Goal: Task Accomplishment & Management: Manage account settings

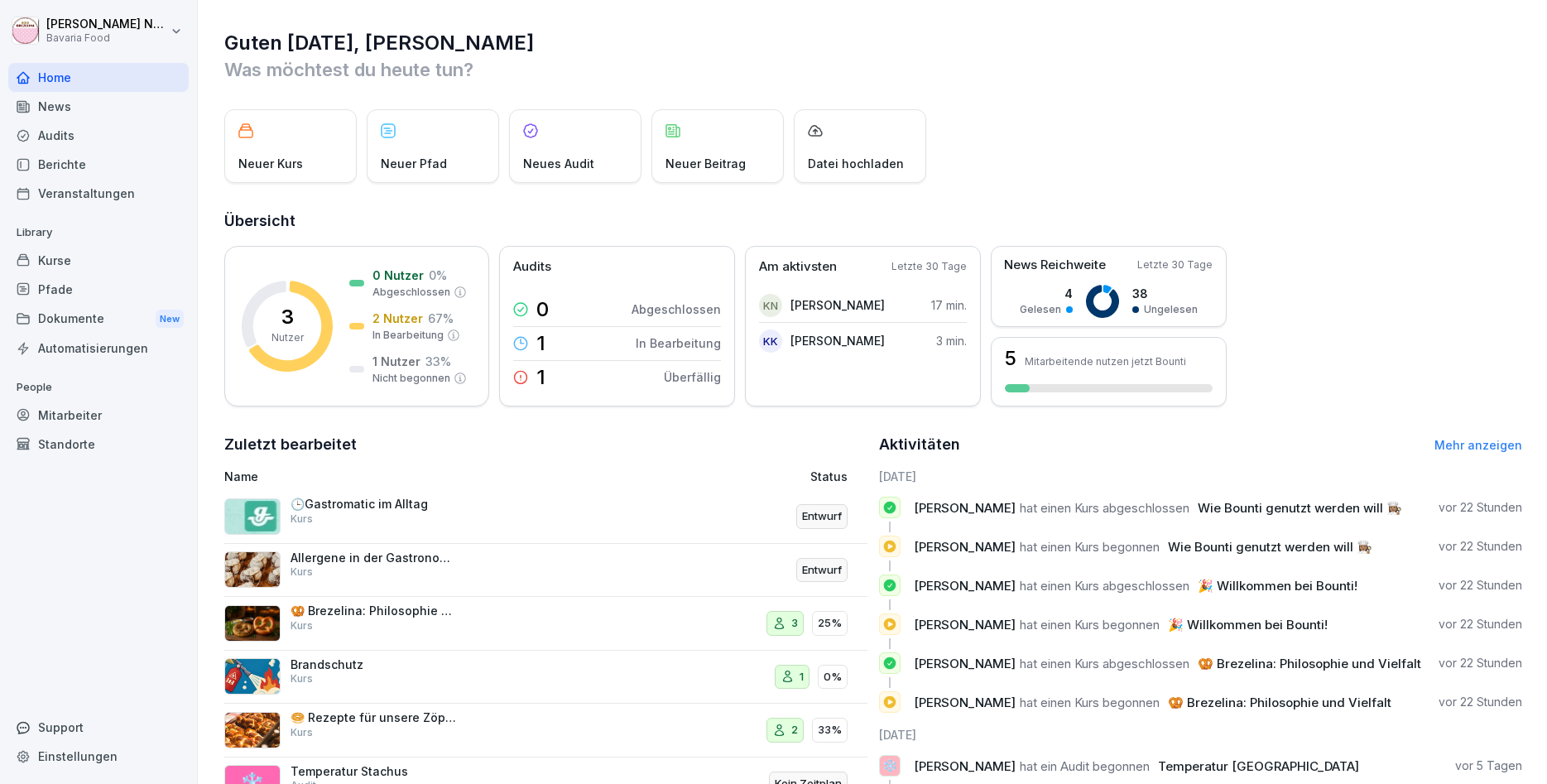
click at [1167, 107] on div "Guten Morgen, Katharina Was möchtest du heute tun? Neuer Kurs Neuer Pfad Neues …" at bounding box center [872, 429] width 1349 height 859
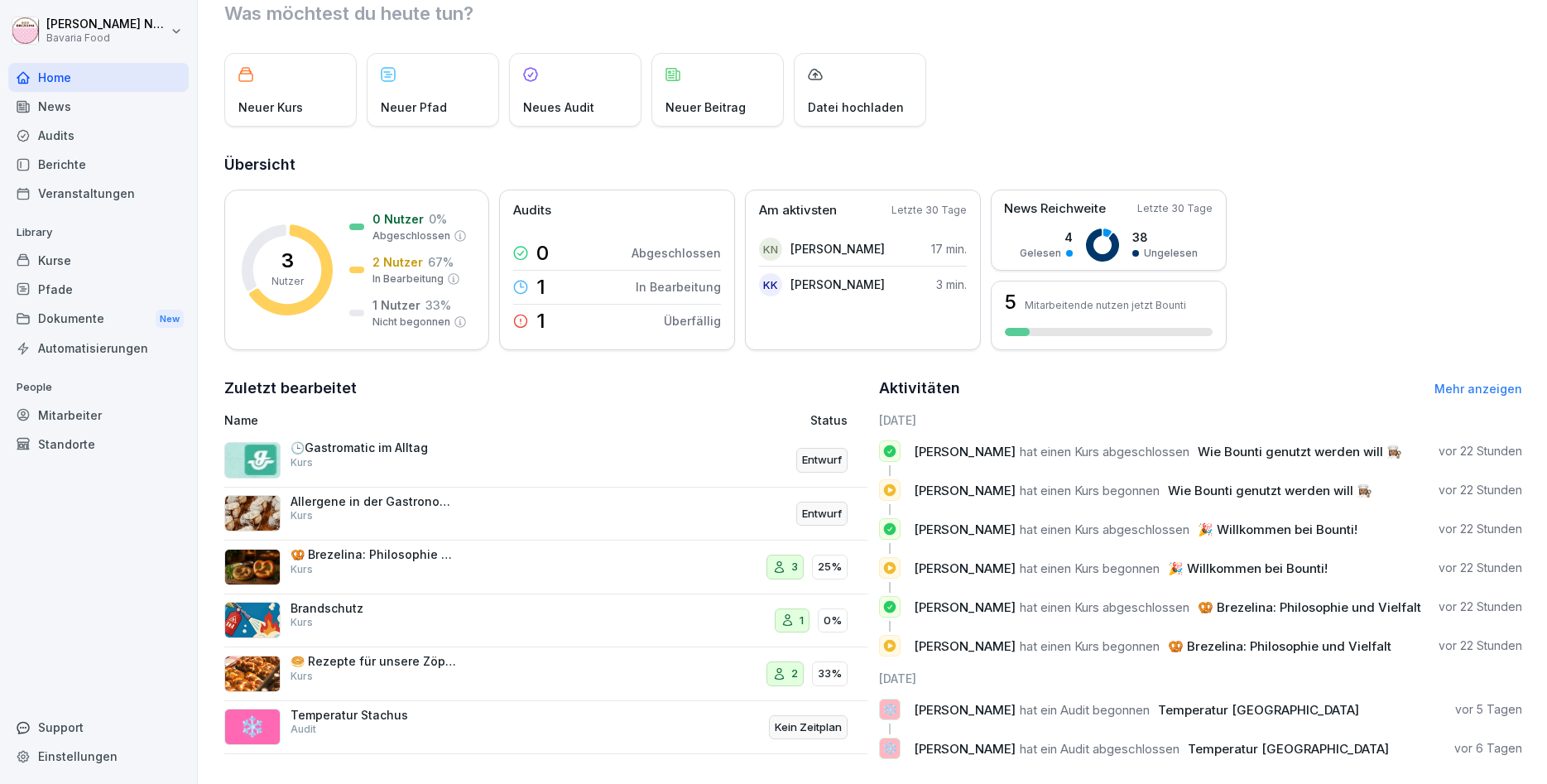
scroll to position [75, 0]
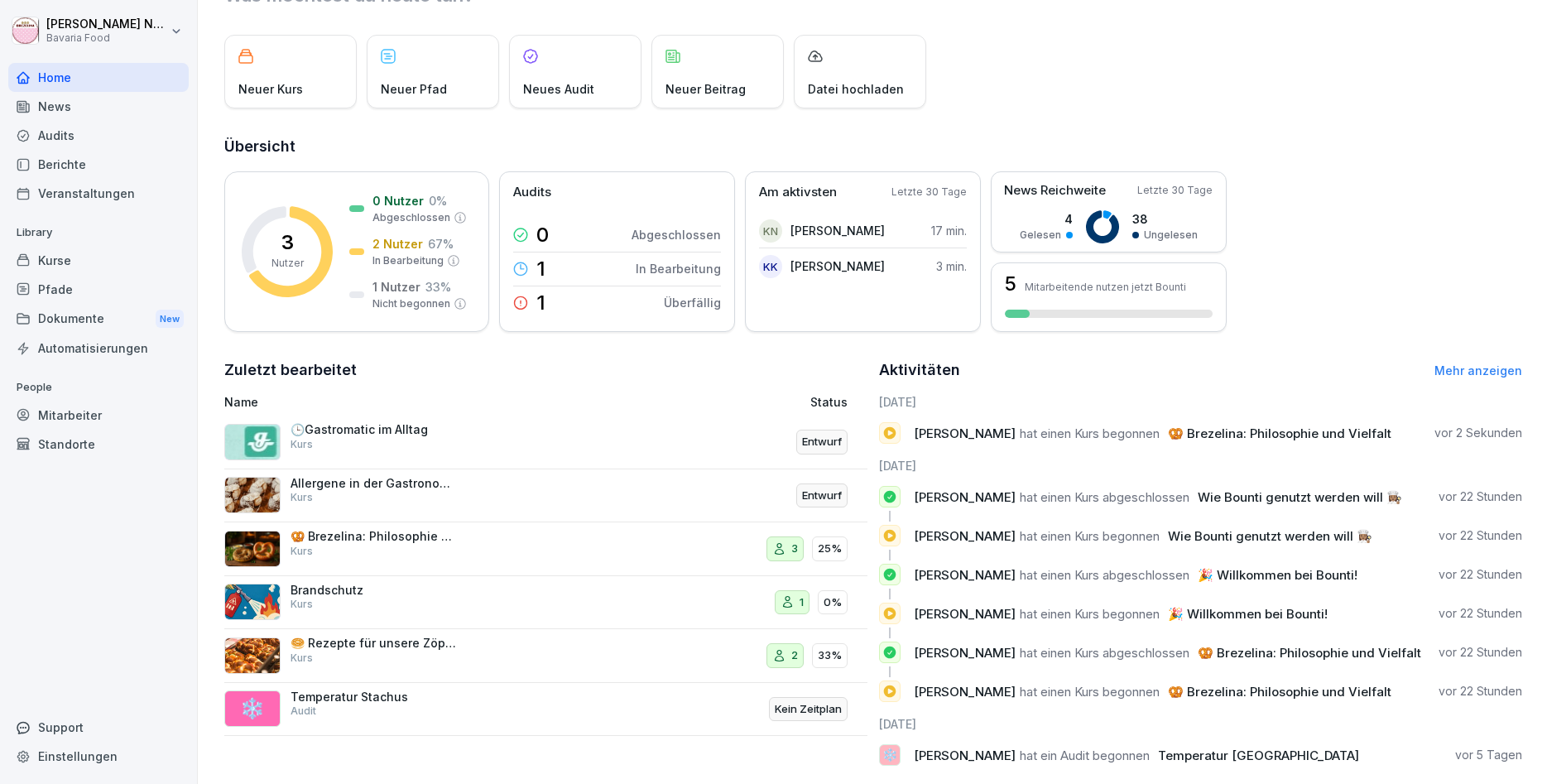
click at [425, 611] on div "Brandschutz Kurs" at bounding box center [373, 597] width 165 height 29
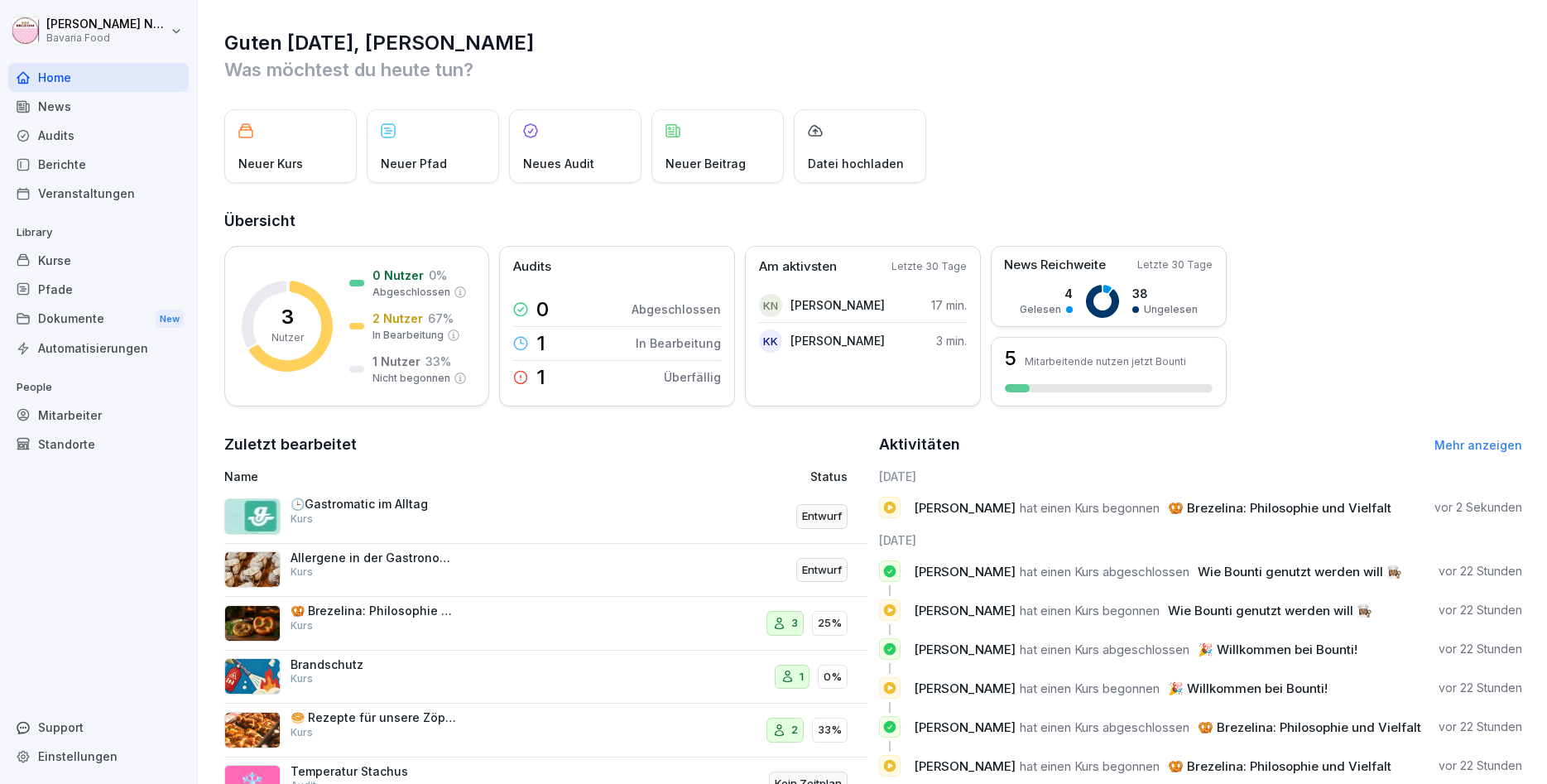
click at [443, 554] on div "Guten Morgen, Katharina Was möchtest du heute tun? Neuer Kurs Neuer Pfad Neues …" at bounding box center [872, 392] width 1349 height 784
click at [413, 611] on p "🥨 Brezelina: Philosophie und Vielfalt" at bounding box center [373, 610] width 165 height 15
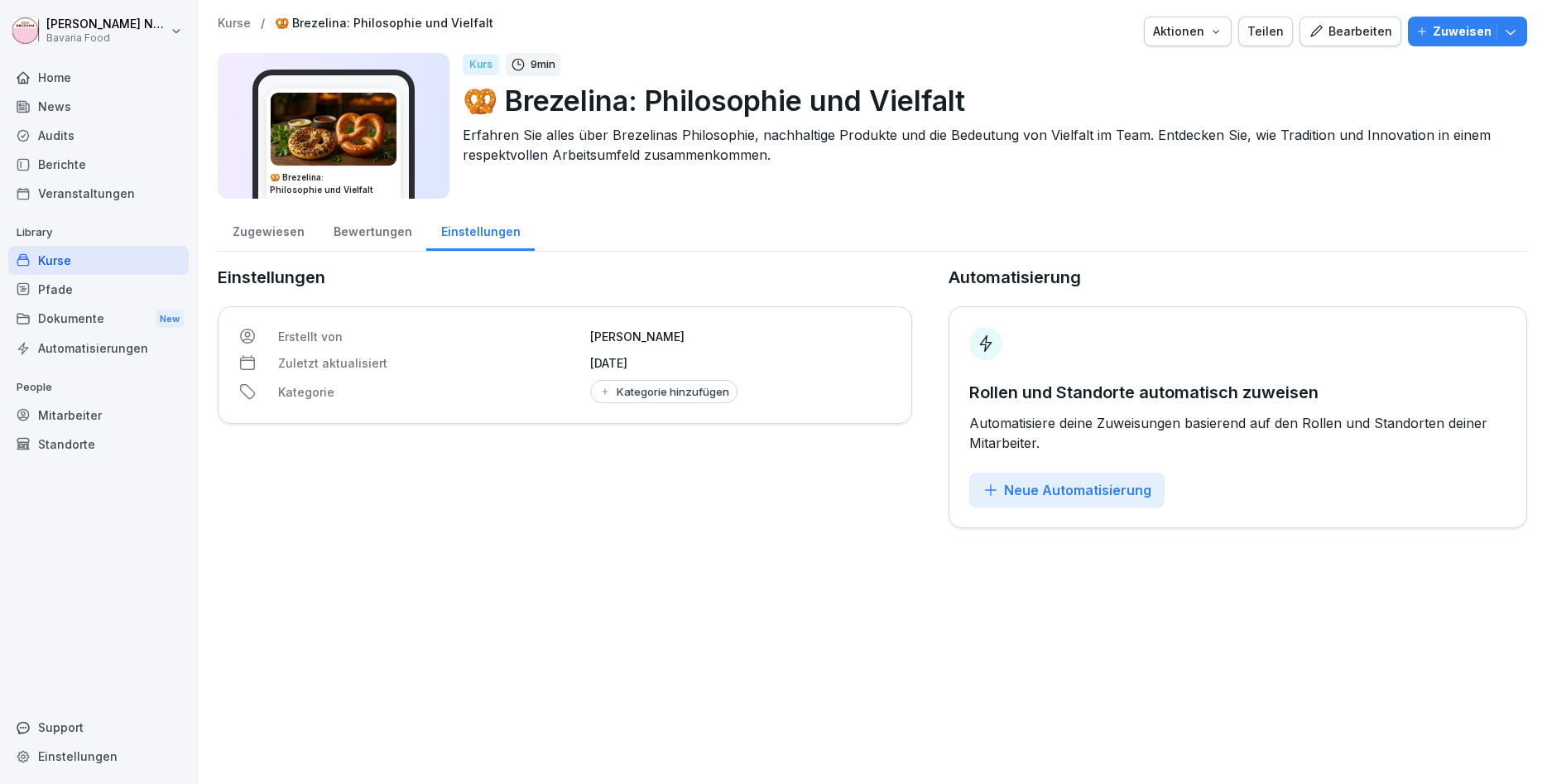
click at [1352, 27] on div "Bearbeiten" at bounding box center [1350, 31] width 84 height 19
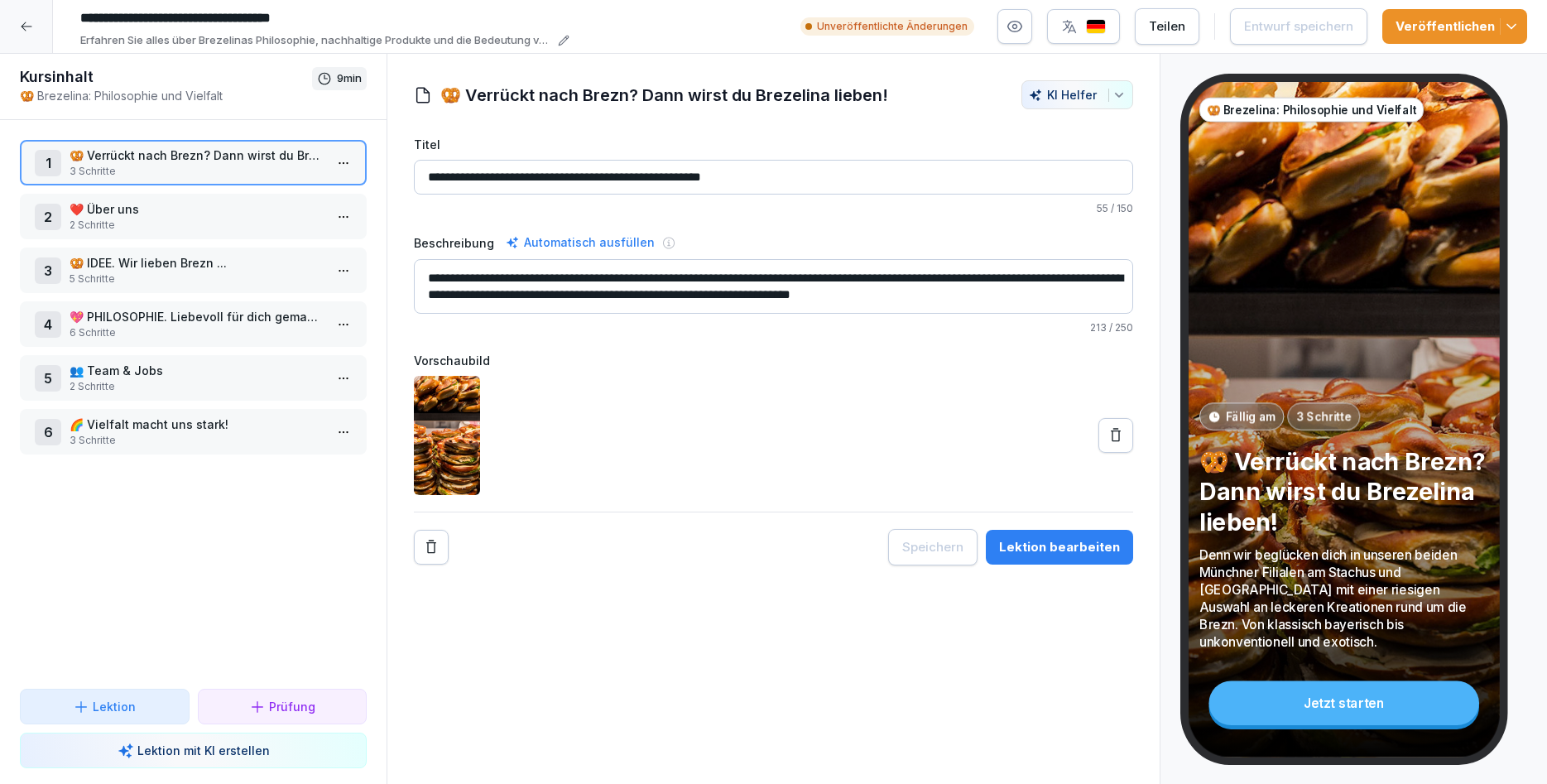
click at [120, 252] on div "3 🥨 IDEE. Wir lieben Brezn ... 5 Schritte" at bounding box center [193, 270] width 347 height 45
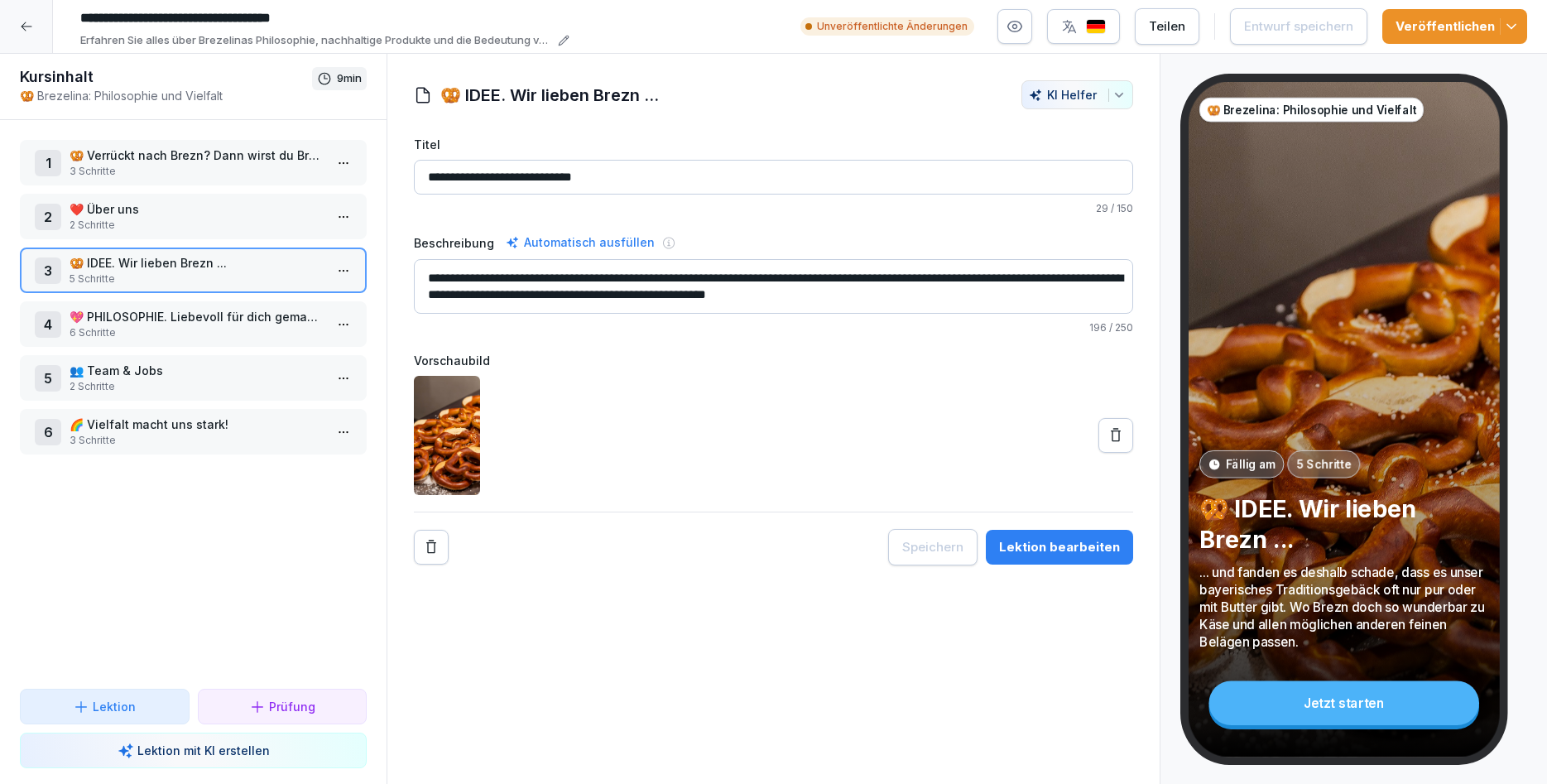
click at [1068, 548] on div "Lektion bearbeiten" at bounding box center [1060, 547] width 121 height 19
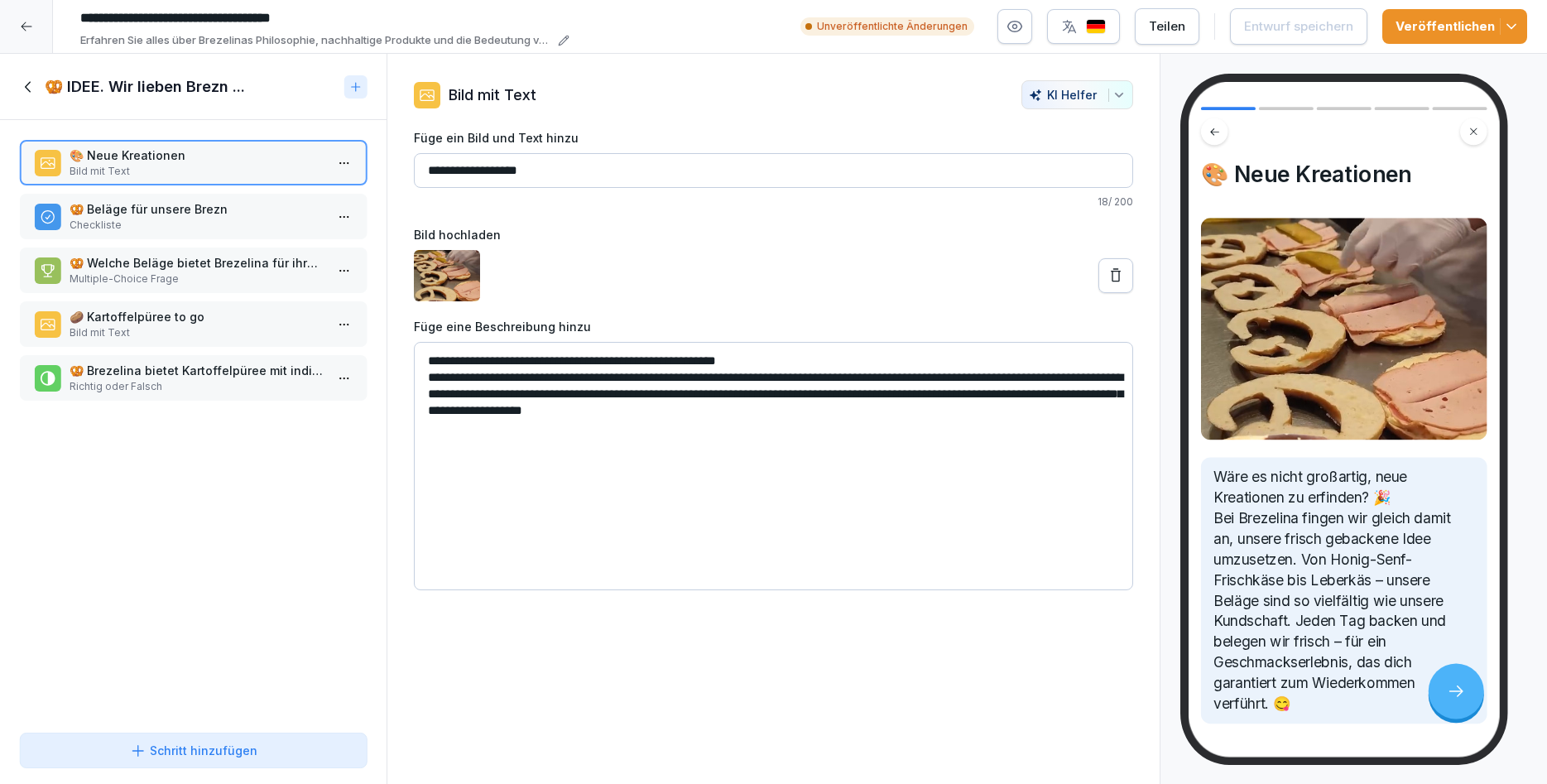
click at [171, 258] on p "🥨 Welche Beläge bietet Brezelina für ihre Brezn an?" at bounding box center [197, 263] width 255 height 18
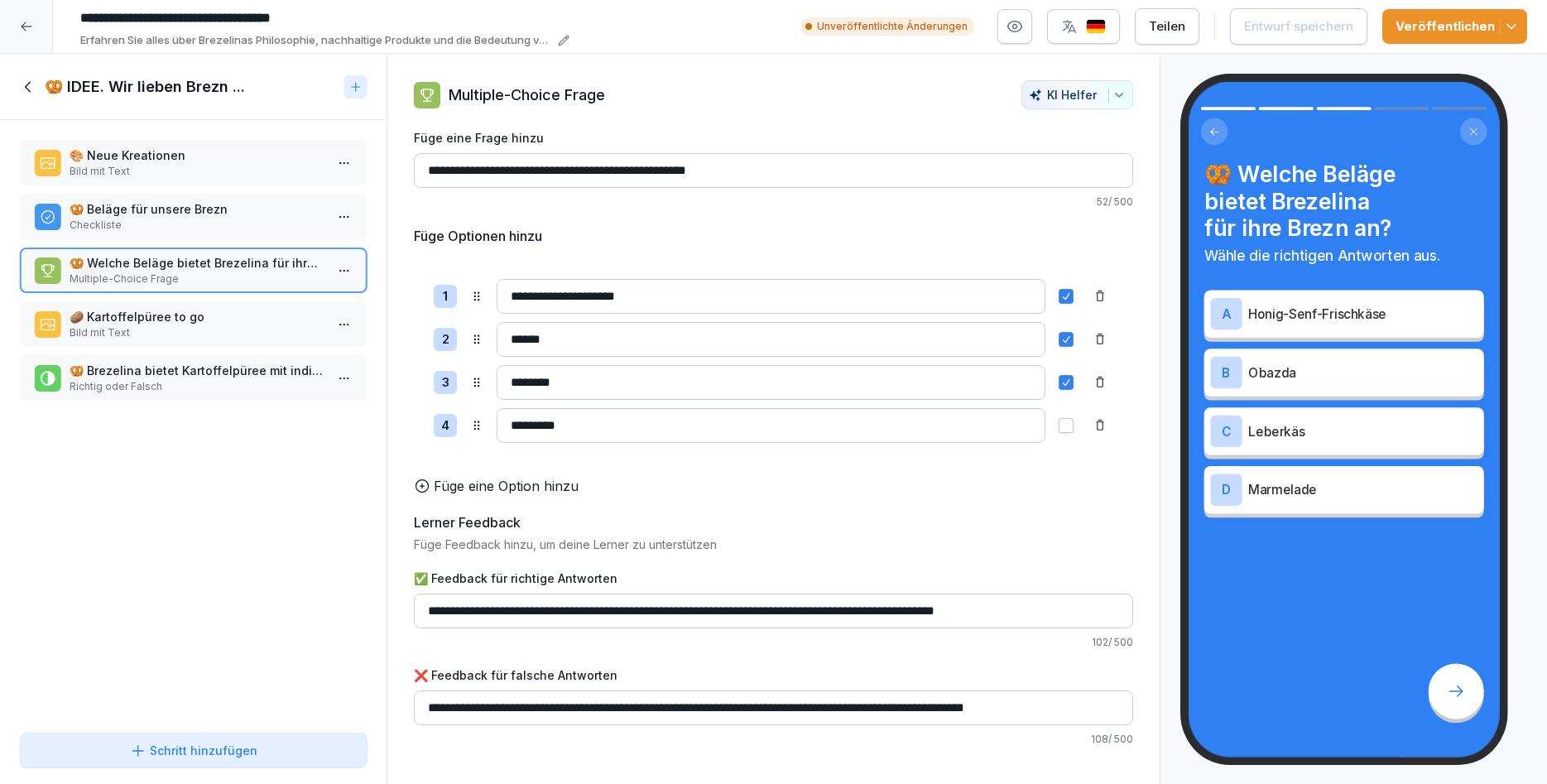
click at [1417, 28] on div "Veröffentlichen" at bounding box center [1455, 27] width 118 height 19
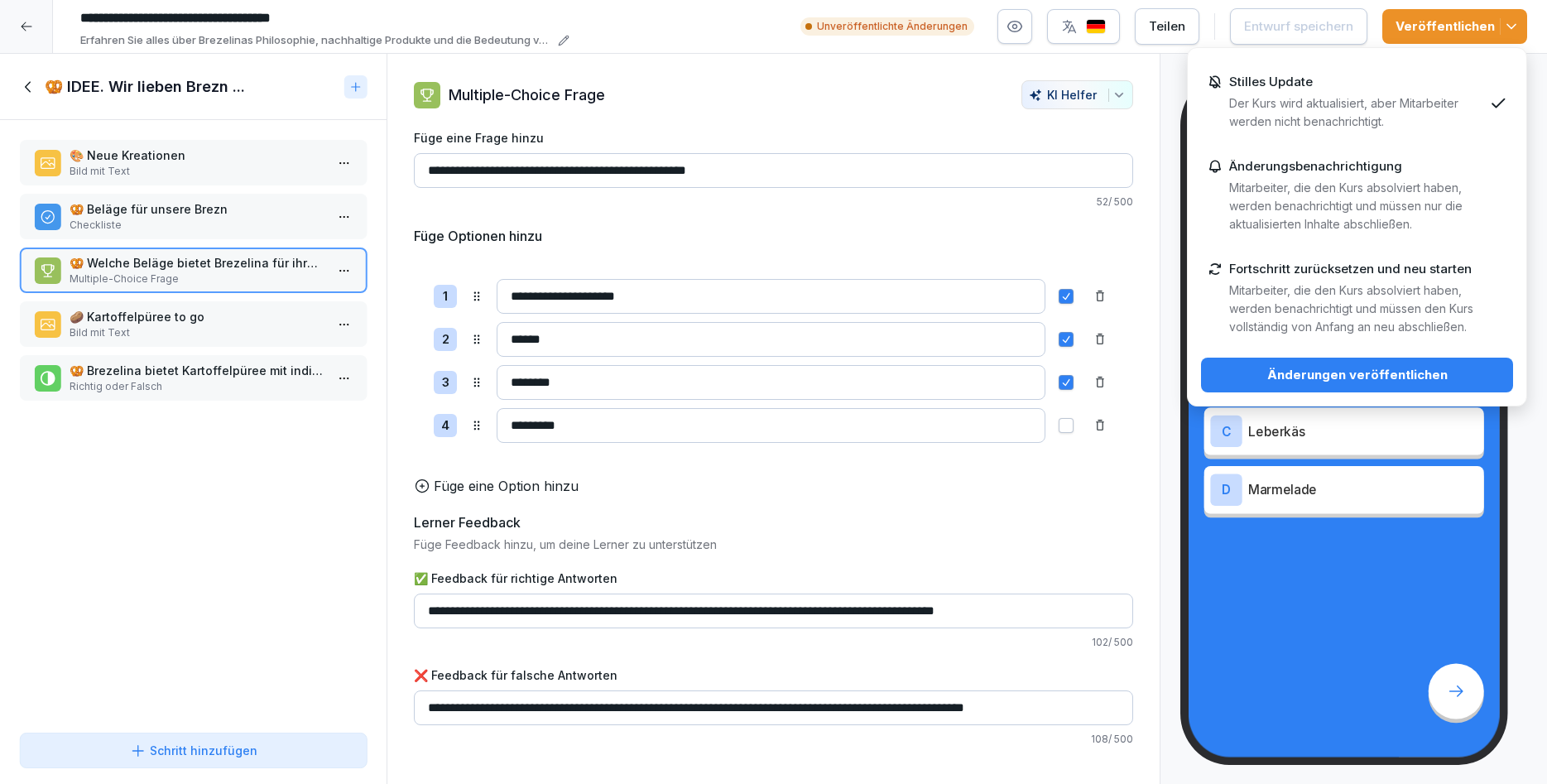
click at [1380, 375] on div "Änderungen veröffentlichen" at bounding box center [1357, 374] width 286 height 19
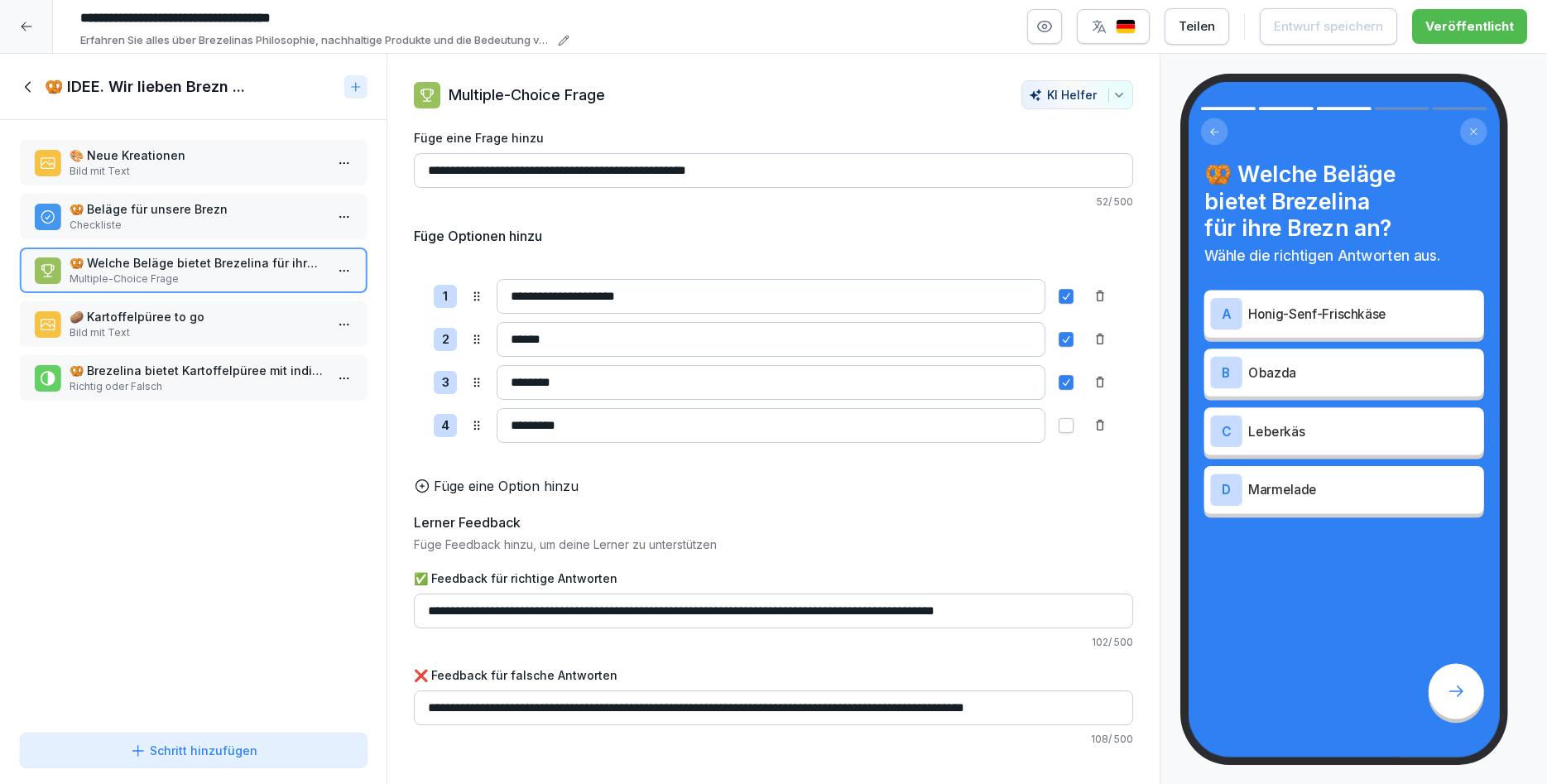
click at [265, 320] on p "🥔 Kartoffelpüree to go" at bounding box center [197, 316] width 255 height 18
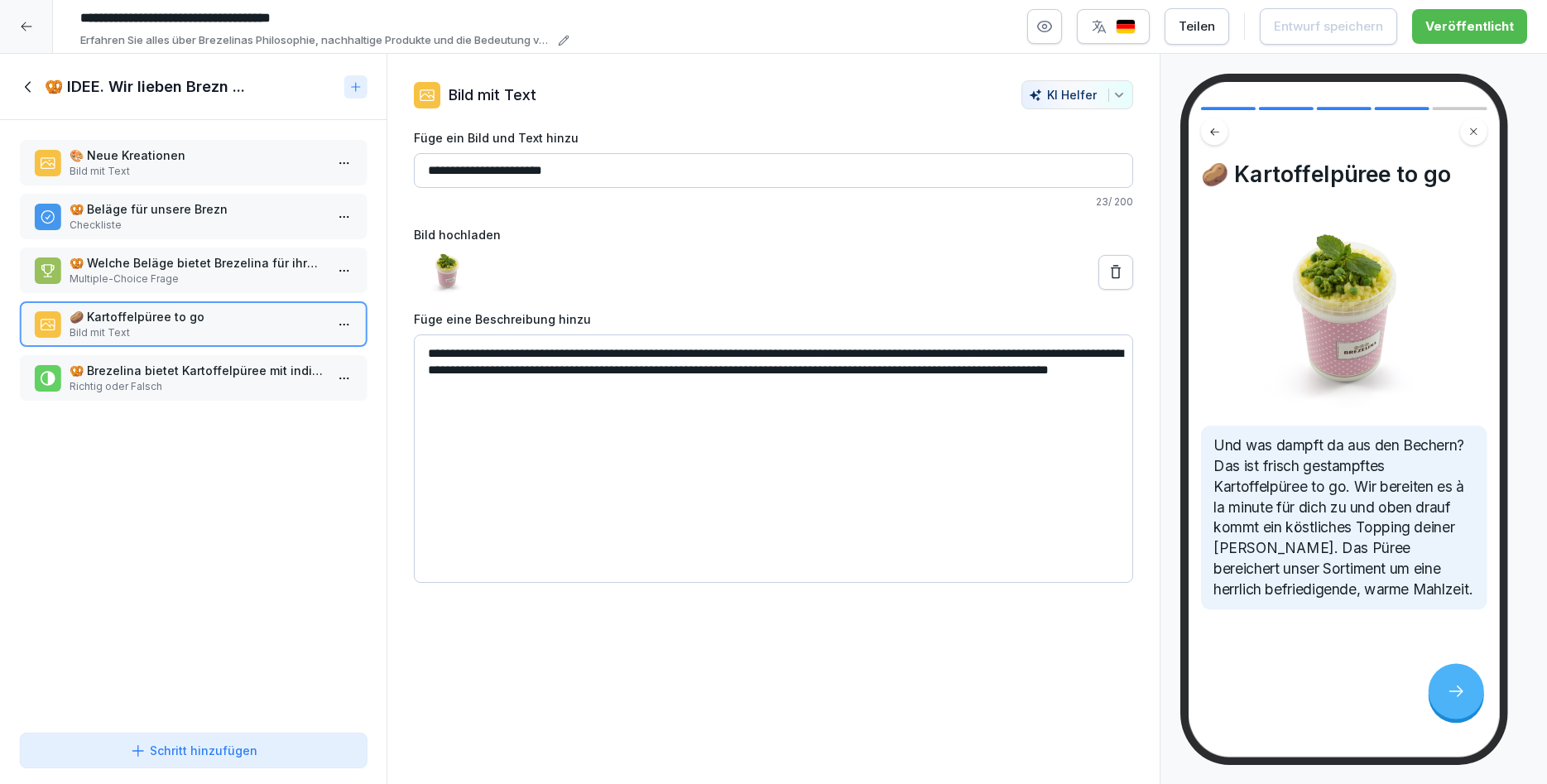
click at [337, 325] on html "**********" at bounding box center [774, 392] width 1547 height 784
click at [496, 524] on html "**********" at bounding box center [774, 392] width 1547 height 784
click at [227, 390] on p "Richtig oder Falsch" at bounding box center [197, 386] width 255 height 15
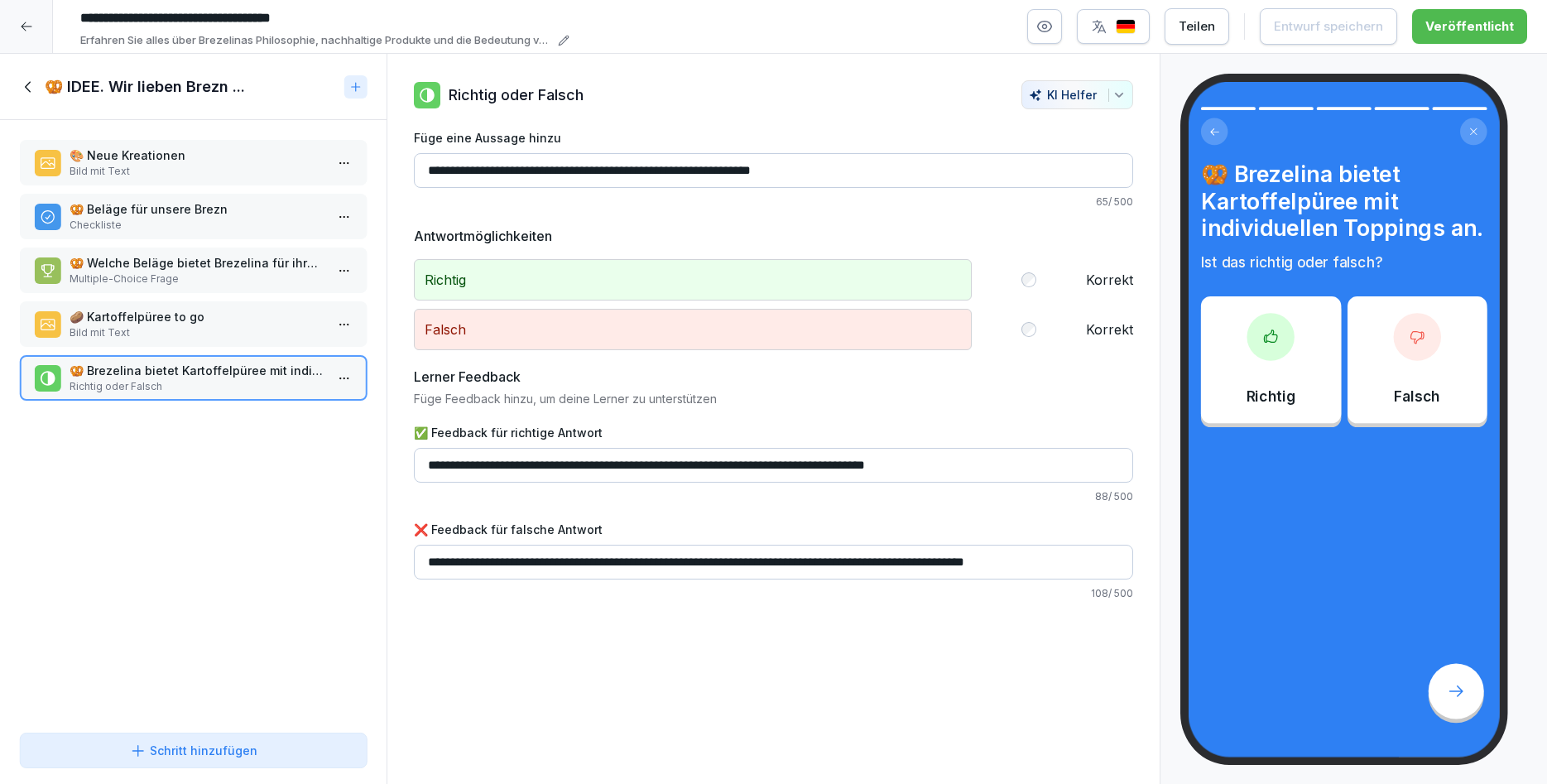
click at [29, 85] on icon at bounding box center [29, 86] width 19 height 19
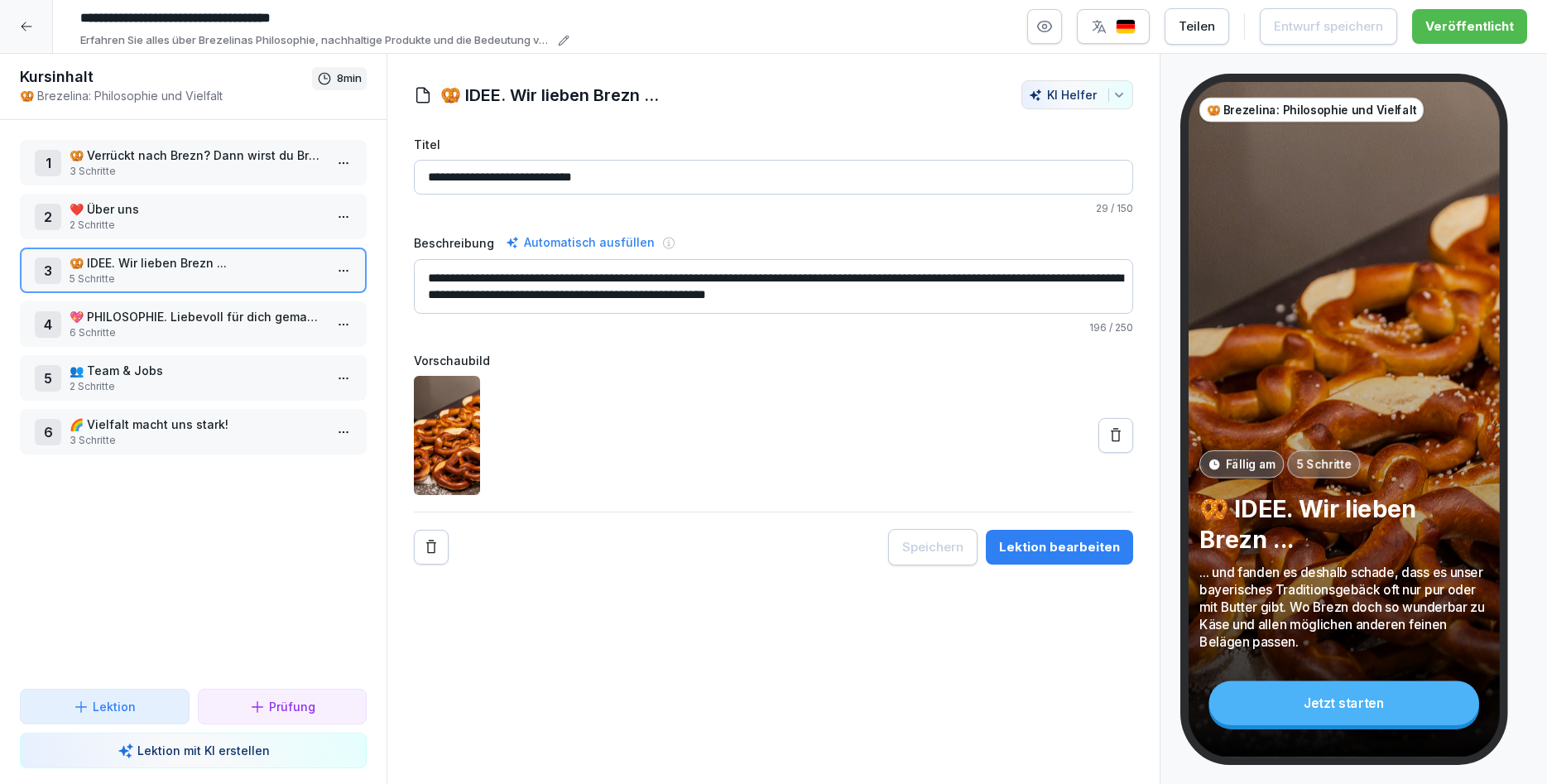
click at [149, 325] on p "6 Schritte" at bounding box center [197, 332] width 255 height 15
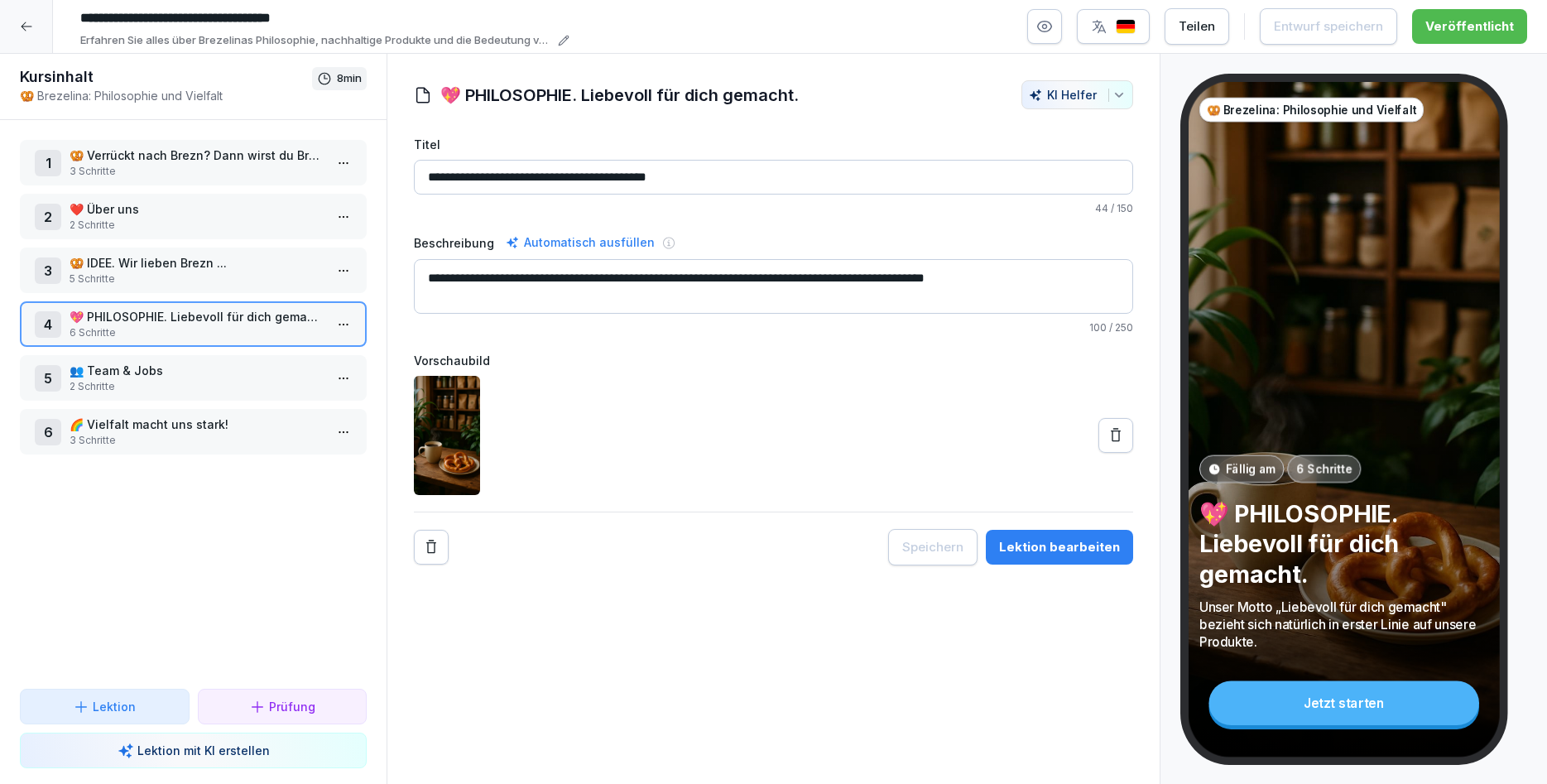
click at [1101, 564] on button "Lektion bearbeiten" at bounding box center [1060, 546] width 147 height 34
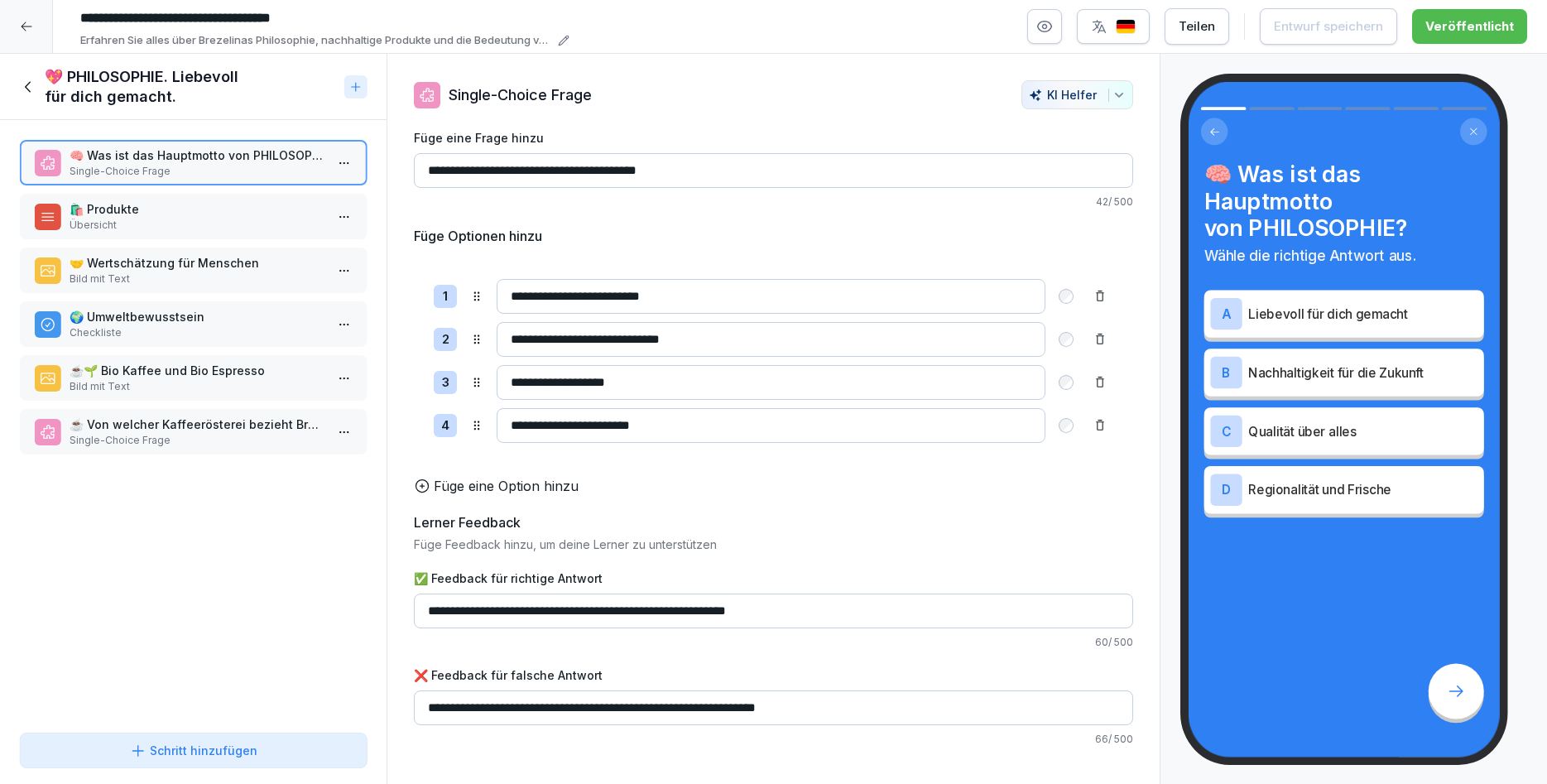
click at [290, 321] on p "🌍 Umweltbewusstsein" at bounding box center [197, 316] width 255 height 18
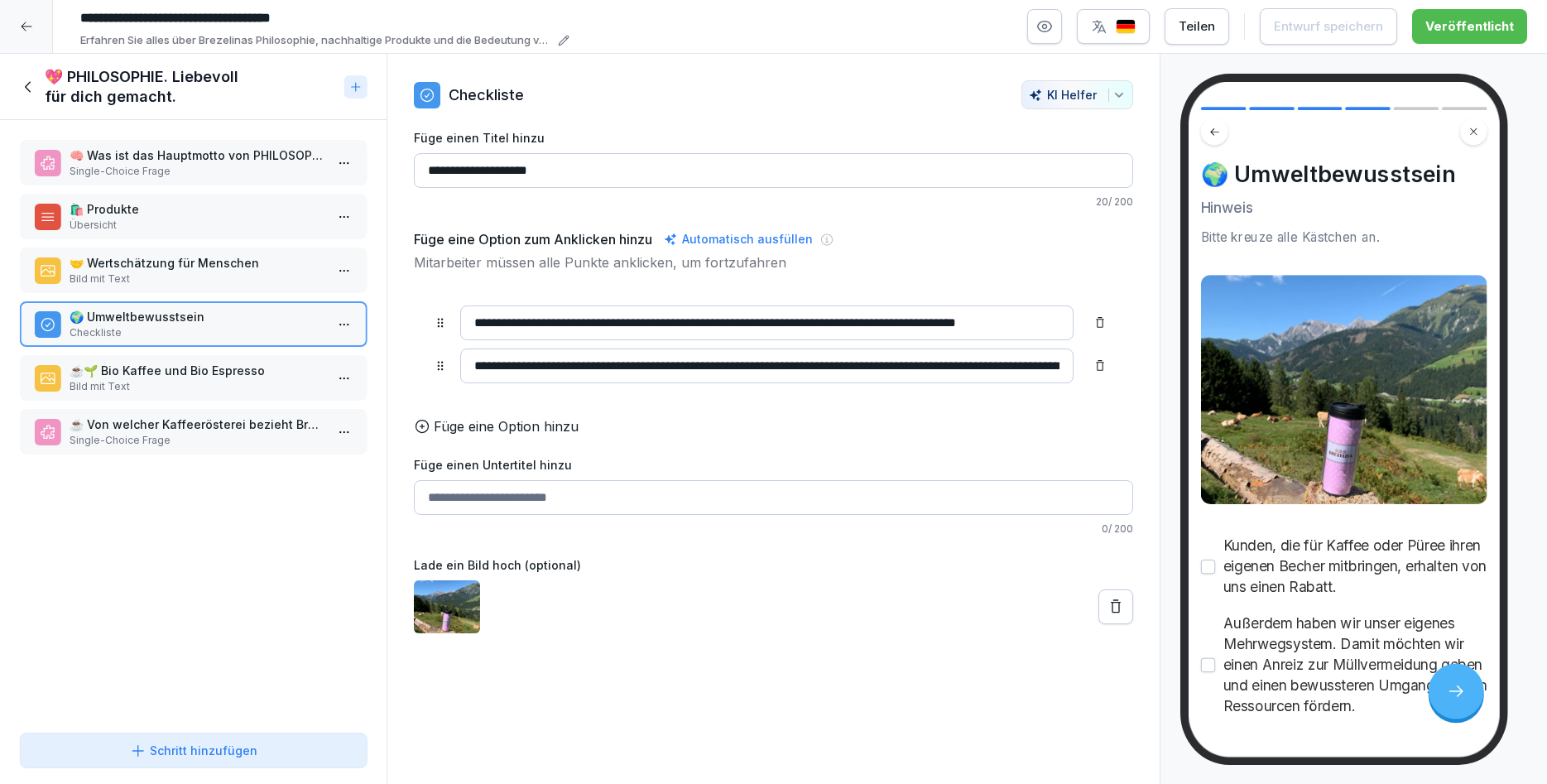
click at [264, 323] on p "🌍 Umweltbewusstsein" at bounding box center [197, 316] width 255 height 18
click at [344, 323] on html "**********" at bounding box center [774, 392] width 1547 height 784
click at [297, 413] on div "Löschen" at bounding box center [282, 418] width 141 height 30
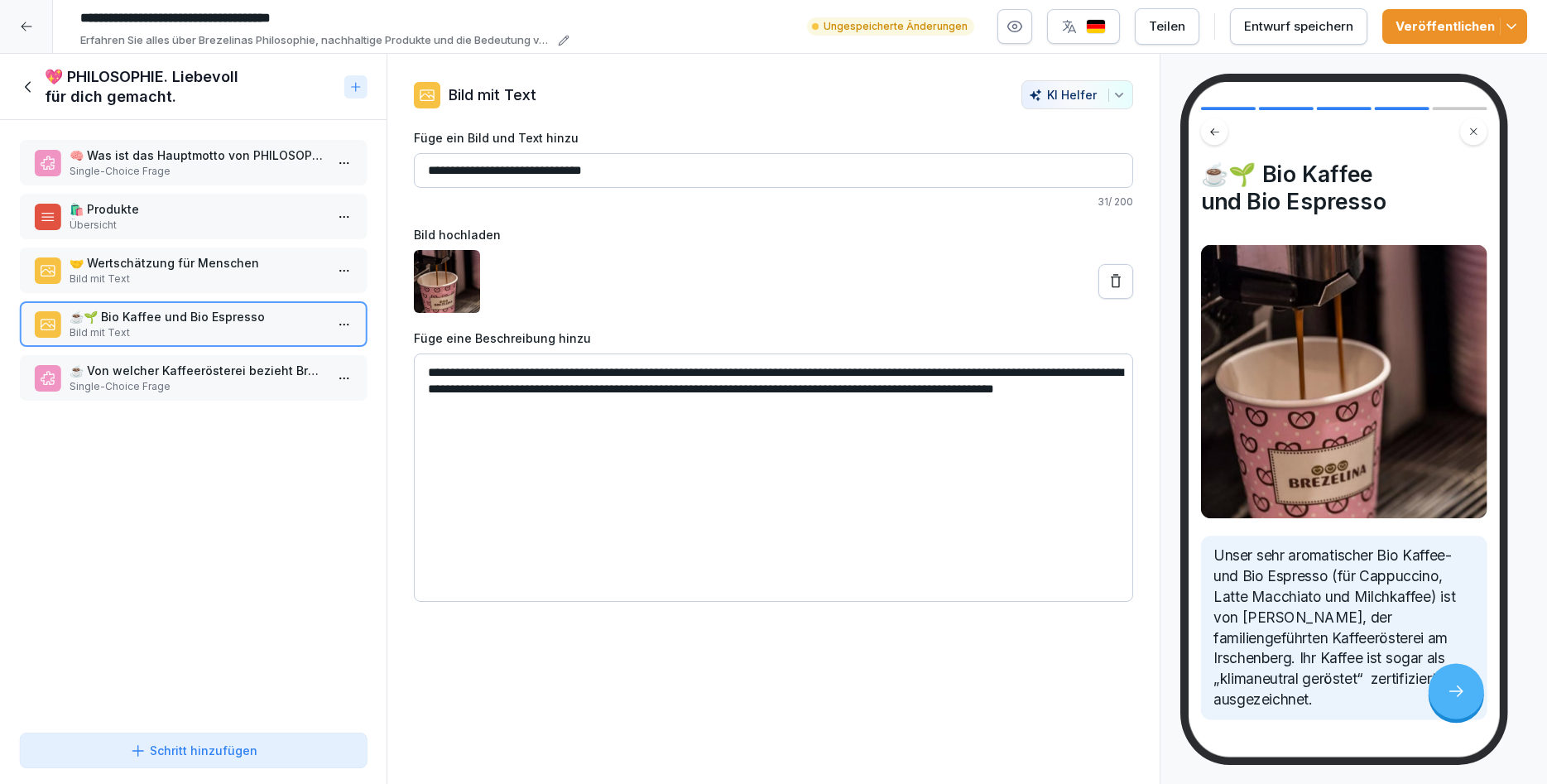
click at [1462, 35] on button "Veröffentlichen" at bounding box center [1455, 26] width 144 height 34
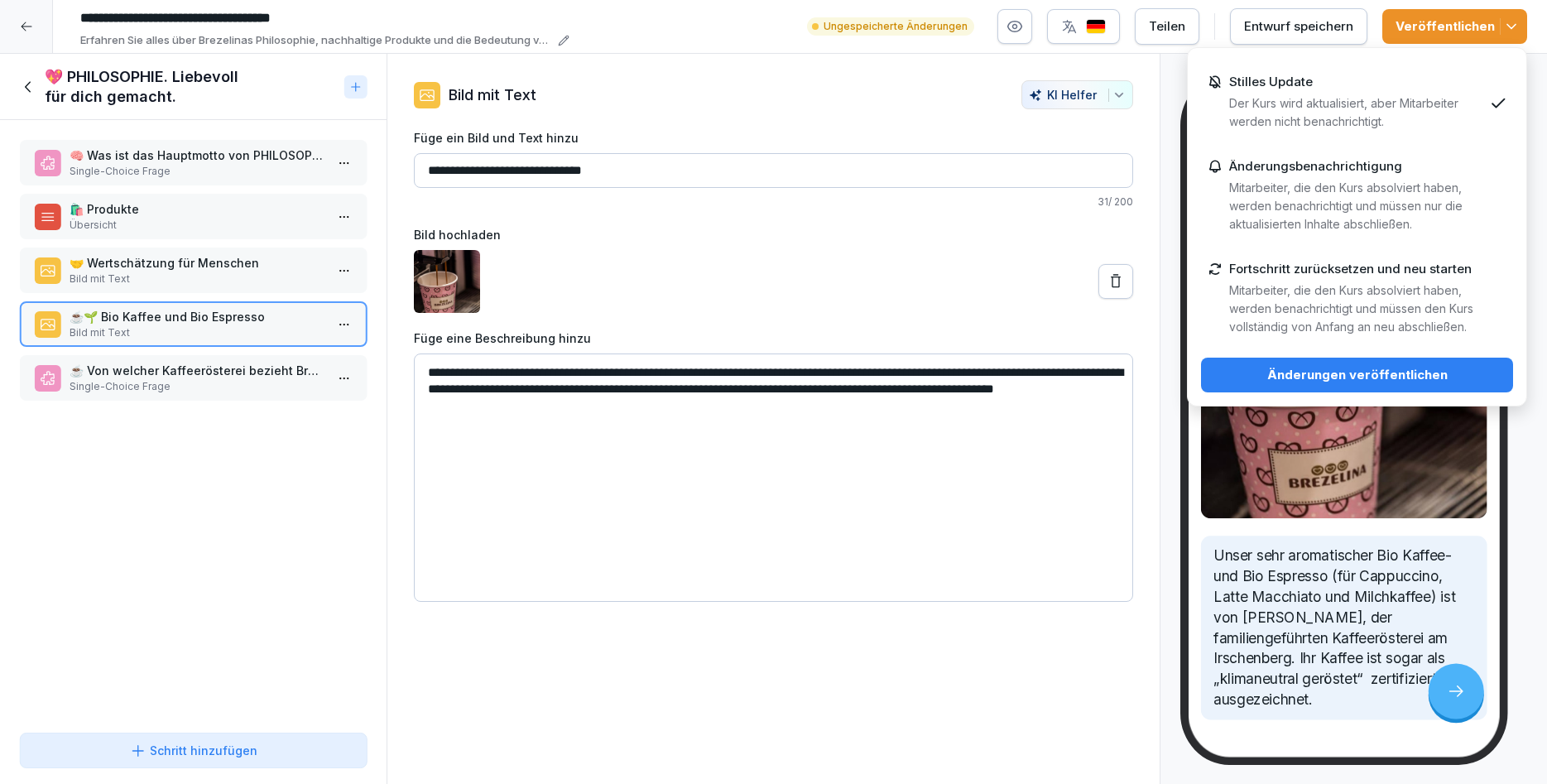
click at [1417, 375] on div "Änderungen veröffentlichen" at bounding box center [1357, 374] width 286 height 19
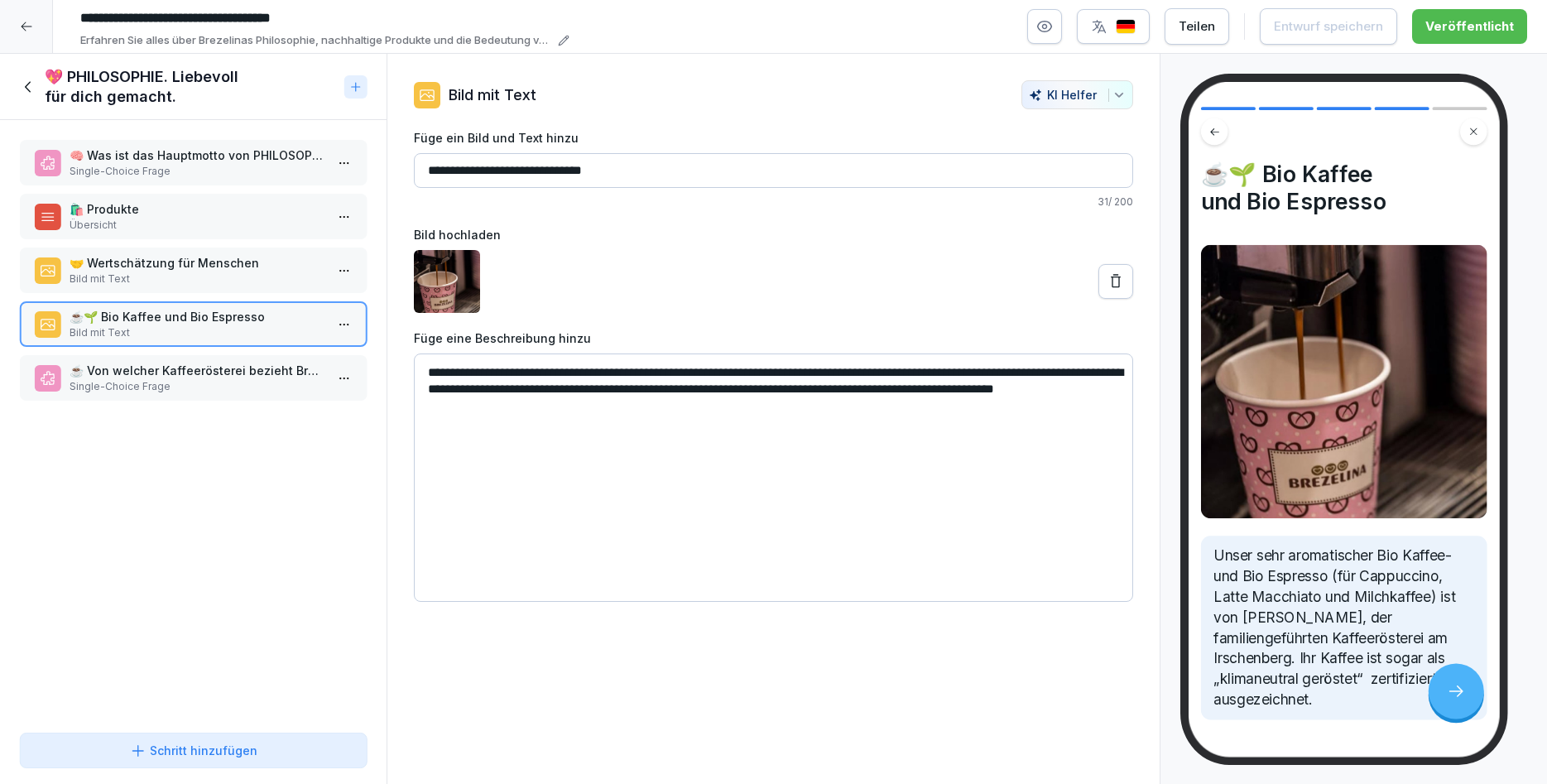
click at [29, 92] on icon at bounding box center [29, 86] width 19 height 19
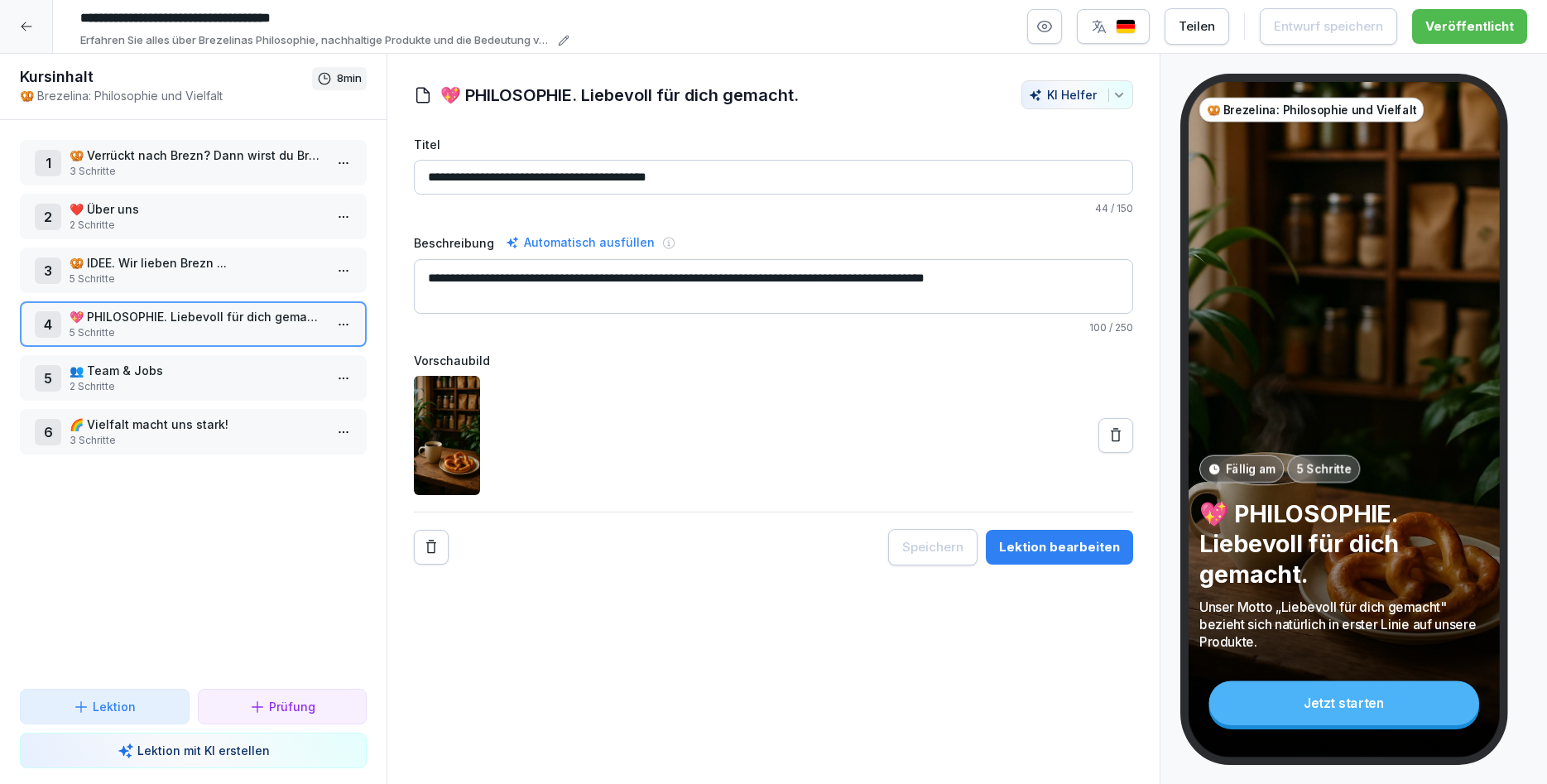
click at [18, 23] on div at bounding box center [27, 27] width 53 height 53
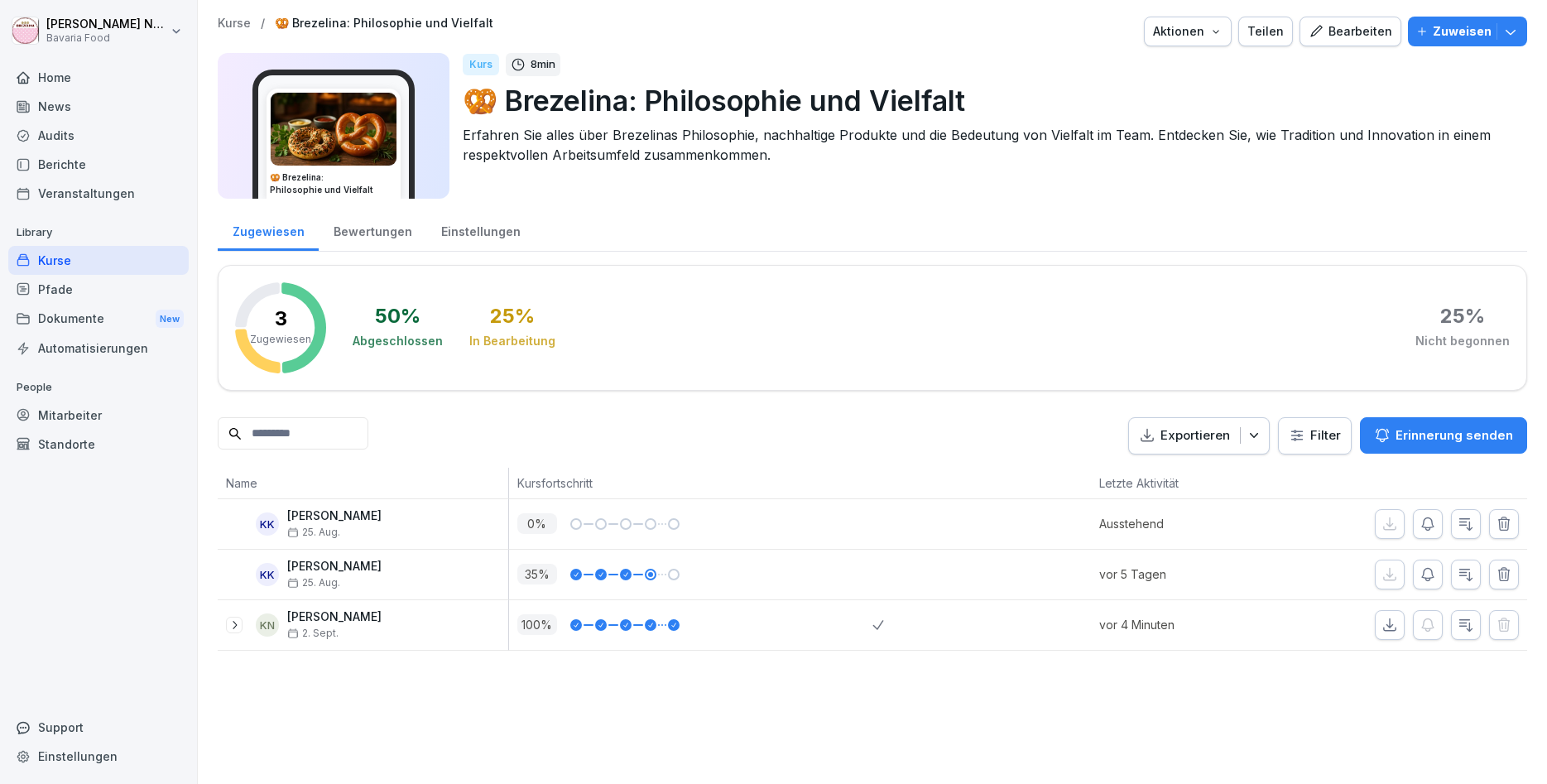
click at [54, 260] on div "Kurse" at bounding box center [98, 259] width 181 height 28
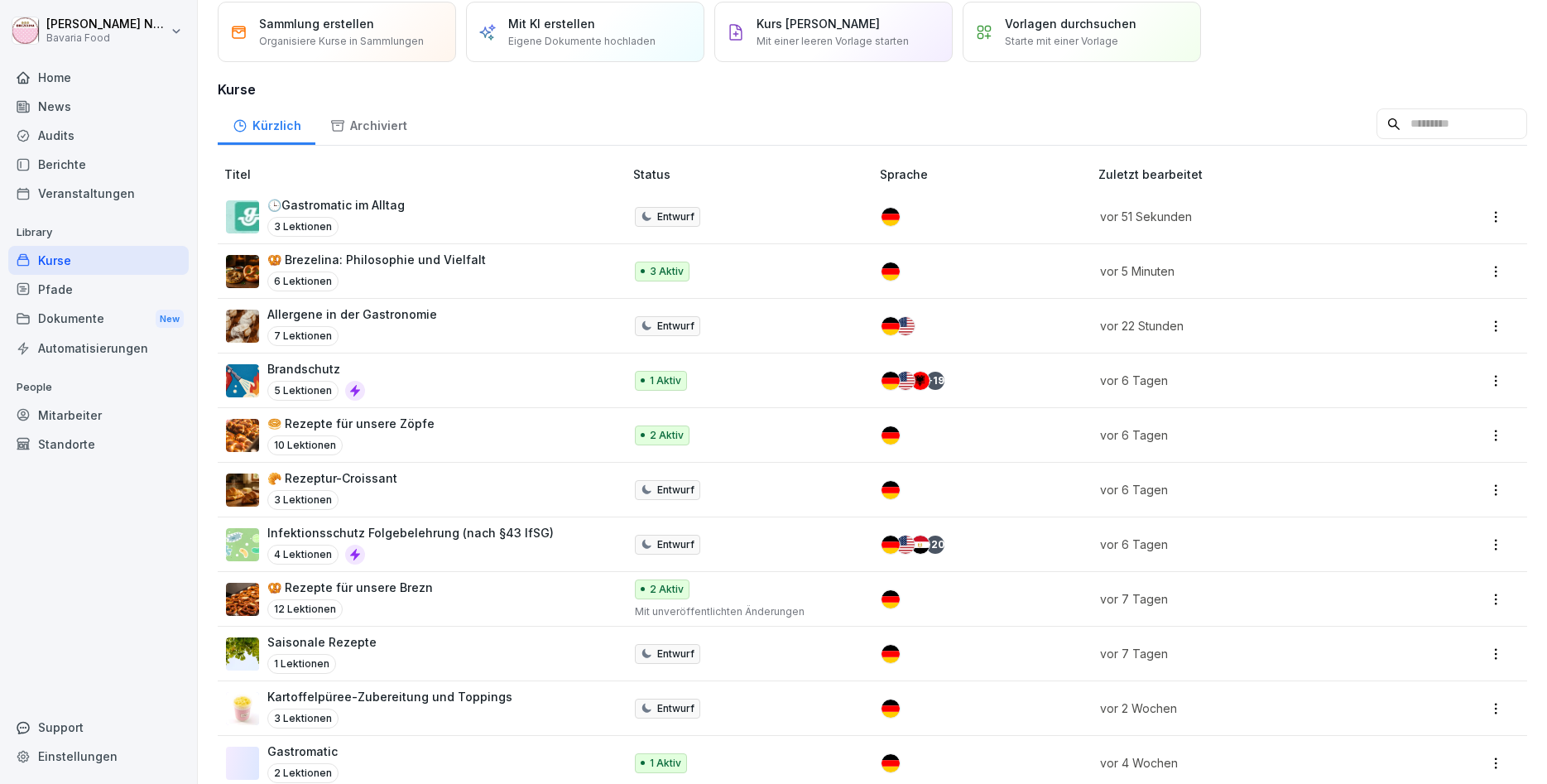
scroll to position [99, 0]
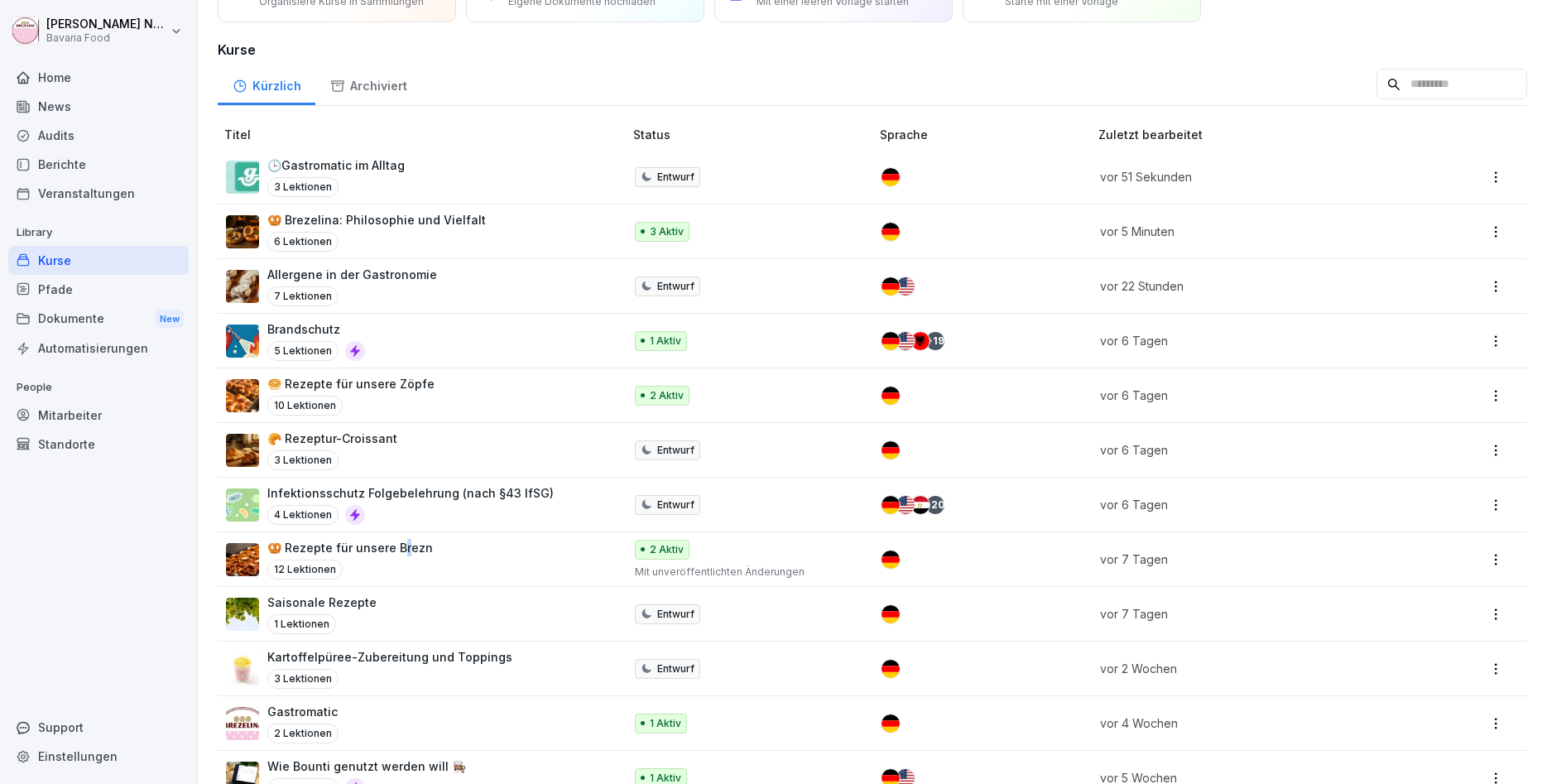
click at [405, 553] on p "🥨 Rezepte für unsere Brezn" at bounding box center [350, 547] width 165 height 18
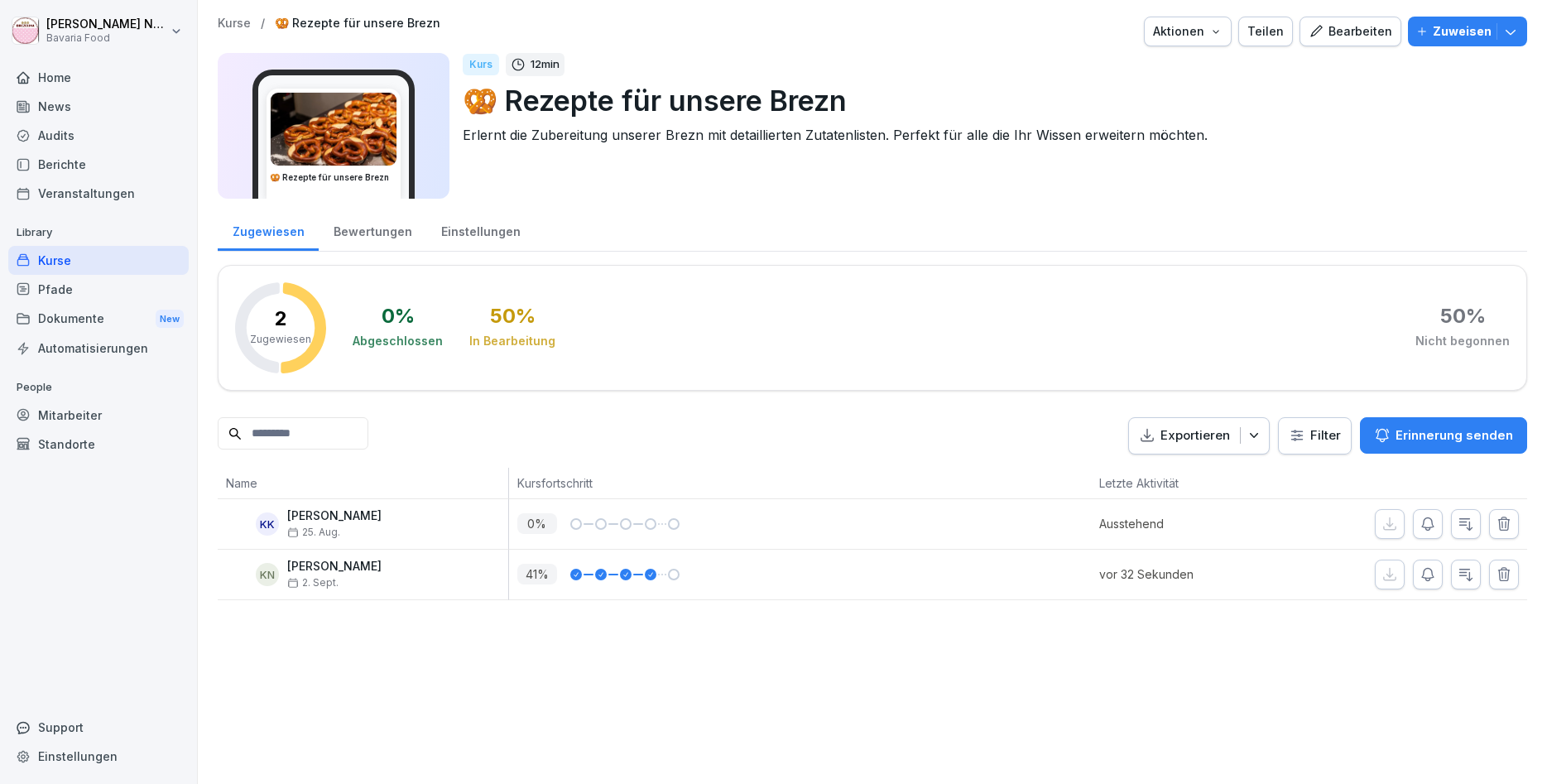
click at [1363, 39] on div "Bearbeiten" at bounding box center [1350, 31] width 84 height 19
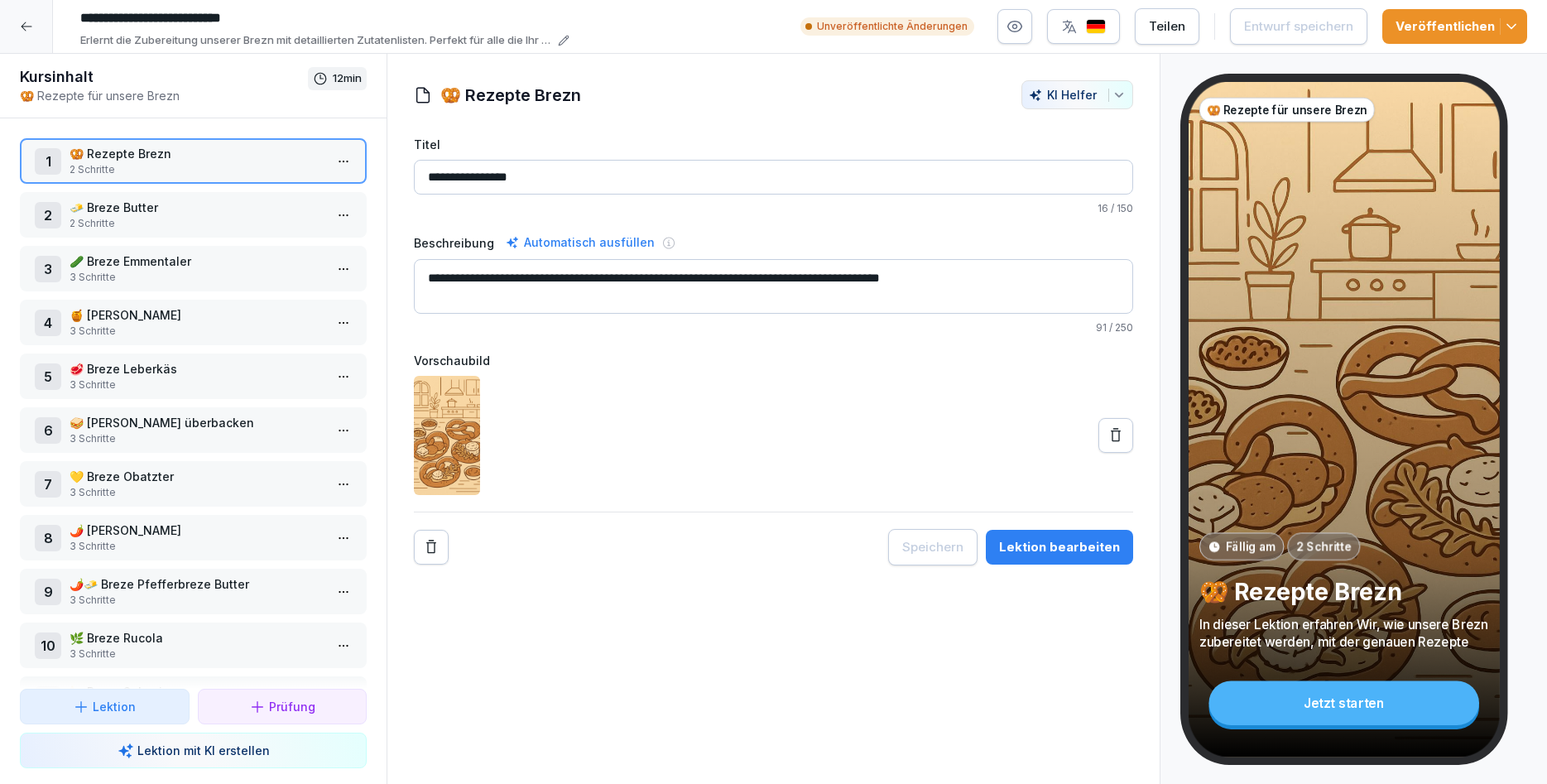
click at [246, 439] on p "3 Schritte" at bounding box center [197, 438] width 255 height 15
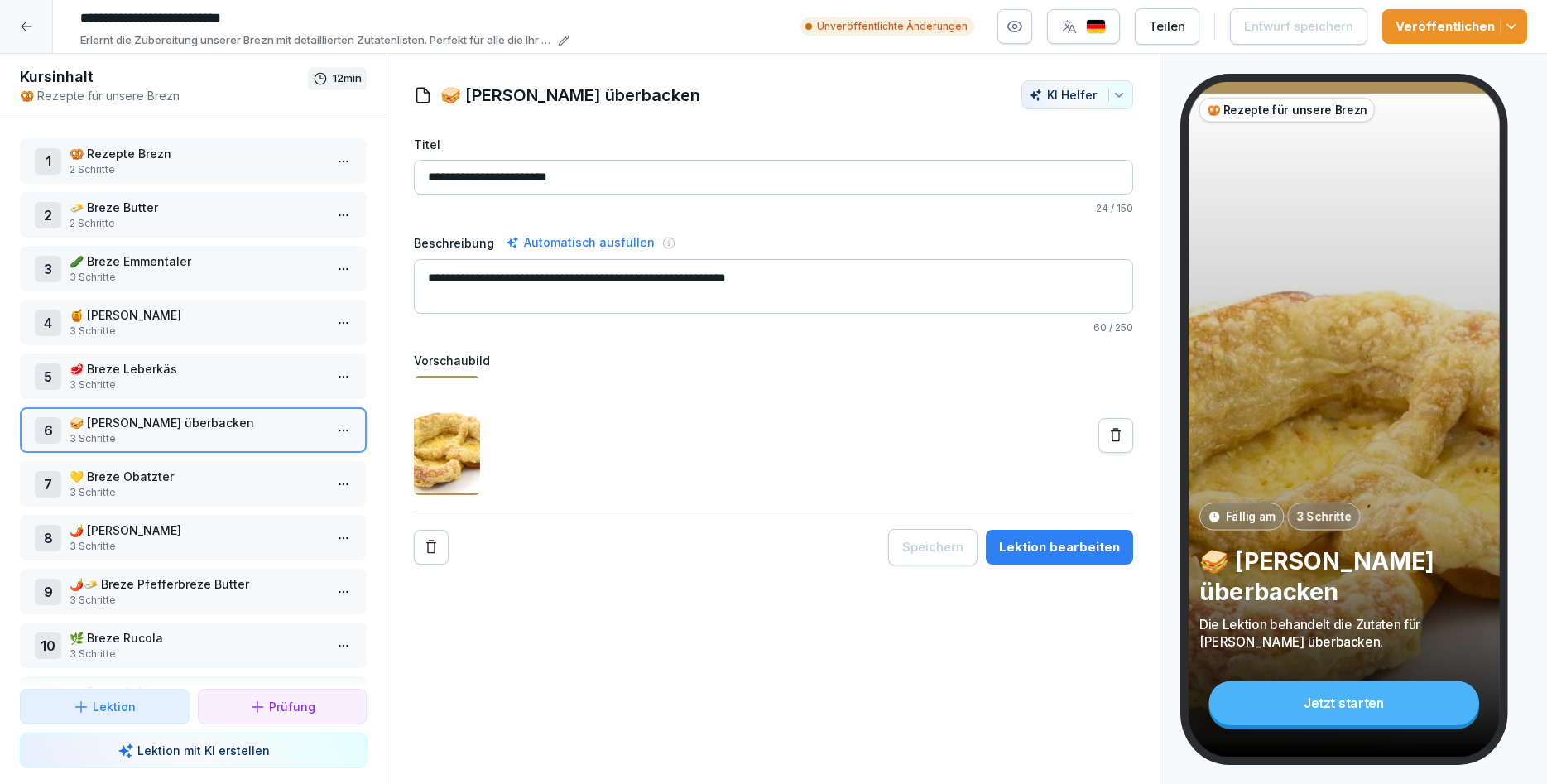
click at [1039, 546] on div "Lektion bearbeiten" at bounding box center [1060, 547] width 121 height 19
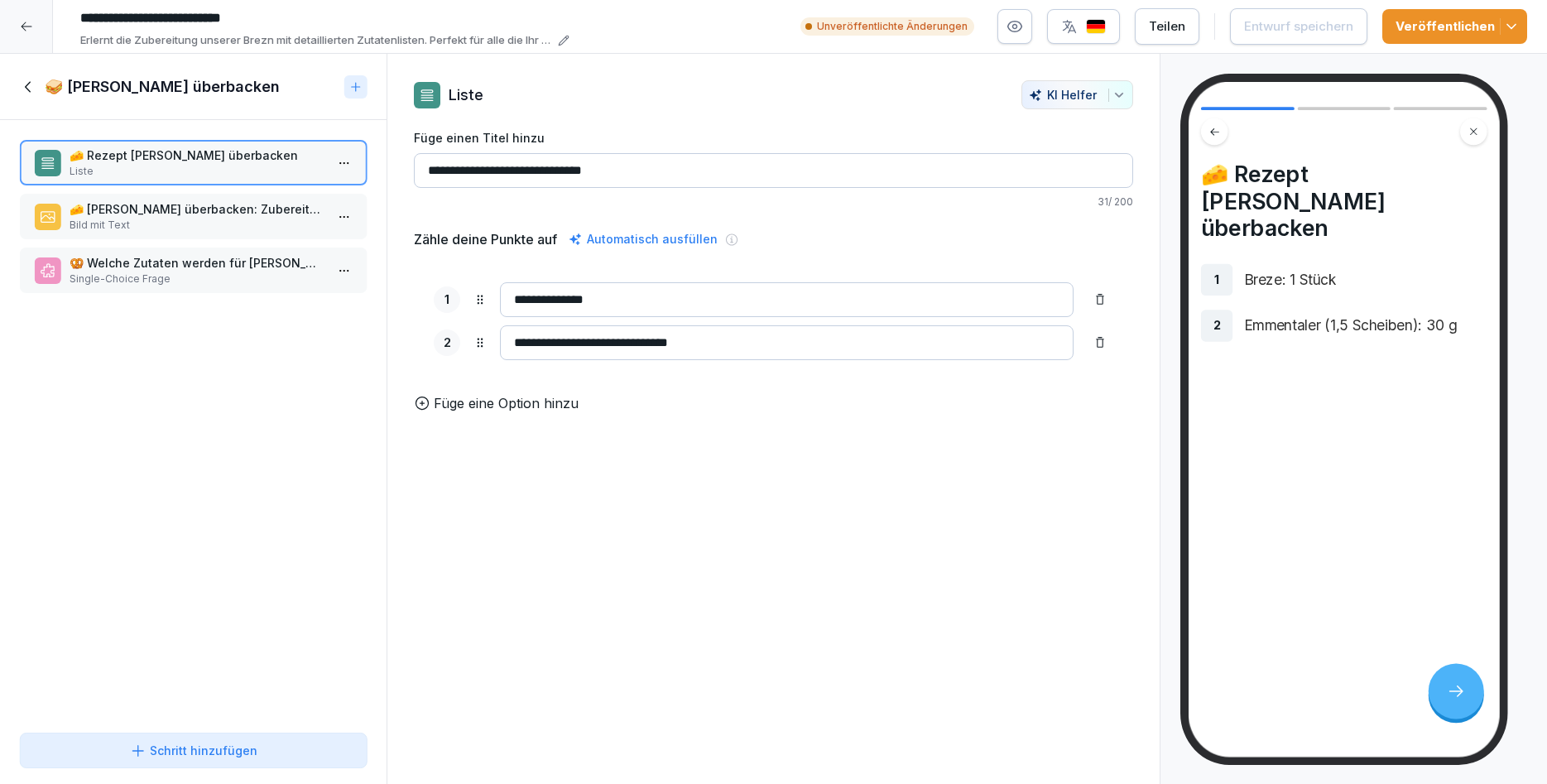
click at [227, 221] on p "Bild mit Text" at bounding box center [197, 225] width 255 height 15
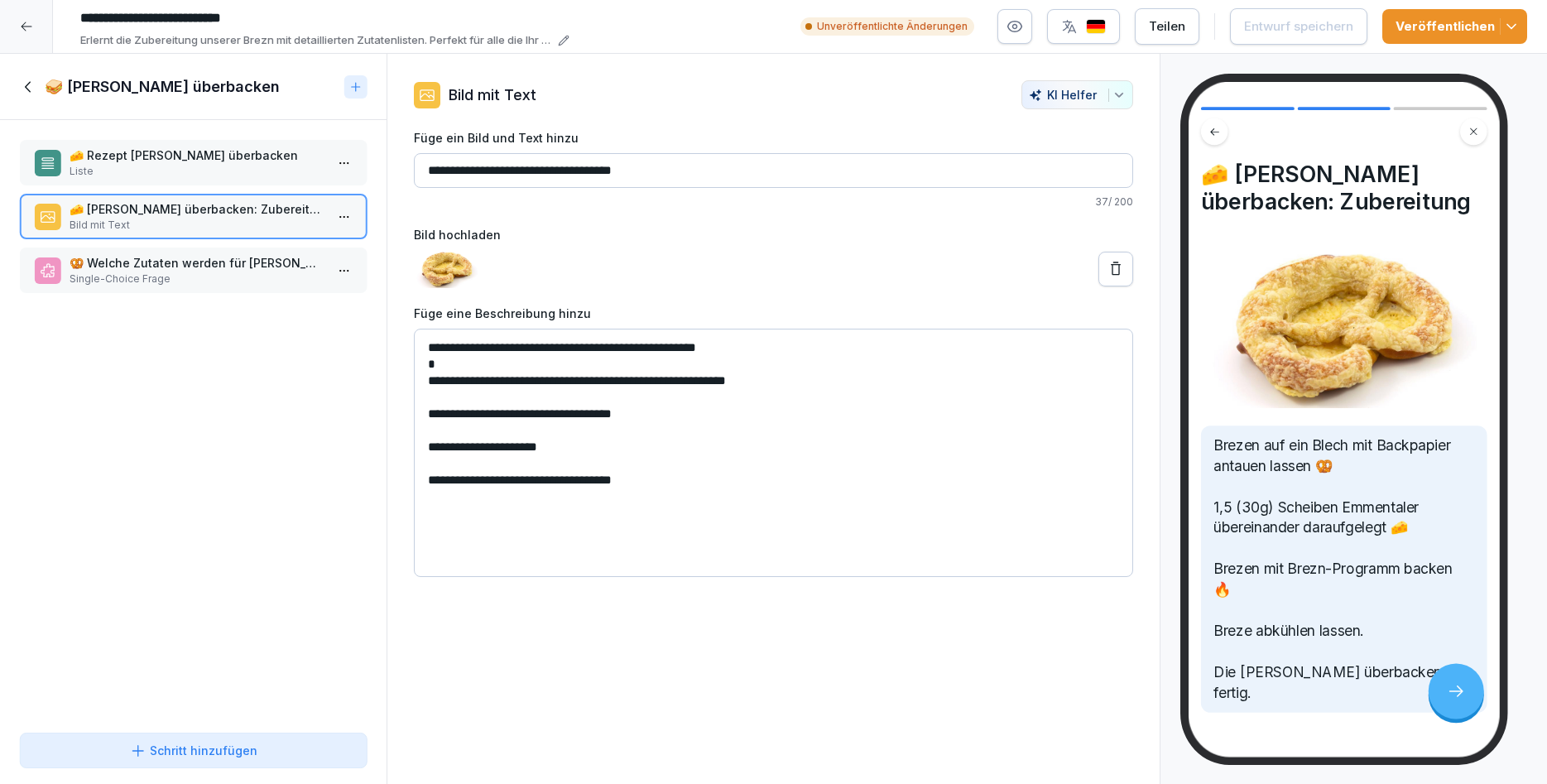
click at [461, 349] on textarea "**********" at bounding box center [774, 452] width 719 height 249
click at [724, 348] on textarea "**********" at bounding box center [774, 452] width 719 height 249
click at [692, 382] on textarea "**********" at bounding box center [774, 452] width 719 height 249
click at [696, 386] on textarea "**********" at bounding box center [774, 452] width 719 height 249
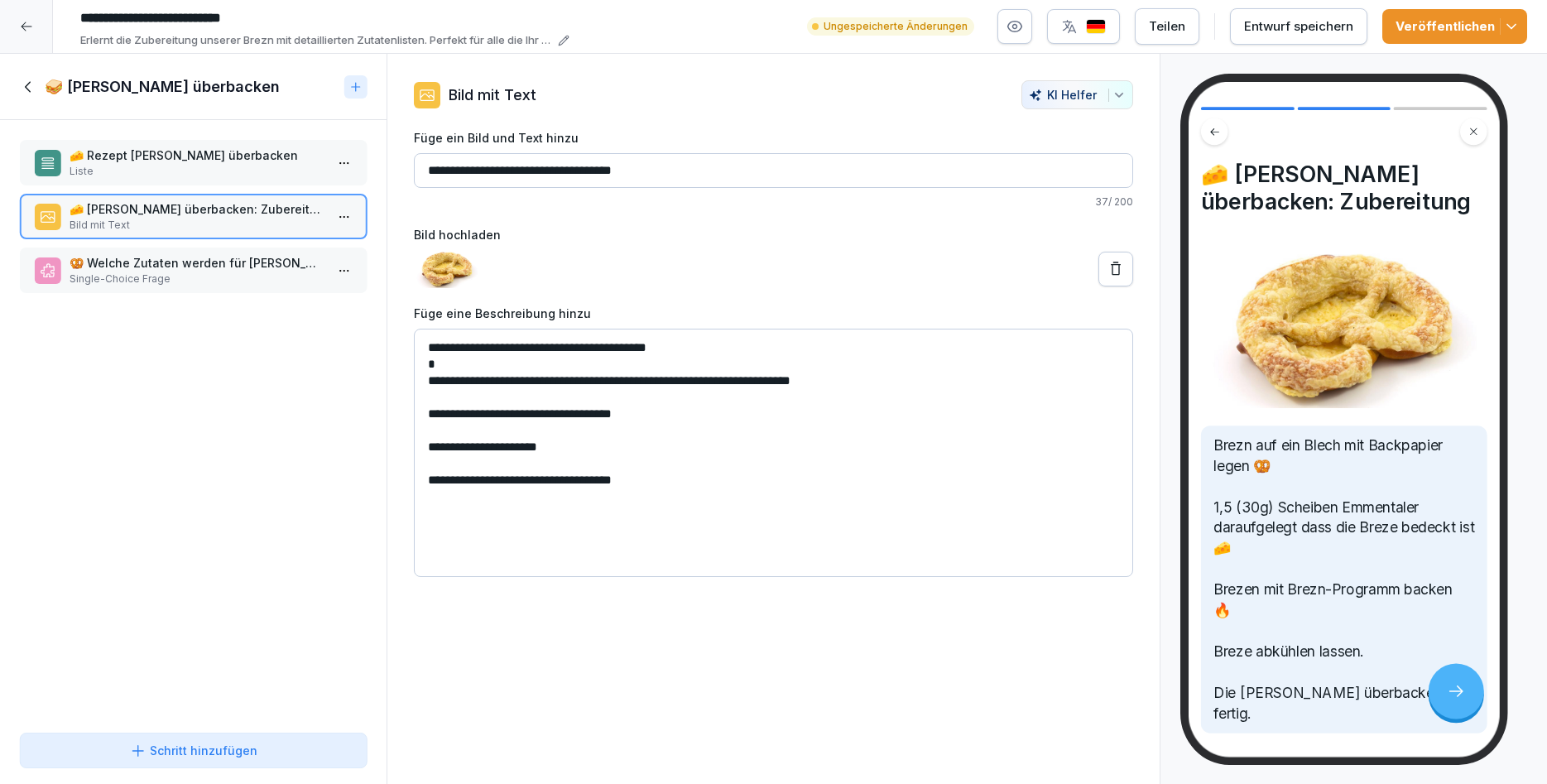
click at [467, 418] on textarea "**********" at bounding box center [774, 452] width 719 height 249
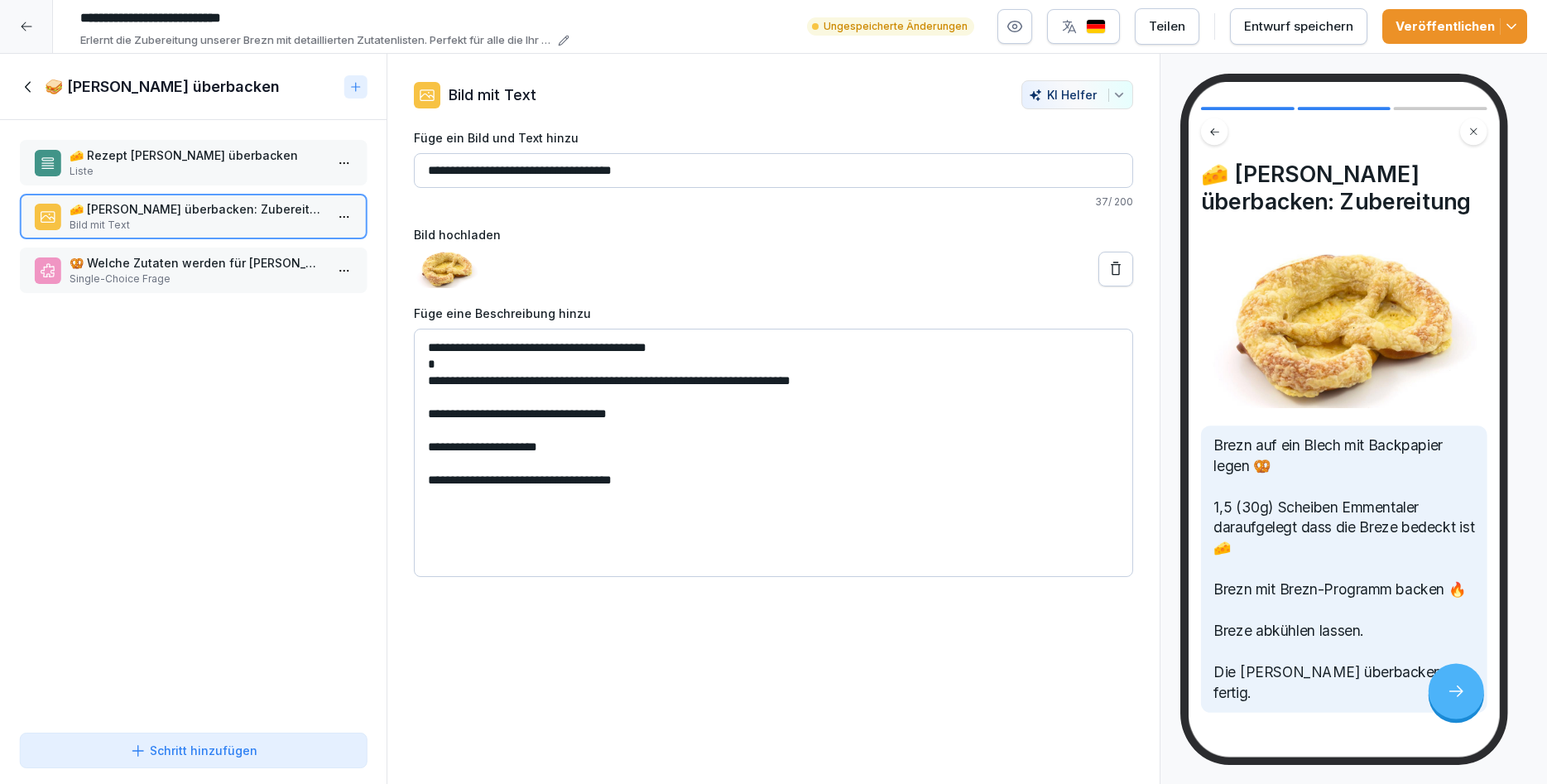
click at [457, 448] on textarea "**********" at bounding box center [774, 452] width 719 height 249
click at [462, 447] on textarea "**********" at bounding box center [774, 452] width 719 height 249
click at [486, 486] on textarea "**********" at bounding box center [774, 452] width 719 height 249
type textarea "**********"
click at [1346, 23] on div "Entwurf speichern" at bounding box center [1298, 27] width 109 height 19
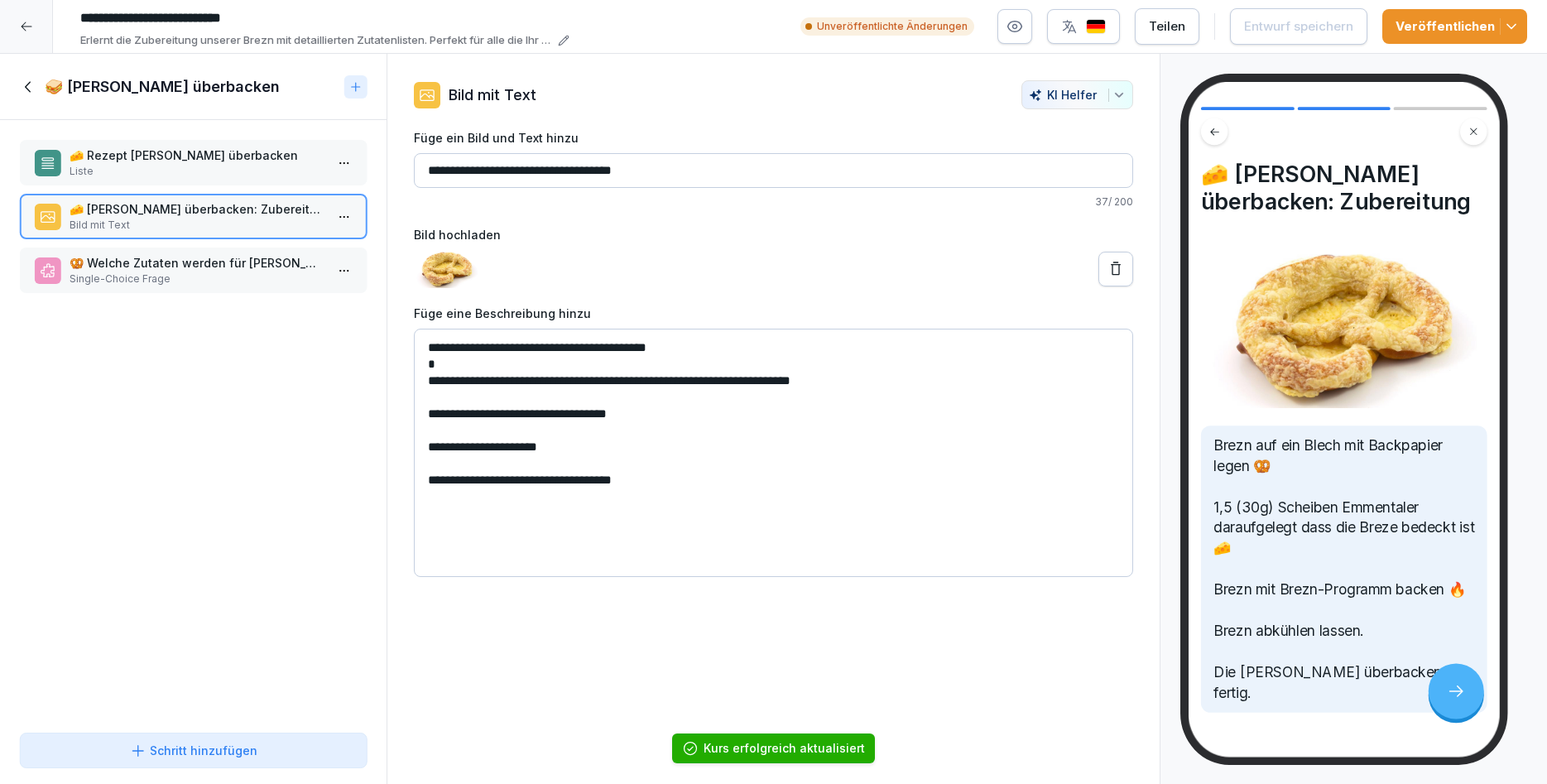
click at [1411, 25] on div "Veröffentlichen" at bounding box center [1455, 27] width 118 height 19
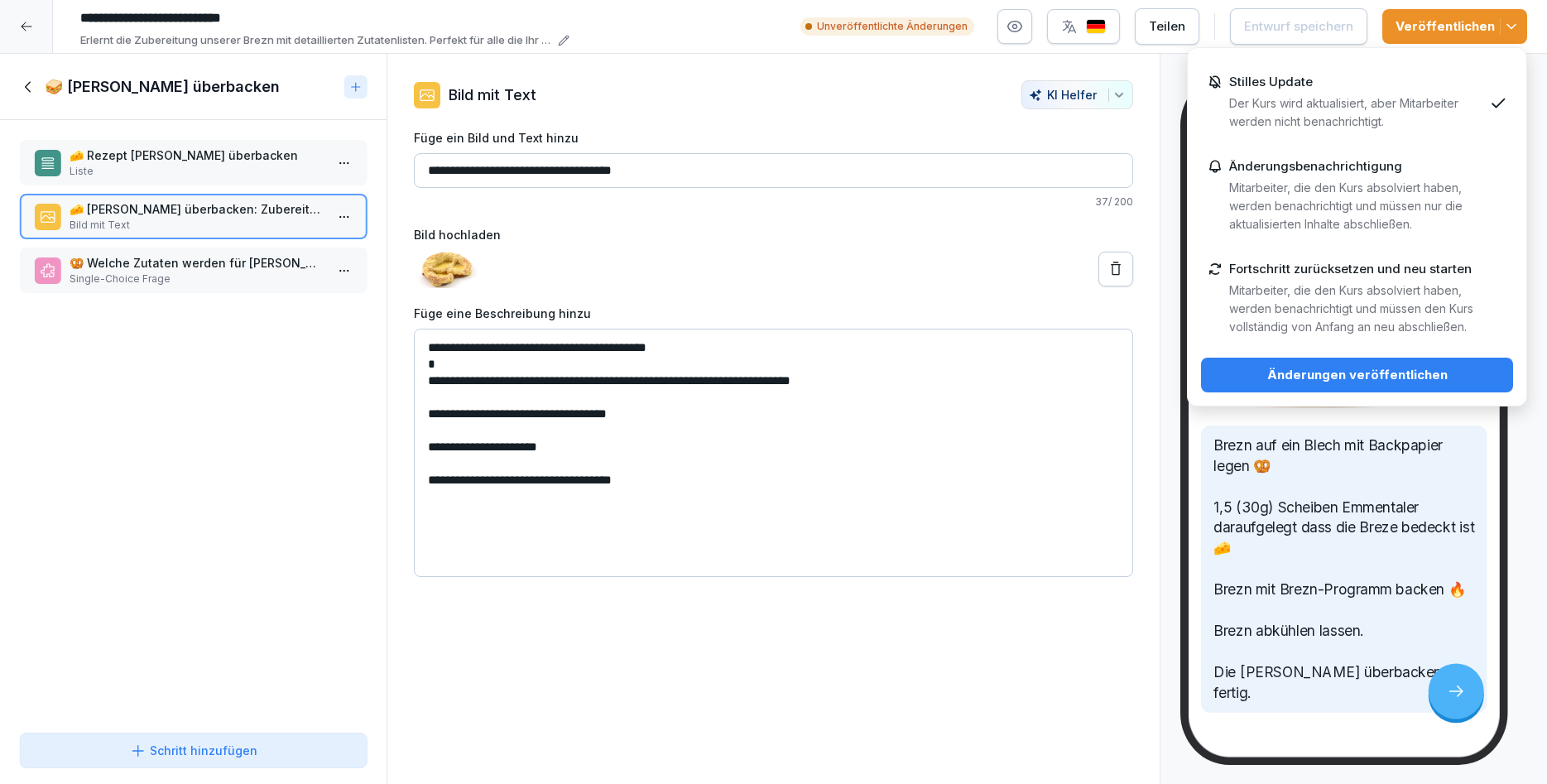
click at [1369, 385] on button "Änderungen veröffentlichen" at bounding box center [1357, 374] width 313 height 34
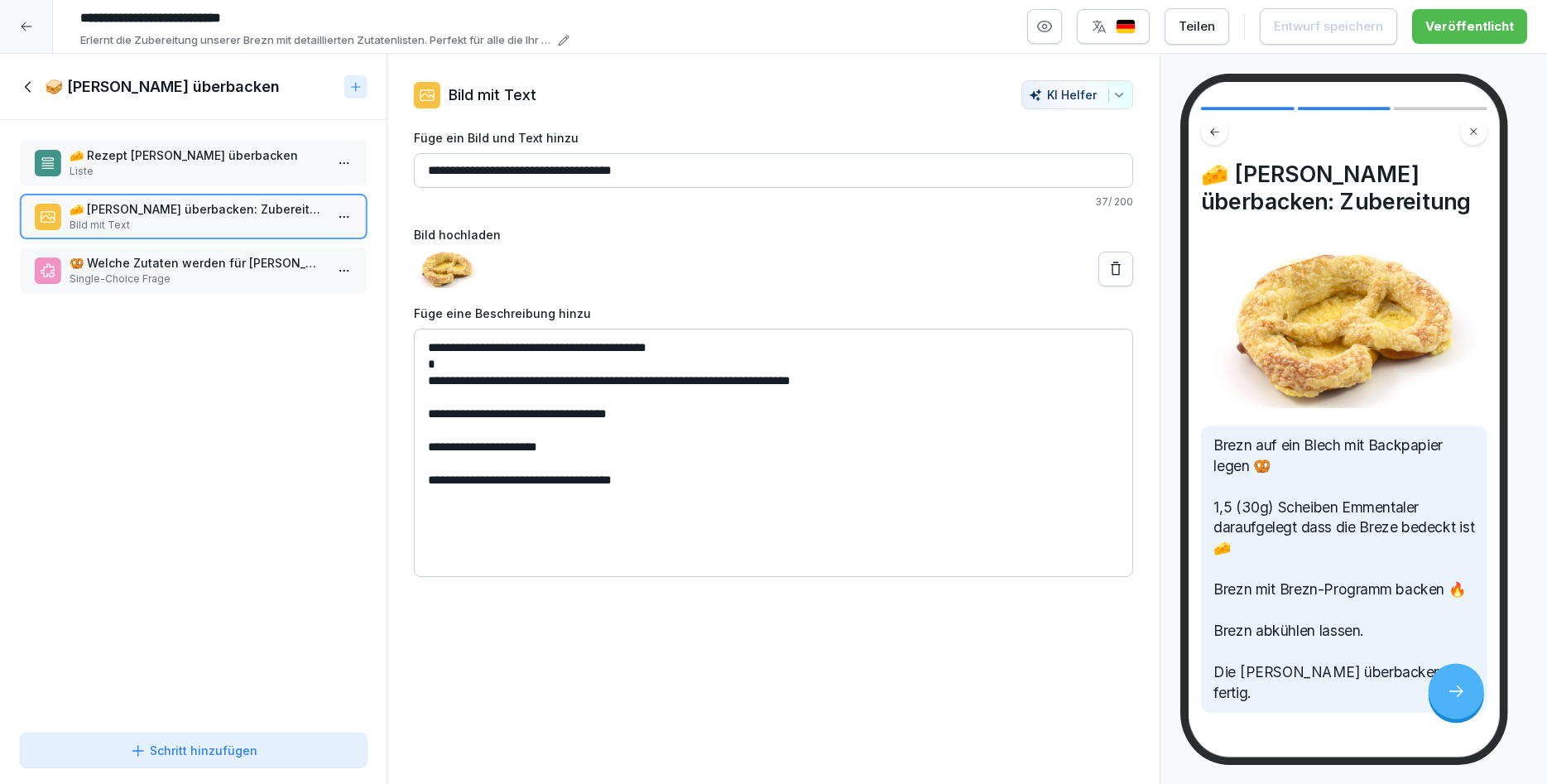
click at [32, 97] on div "🥪 Breze Käse überbacken" at bounding box center [193, 86] width 386 height 66
click at [30, 91] on icon at bounding box center [29, 86] width 19 height 19
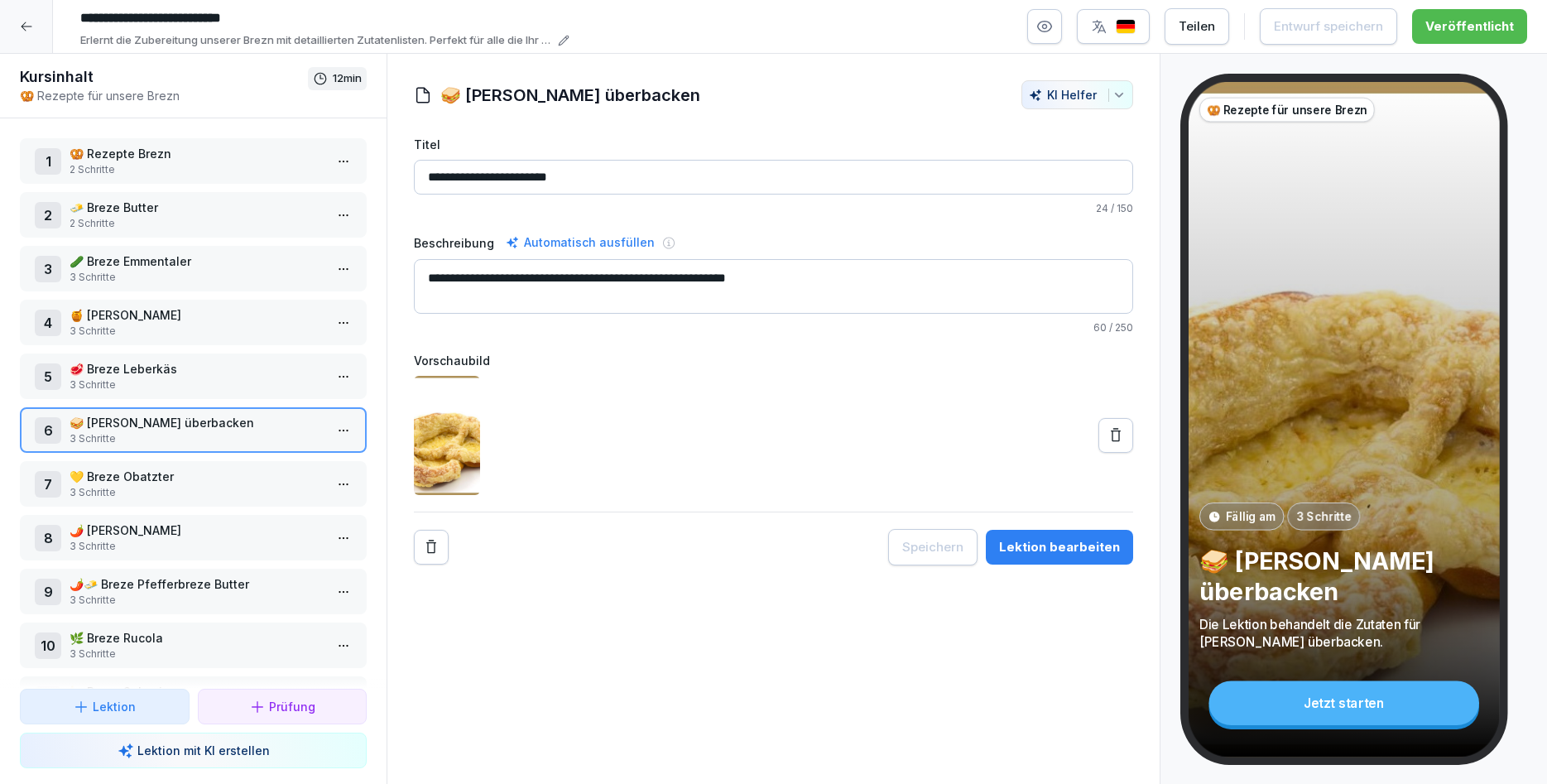
click at [137, 547] on p "3 Schritte" at bounding box center [197, 545] width 255 height 15
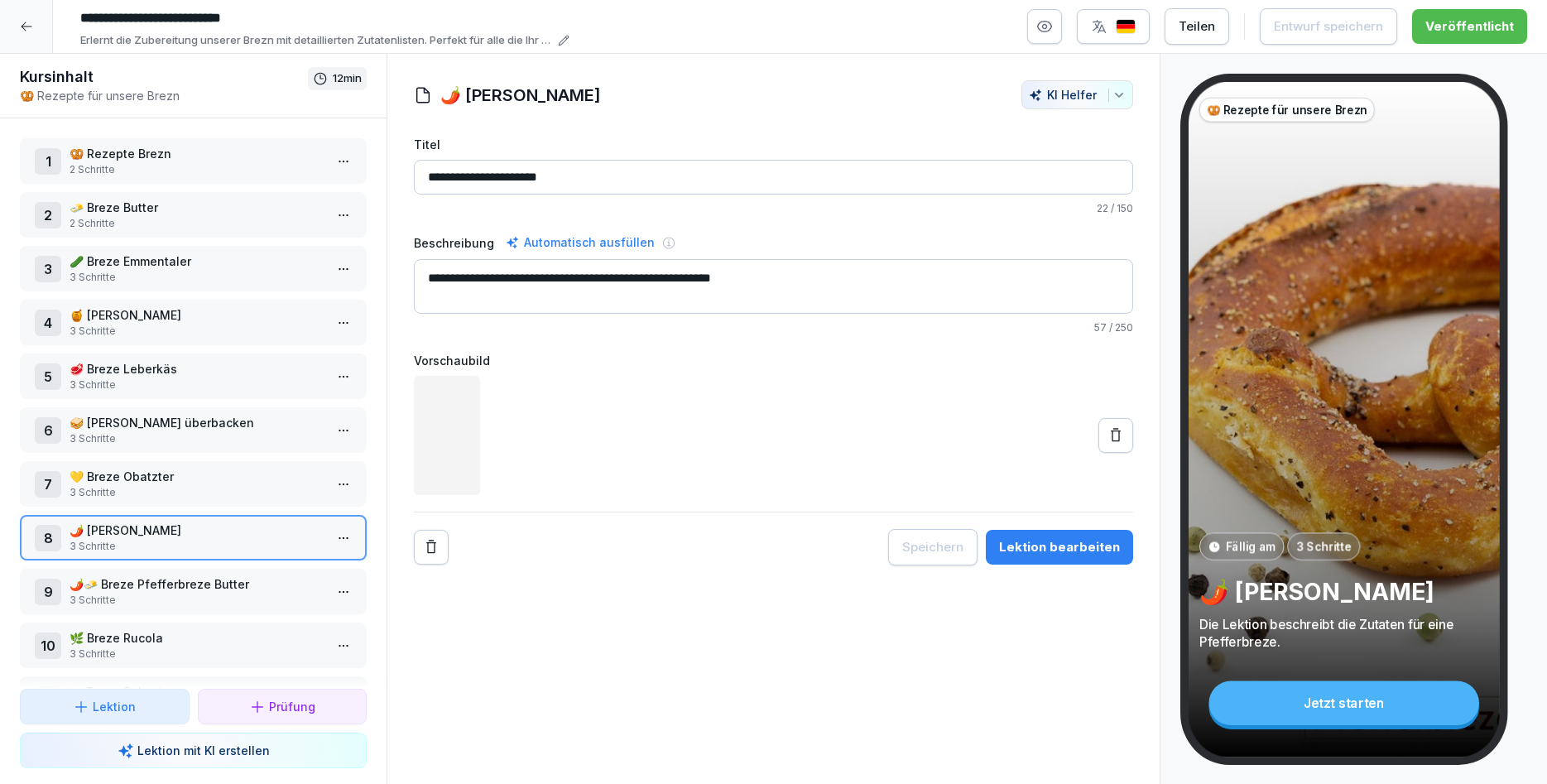
click at [134, 600] on p "3 Schritte" at bounding box center [197, 599] width 255 height 15
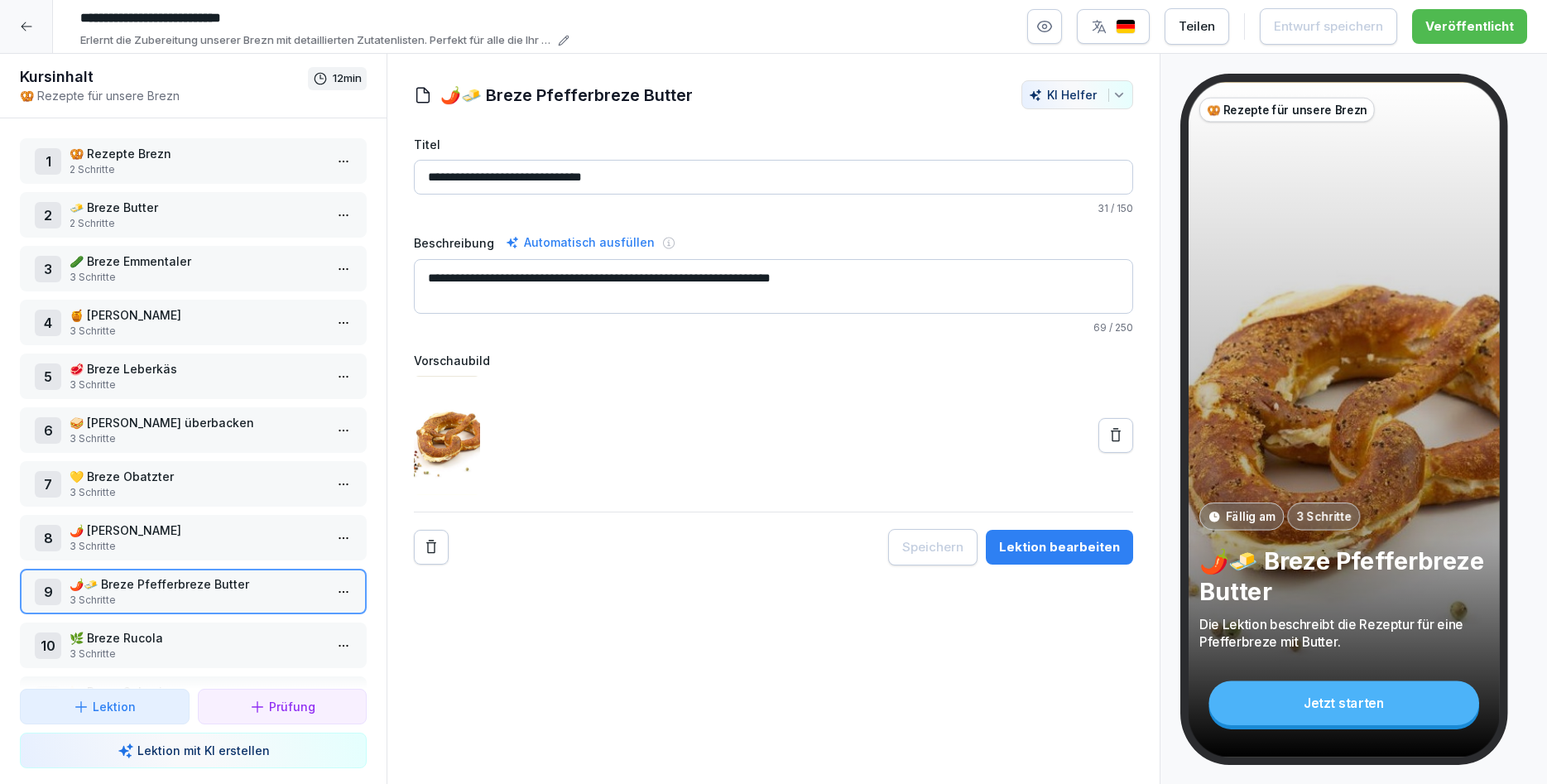
click at [1106, 560] on button "Lektion bearbeiten" at bounding box center [1060, 546] width 147 height 34
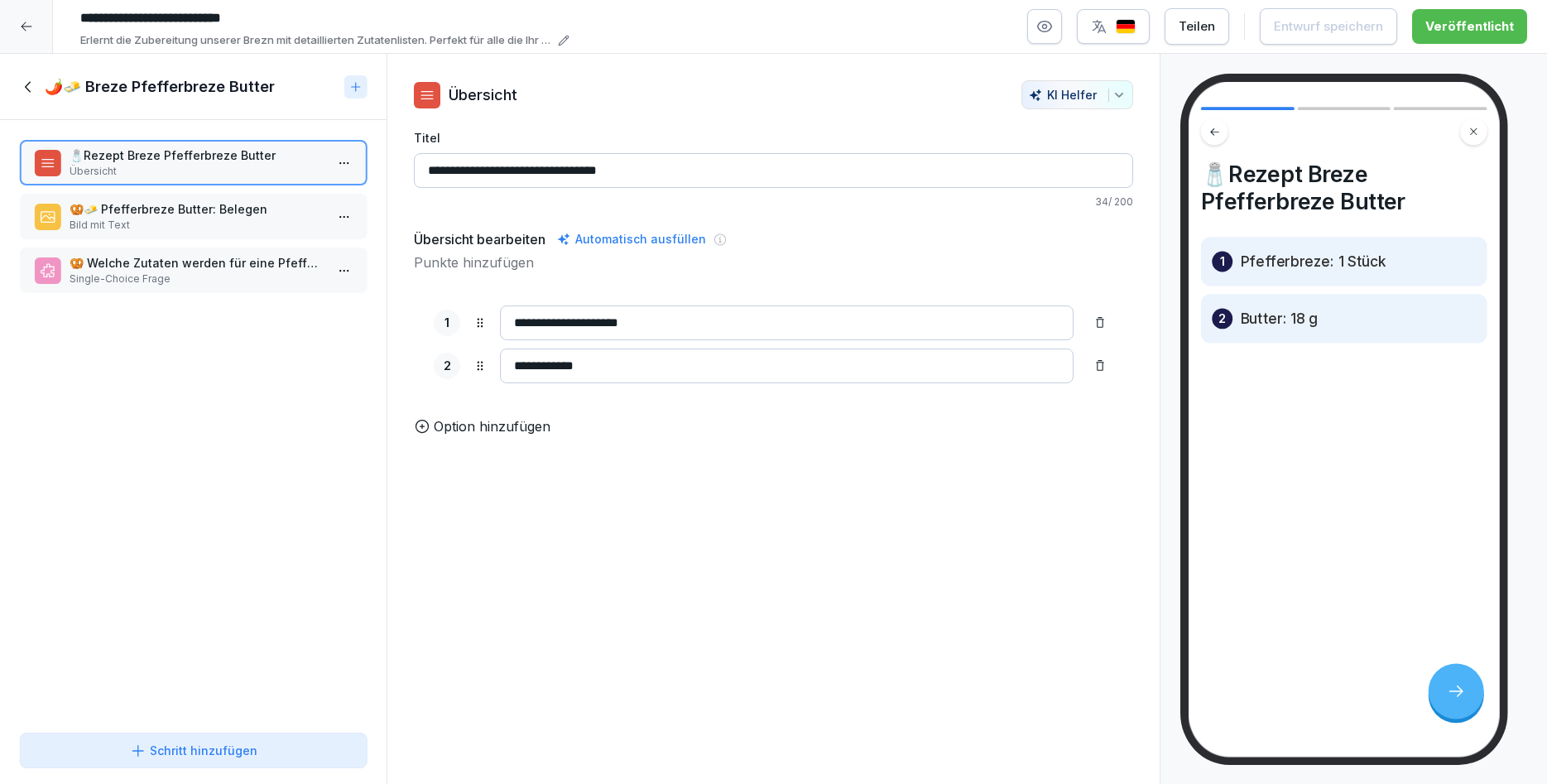
click at [130, 254] on p "🥨 Welche Zutaten werden für eine Pfefferbreze mit Butter benötigt?" at bounding box center [197, 263] width 255 height 18
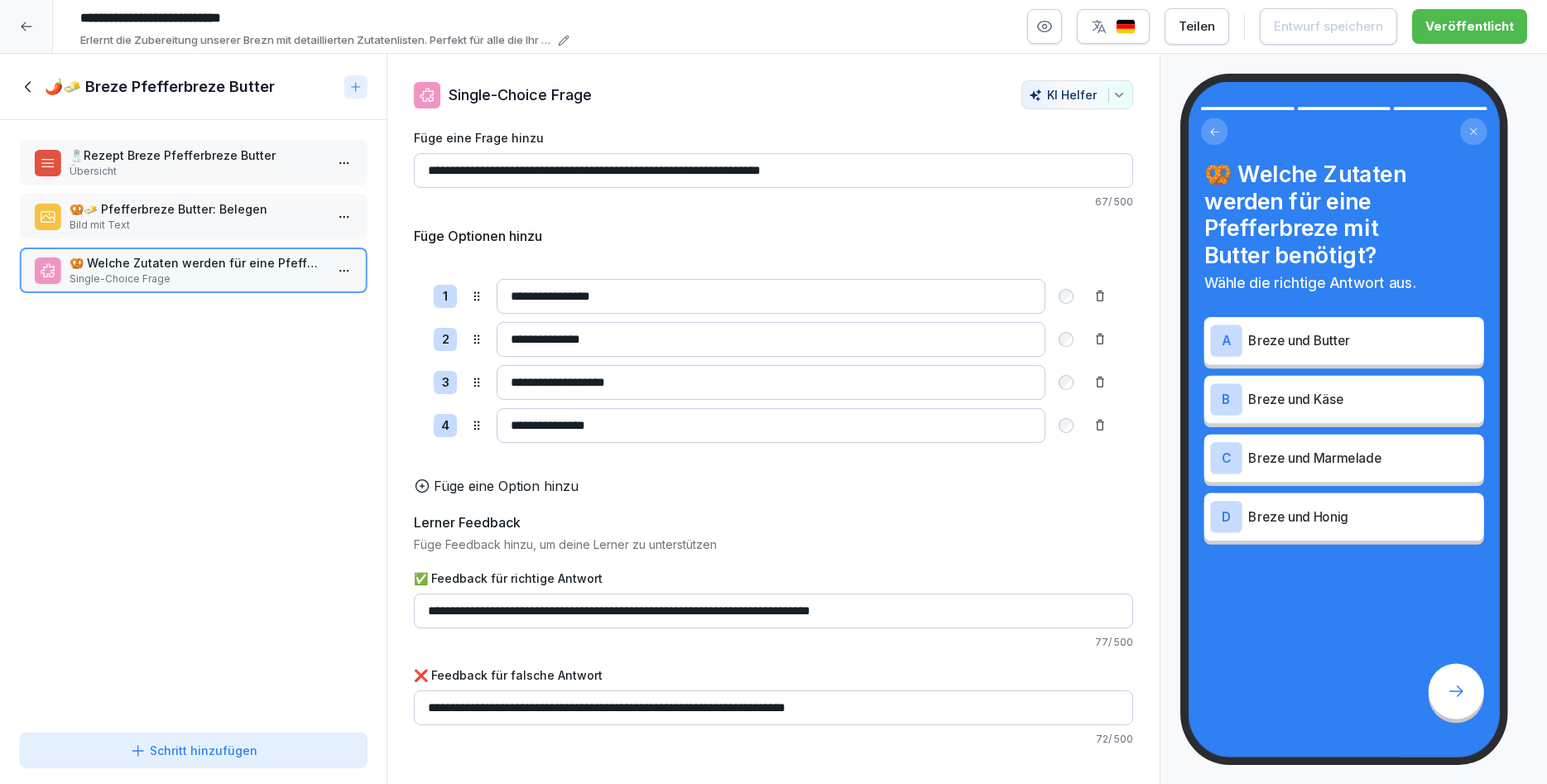
click at [547, 292] on input "**********" at bounding box center [771, 296] width 548 height 34
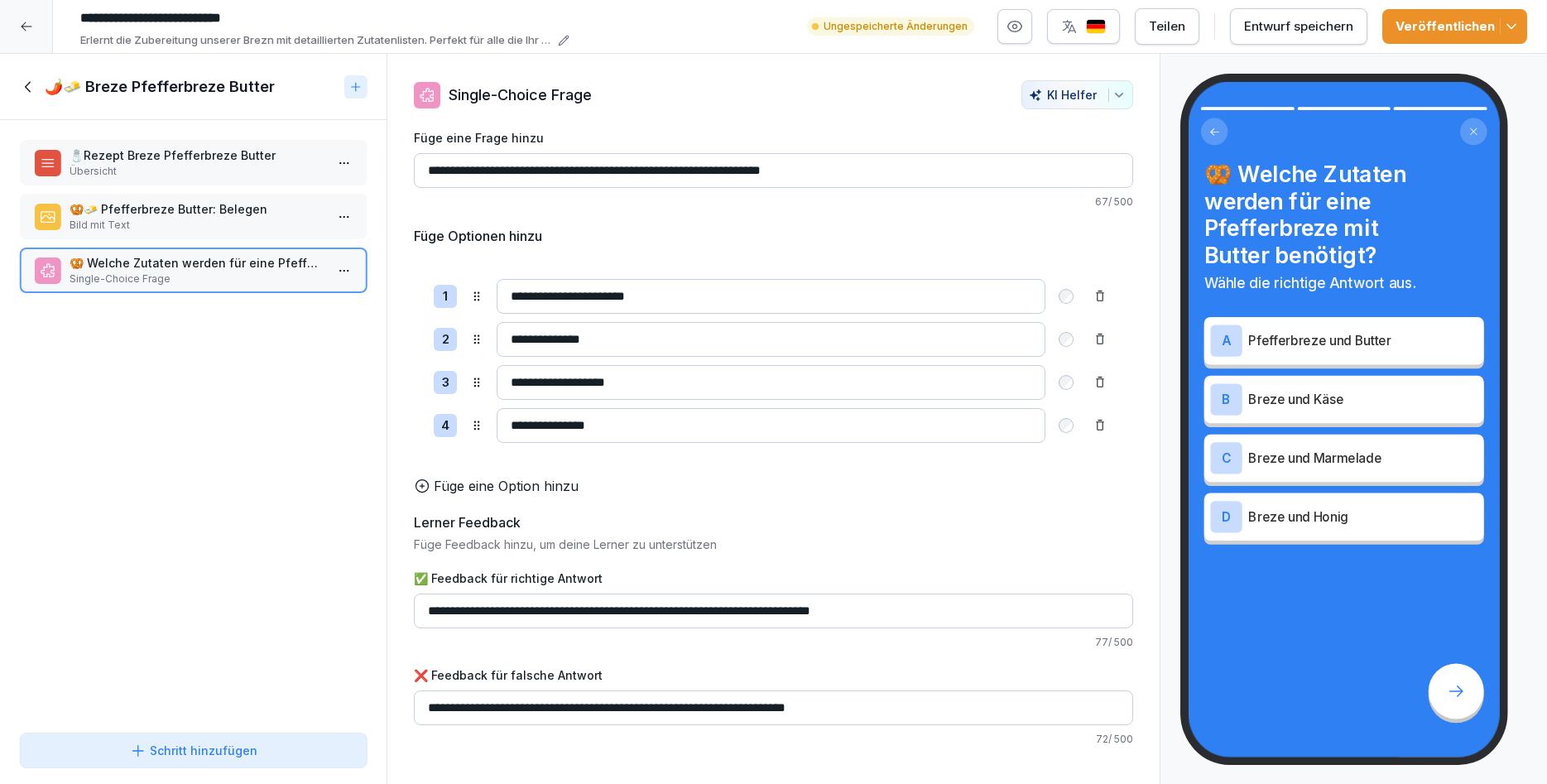
type input "**********"
click at [1328, 10] on button "Entwurf speichern" at bounding box center [1299, 26] width 138 height 36
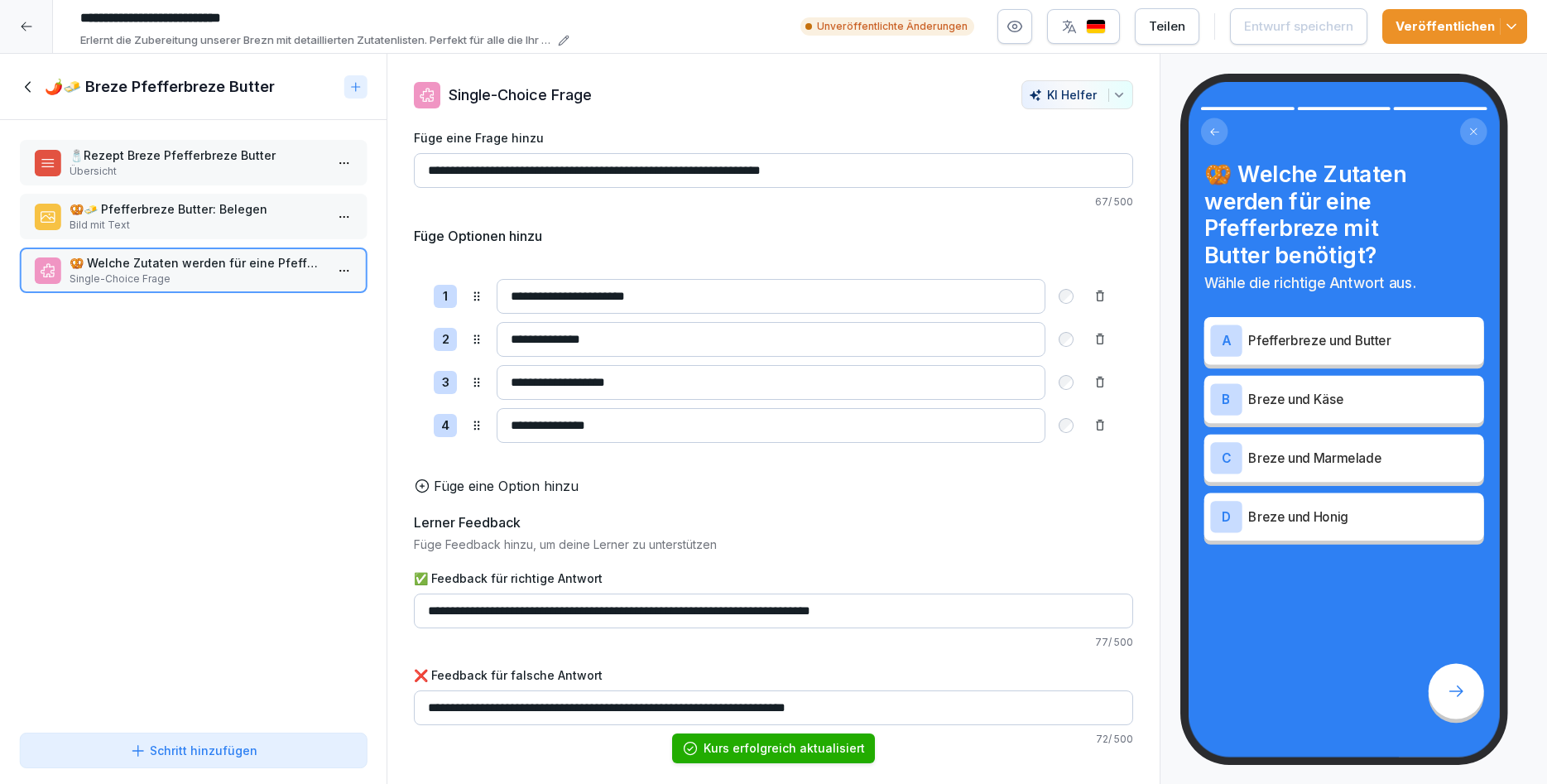
click at [1415, 28] on div "Veröffentlichen" at bounding box center [1455, 27] width 118 height 19
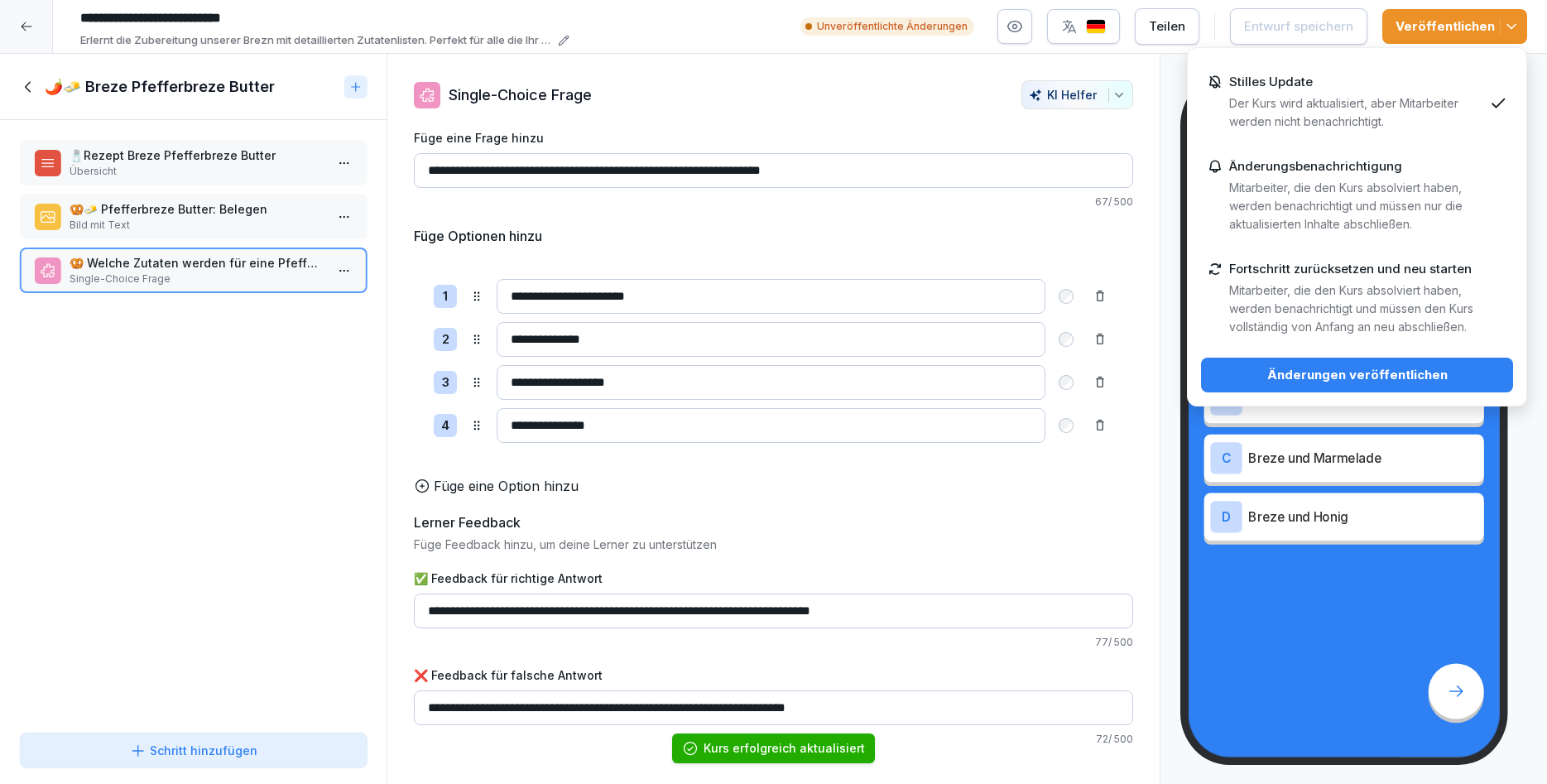
click at [1396, 367] on div "Änderungen veröffentlichen" at bounding box center [1357, 374] width 286 height 19
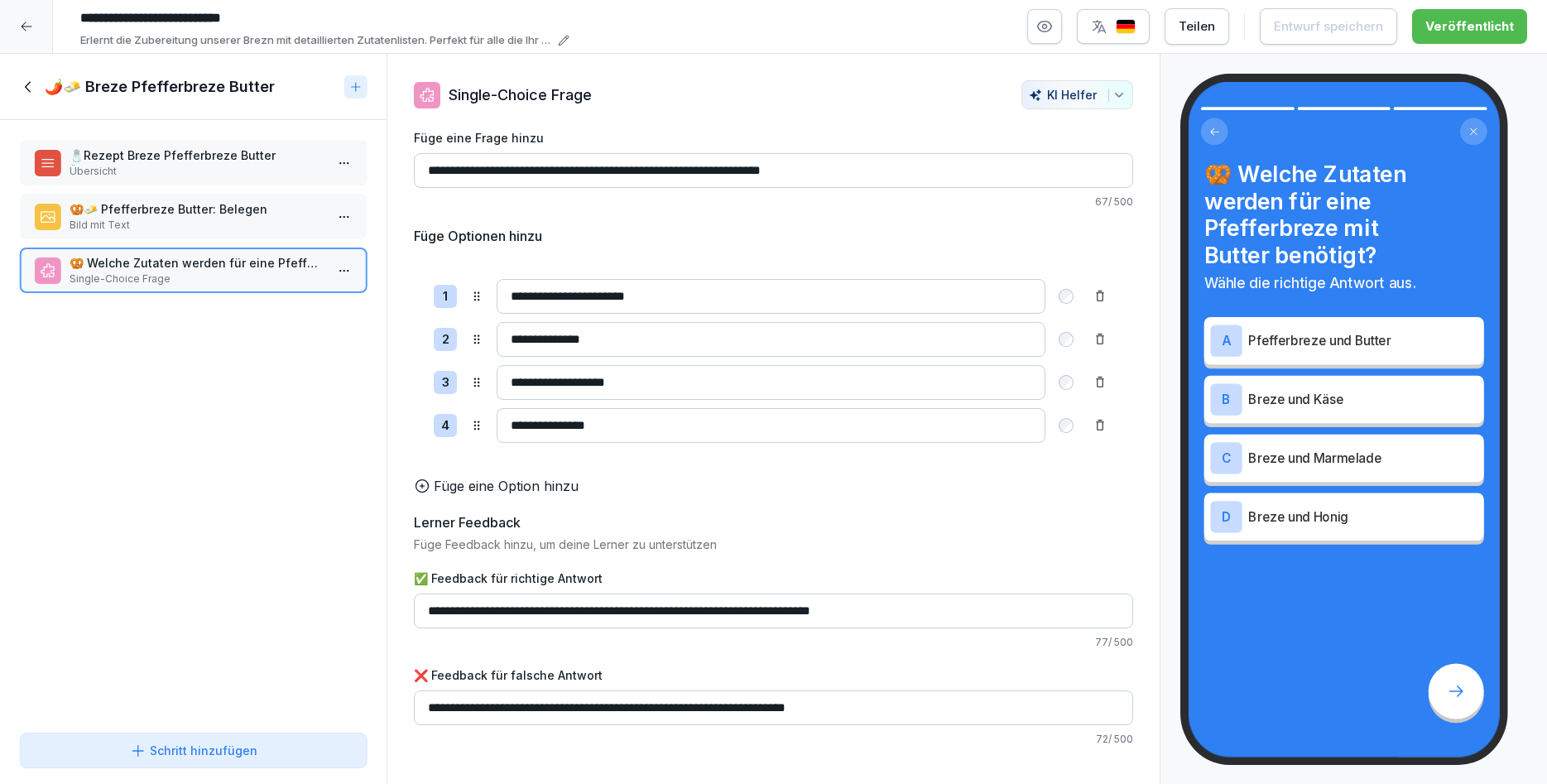
click at [38, 19] on div at bounding box center [27, 27] width 53 height 53
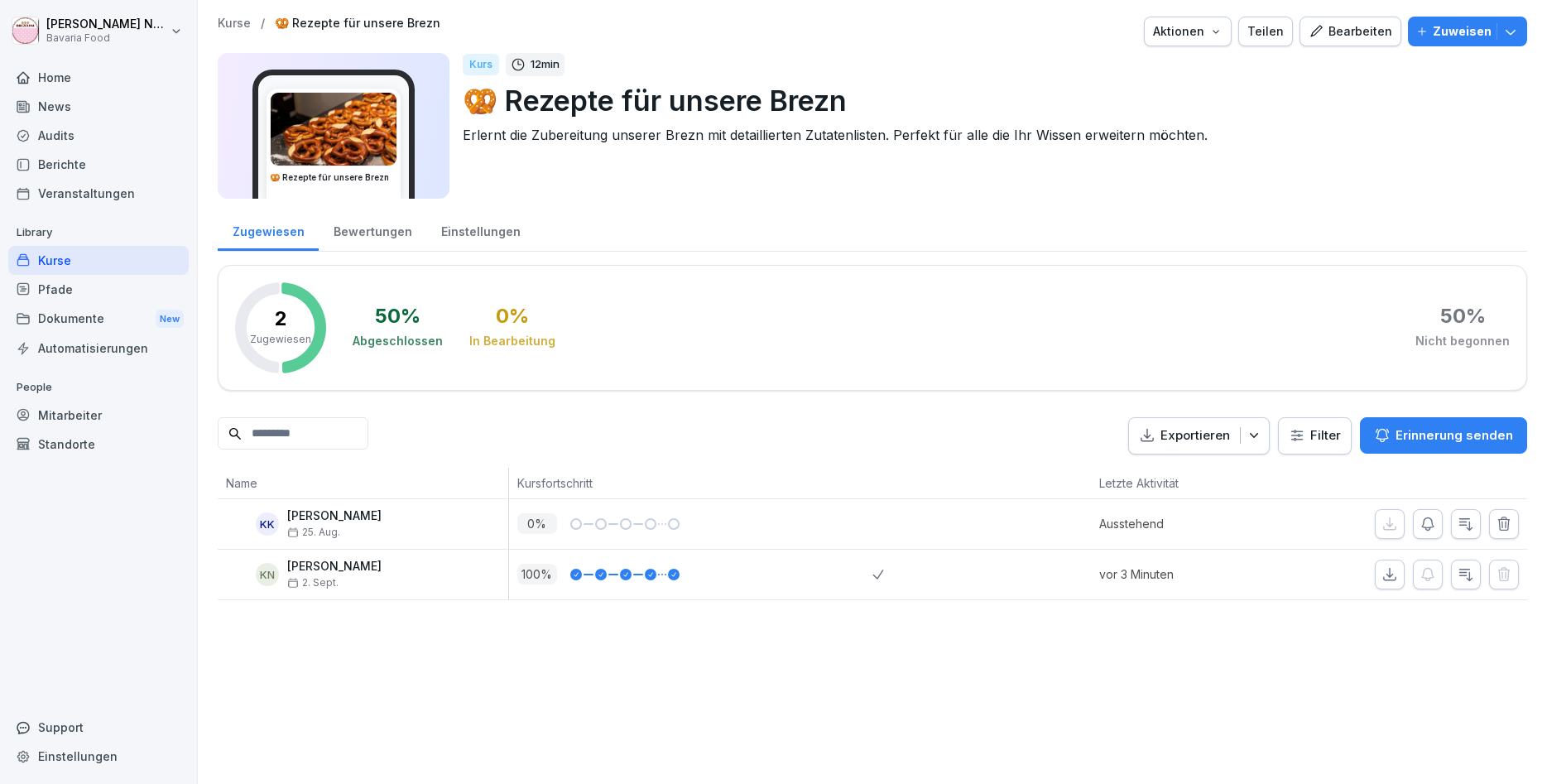
click at [53, 267] on div "Kurse" at bounding box center [98, 259] width 181 height 28
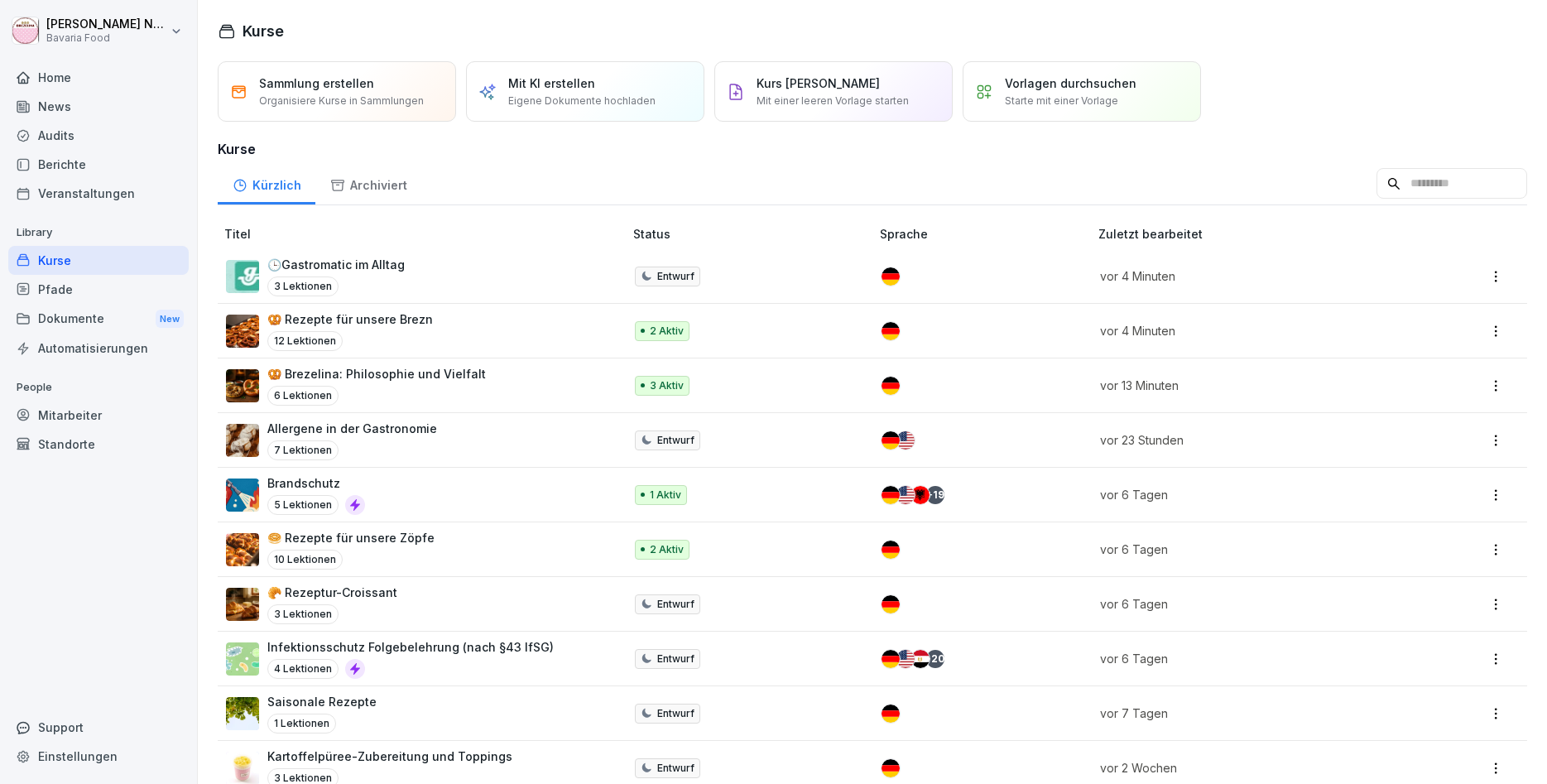
click at [321, 534] on p "🥯 Rezepte für unsere Zöpfe" at bounding box center [351, 537] width 167 height 18
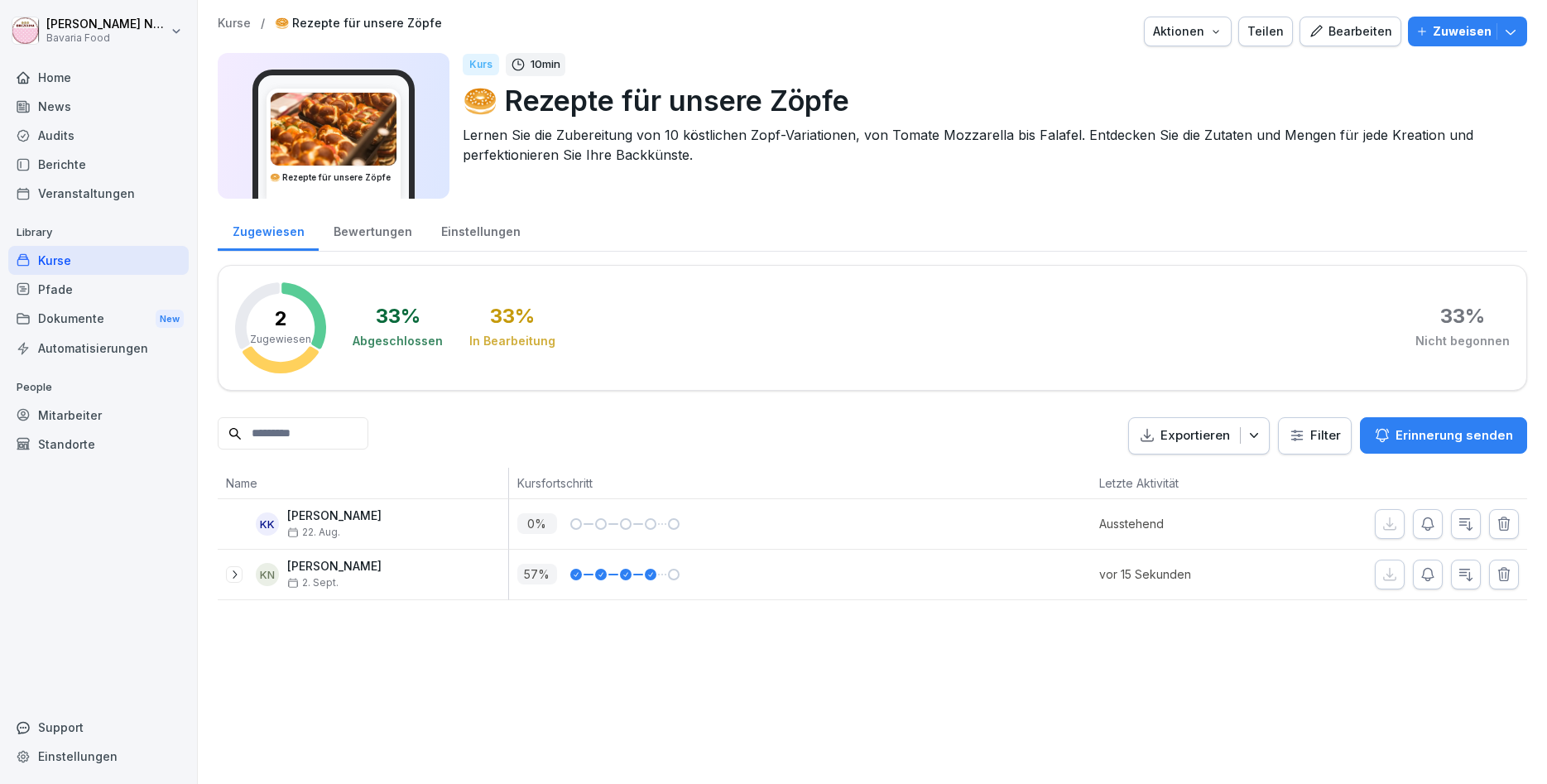
click at [1374, 27] on div "Bearbeiten" at bounding box center [1350, 31] width 84 height 19
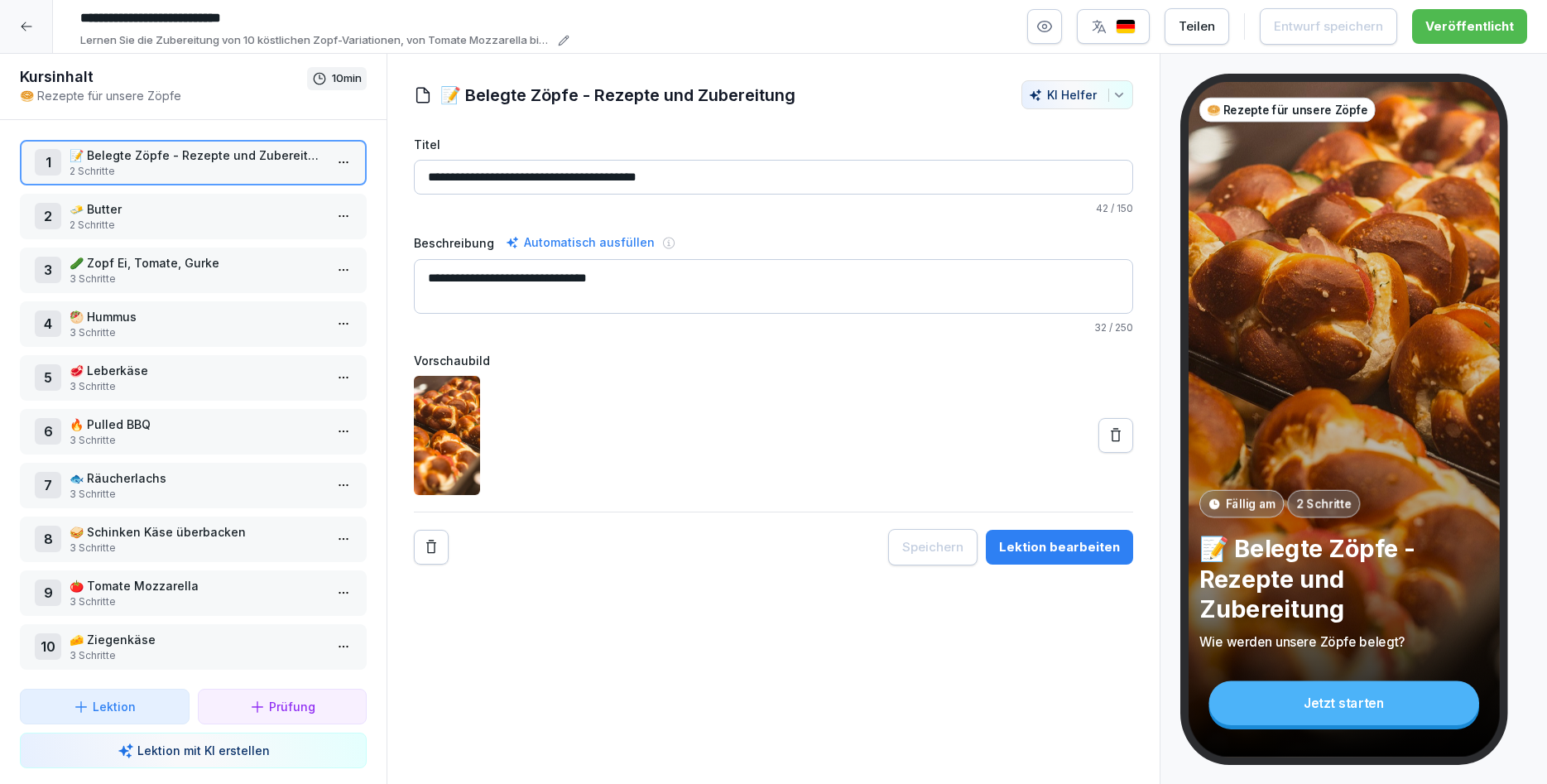
click at [156, 434] on p "3 Schritte" at bounding box center [197, 440] width 255 height 15
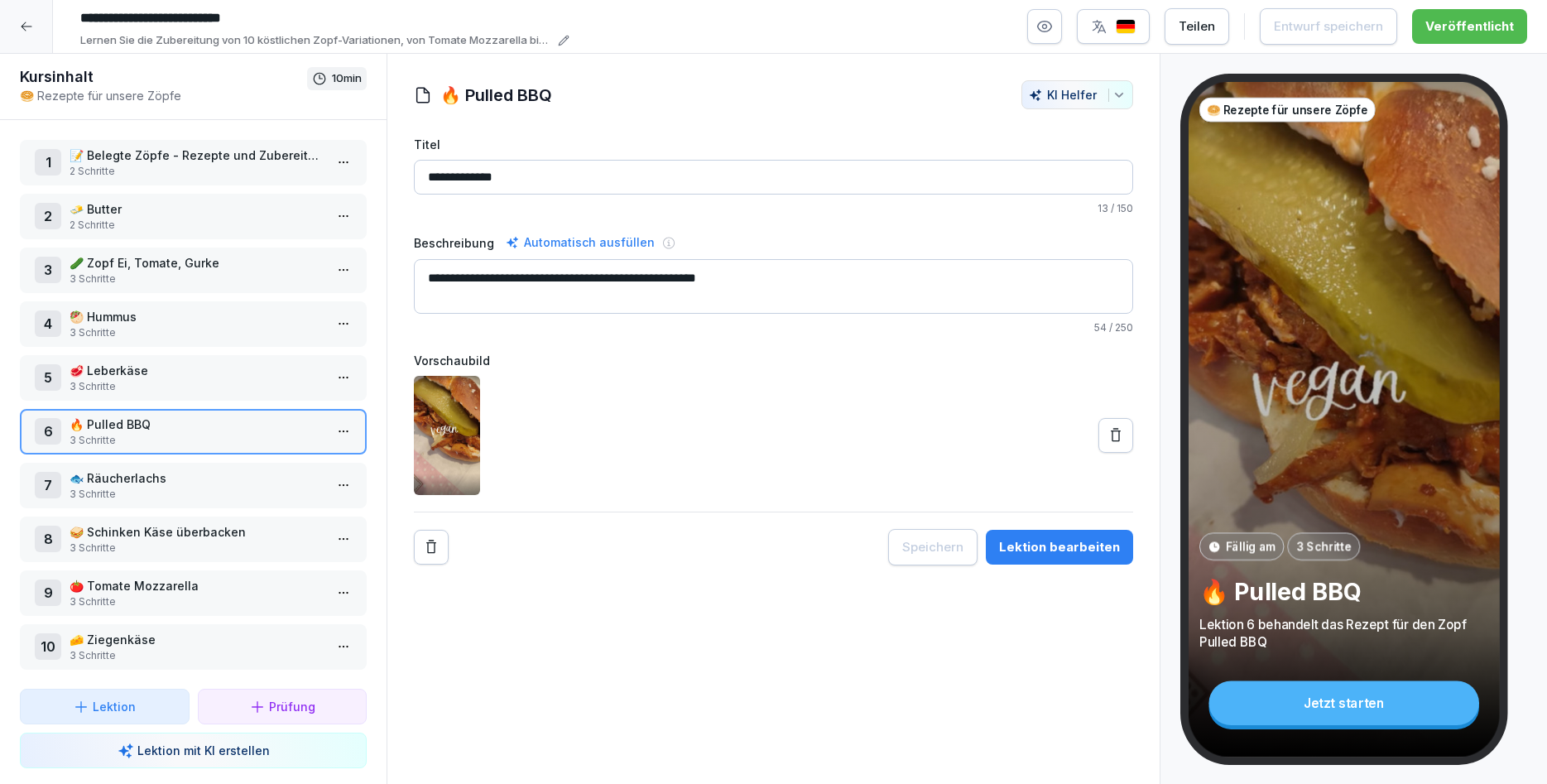
click at [486, 279] on textarea "**********" at bounding box center [774, 287] width 719 height 55
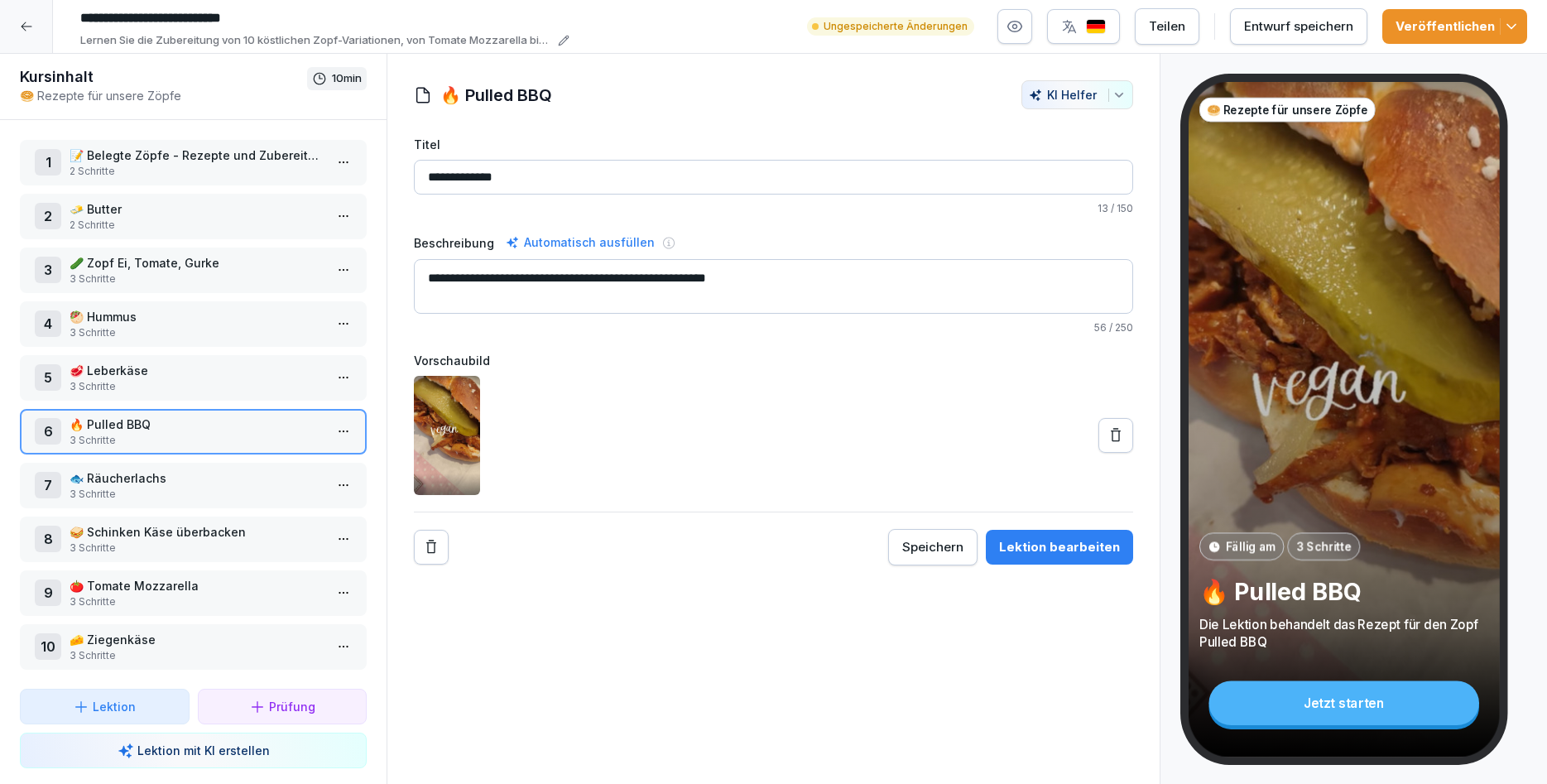
type textarea "**********"
click at [899, 607] on div "**********" at bounding box center [774, 420] width 774 height 731
click at [1408, 22] on div "Veröffentlichen" at bounding box center [1455, 27] width 118 height 19
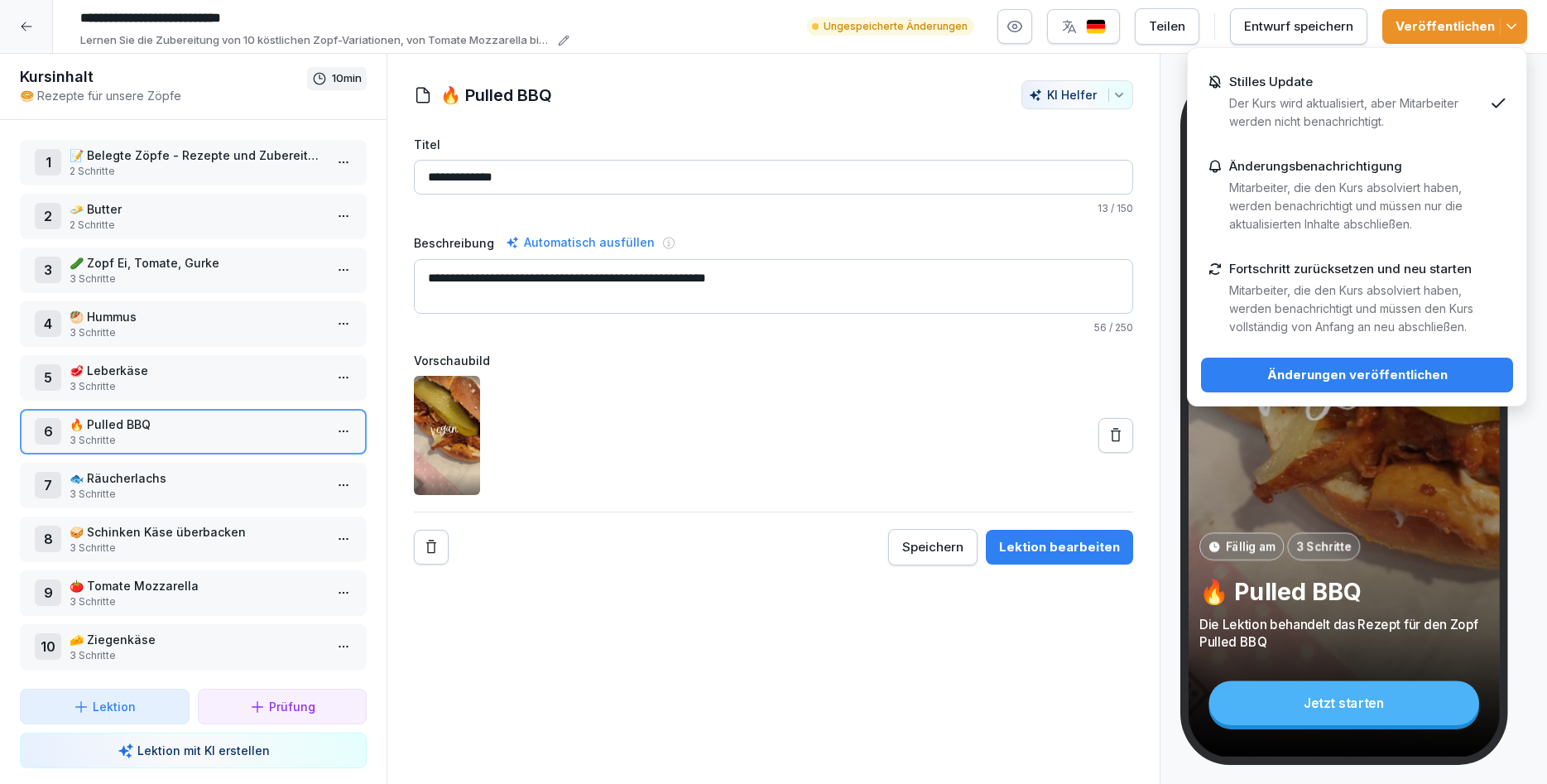
click at [1379, 381] on div "Änderungen veröffentlichen" at bounding box center [1357, 374] width 286 height 19
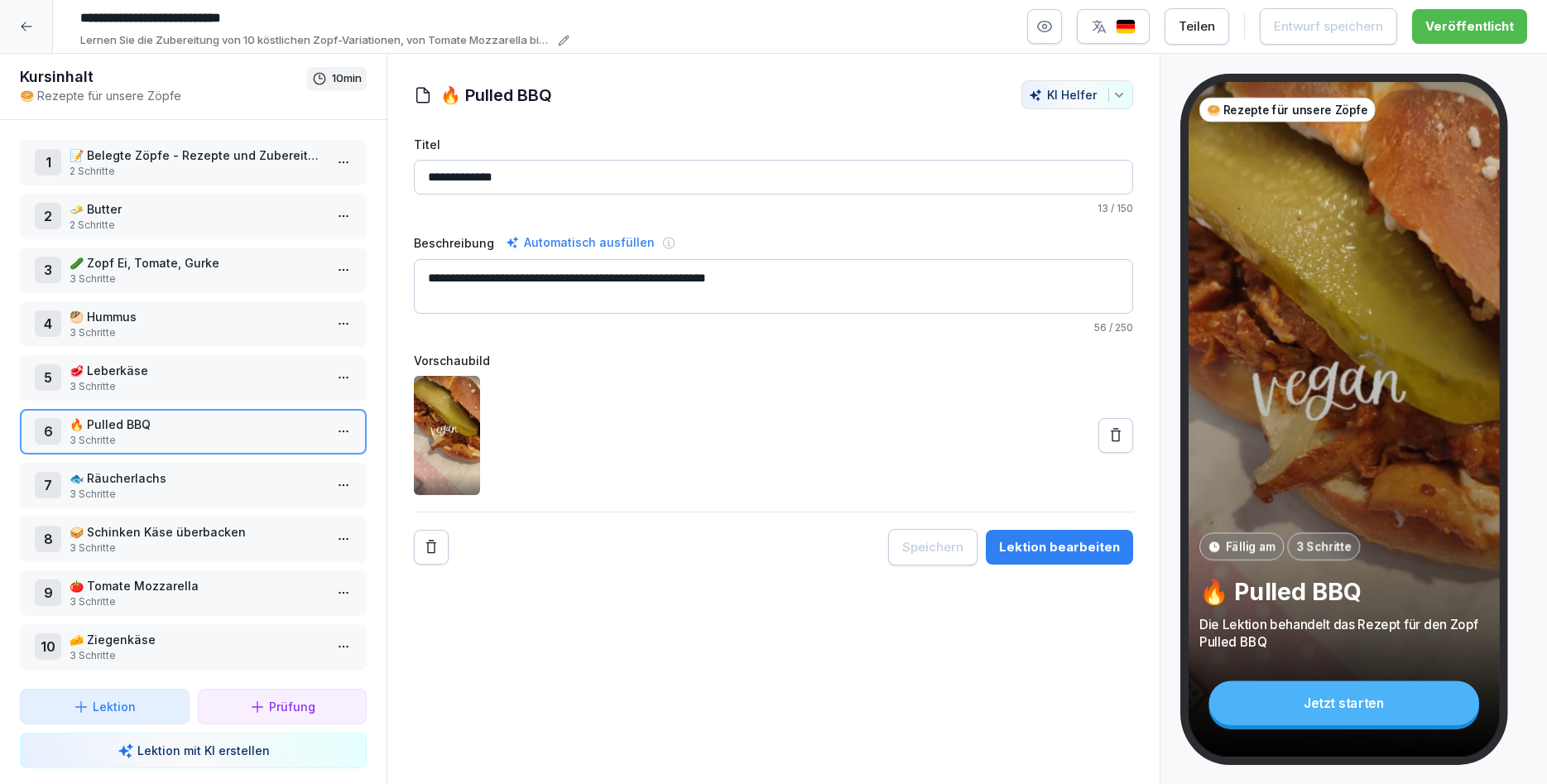
click at [29, 31] on icon at bounding box center [26, 26] width 13 height 13
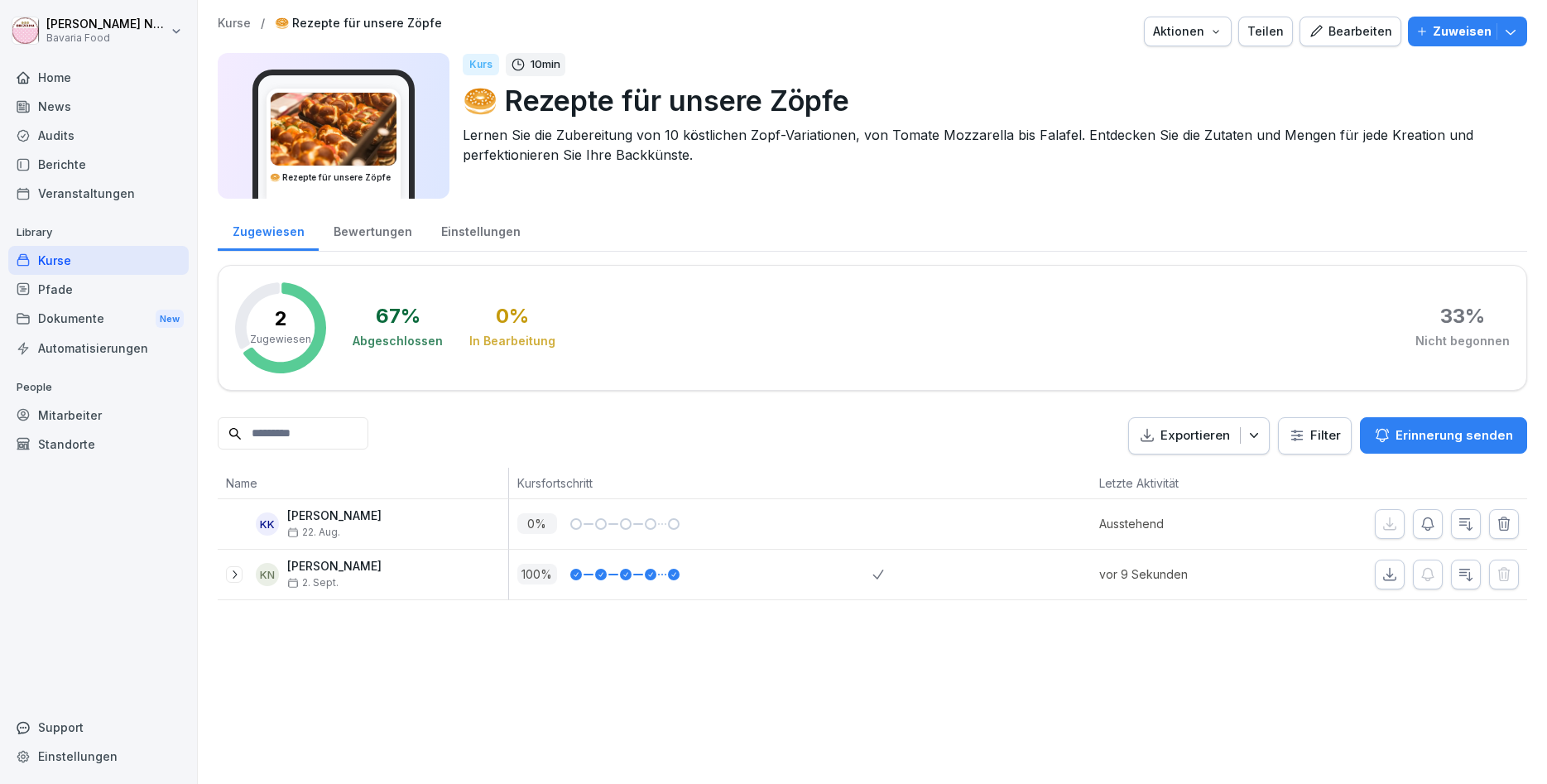
click at [102, 258] on div "Kurse" at bounding box center [98, 259] width 181 height 28
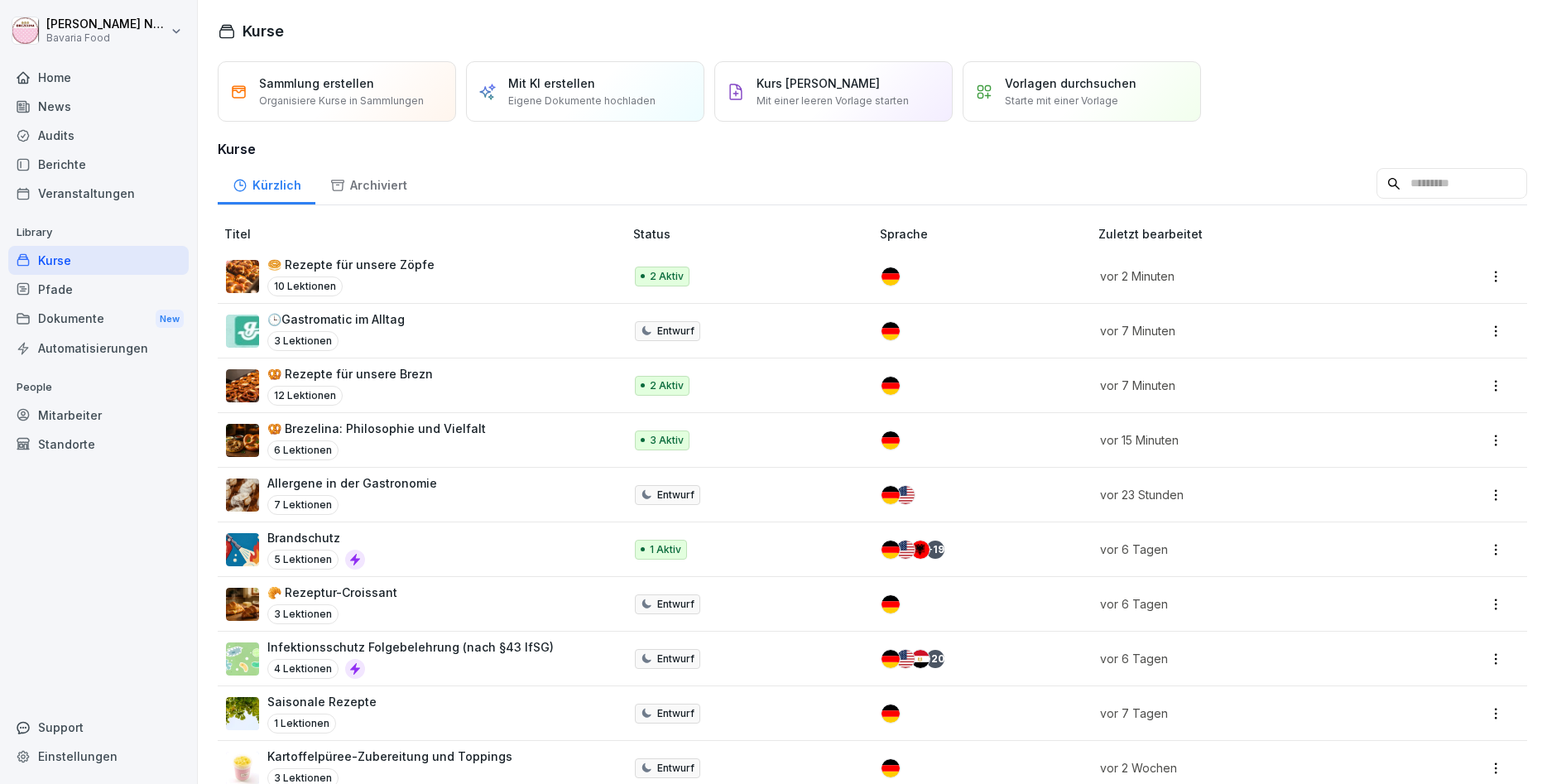
click at [443, 592] on div "🥐 Rezeptur-Croissant 3 Lektionen" at bounding box center [416, 603] width 380 height 40
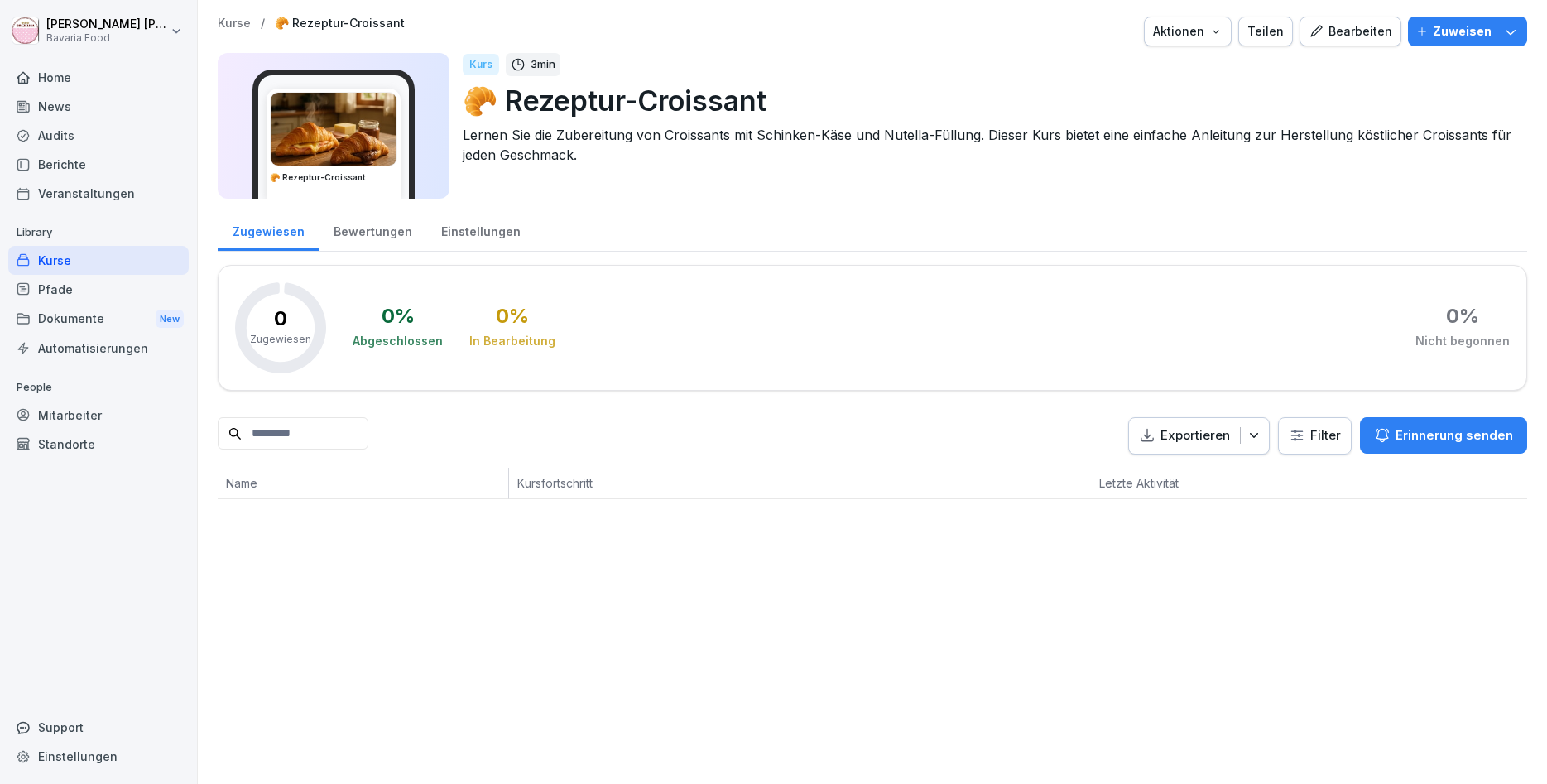
click at [1443, 29] on p "Zuweisen" at bounding box center [1462, 31] width 59 height 19
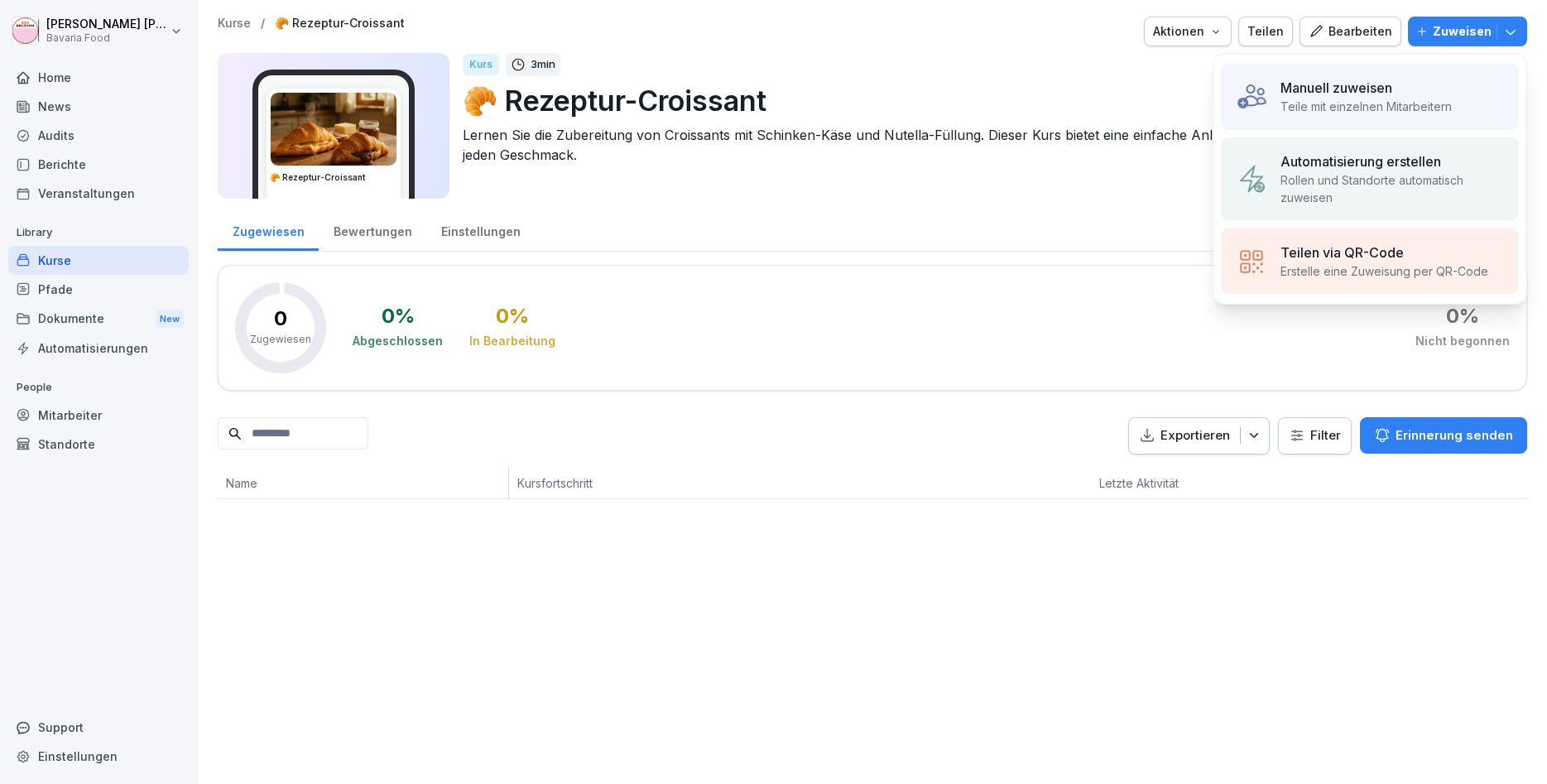
click at [1410, 92] on div "Manuell zuweisen" at bounding box center [1366, 87] width 171 height 20
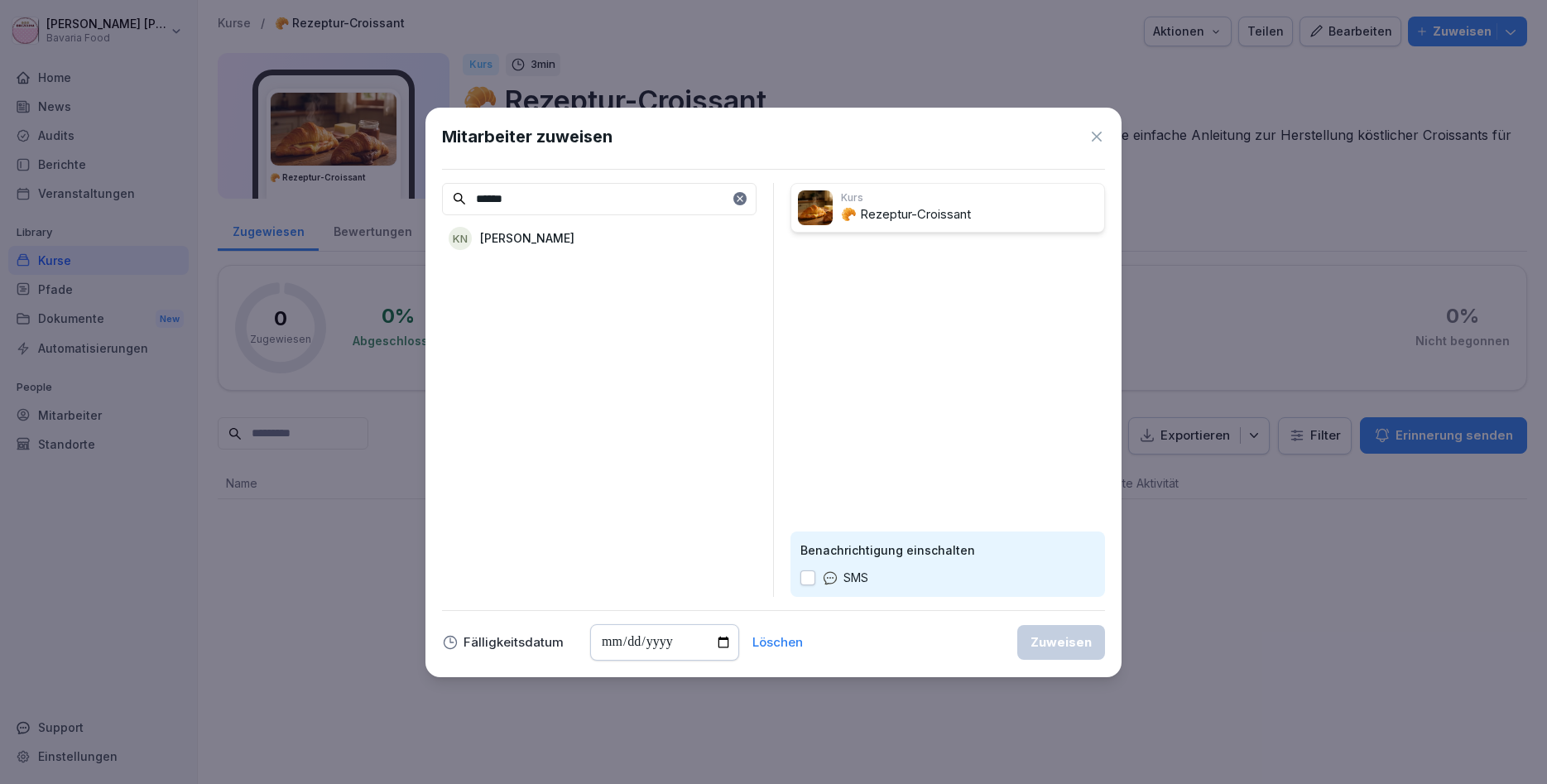
type input "******"
click at [575, 246] on p "[PERSON_NAME]" at bounding box center [528, 238] width 94 height 18
click at [1037, 631] on button "Zuweisen" at bounding box center [1060, 642] width 87 height 34
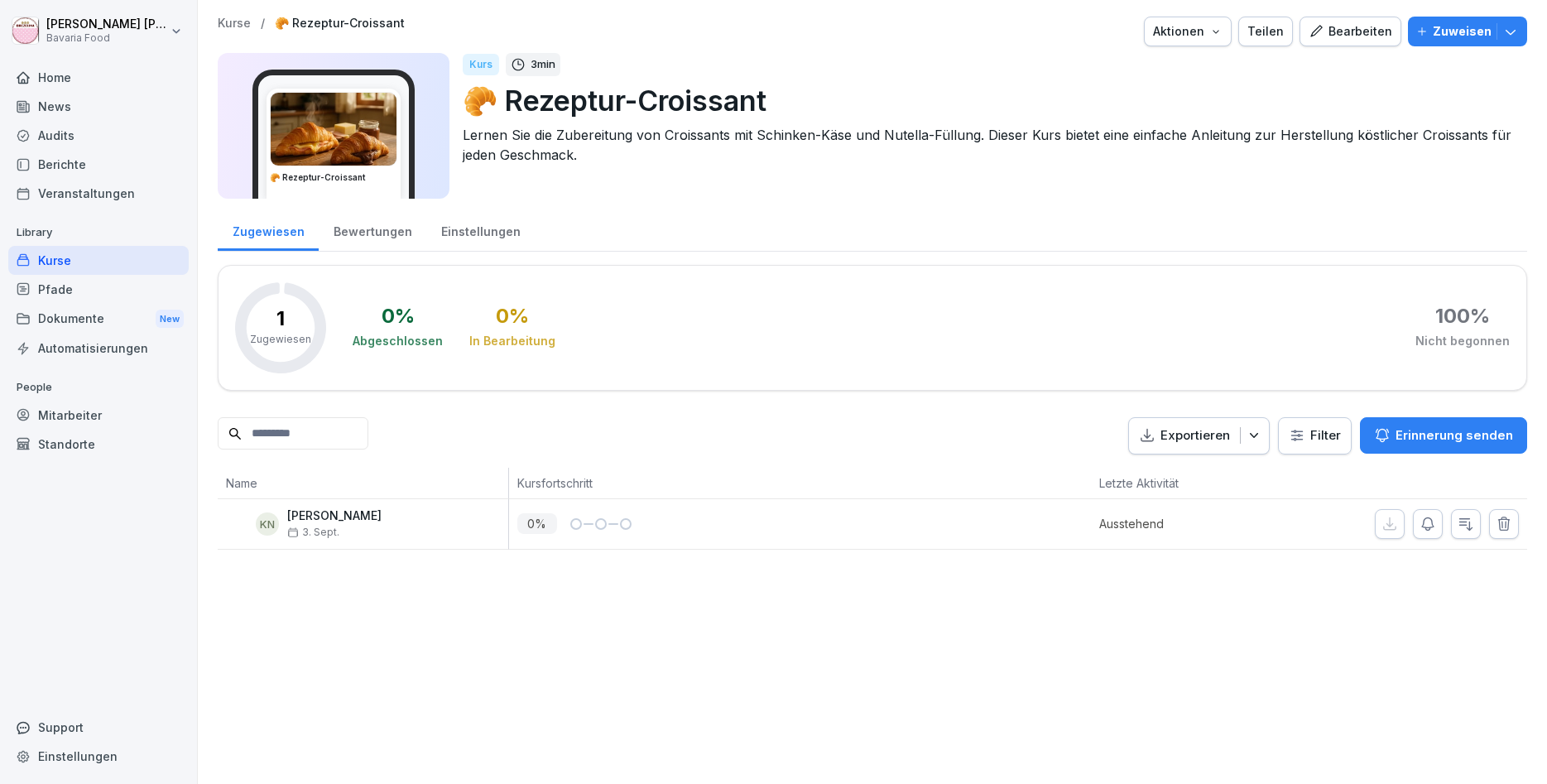
click at [1386, 32] on div "Bearbeiten" at bounding box center [1350, 31] width 84 height 19
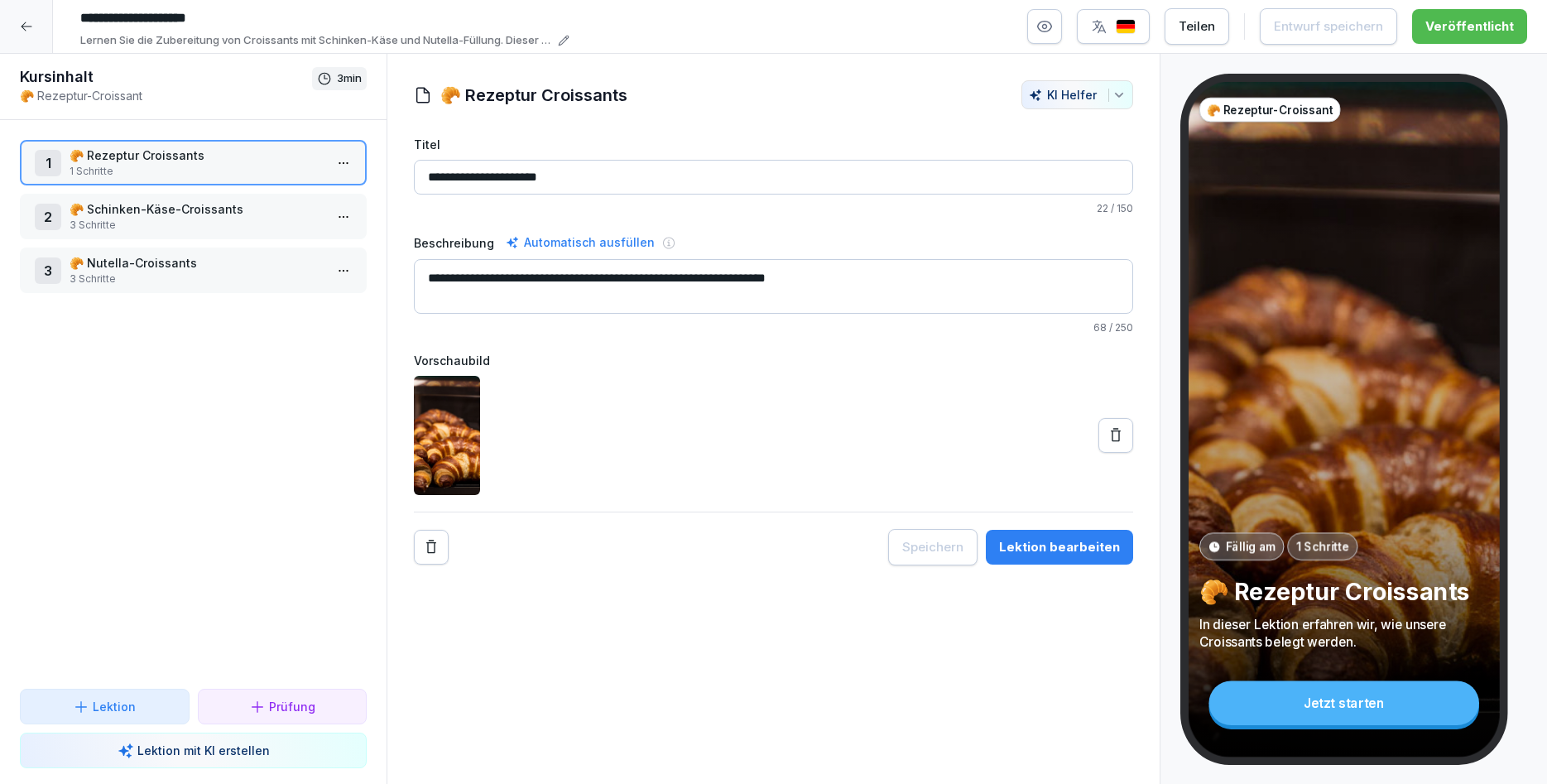
click at [29, 33] on div at bounding box center [27, 27] width 53 height 53
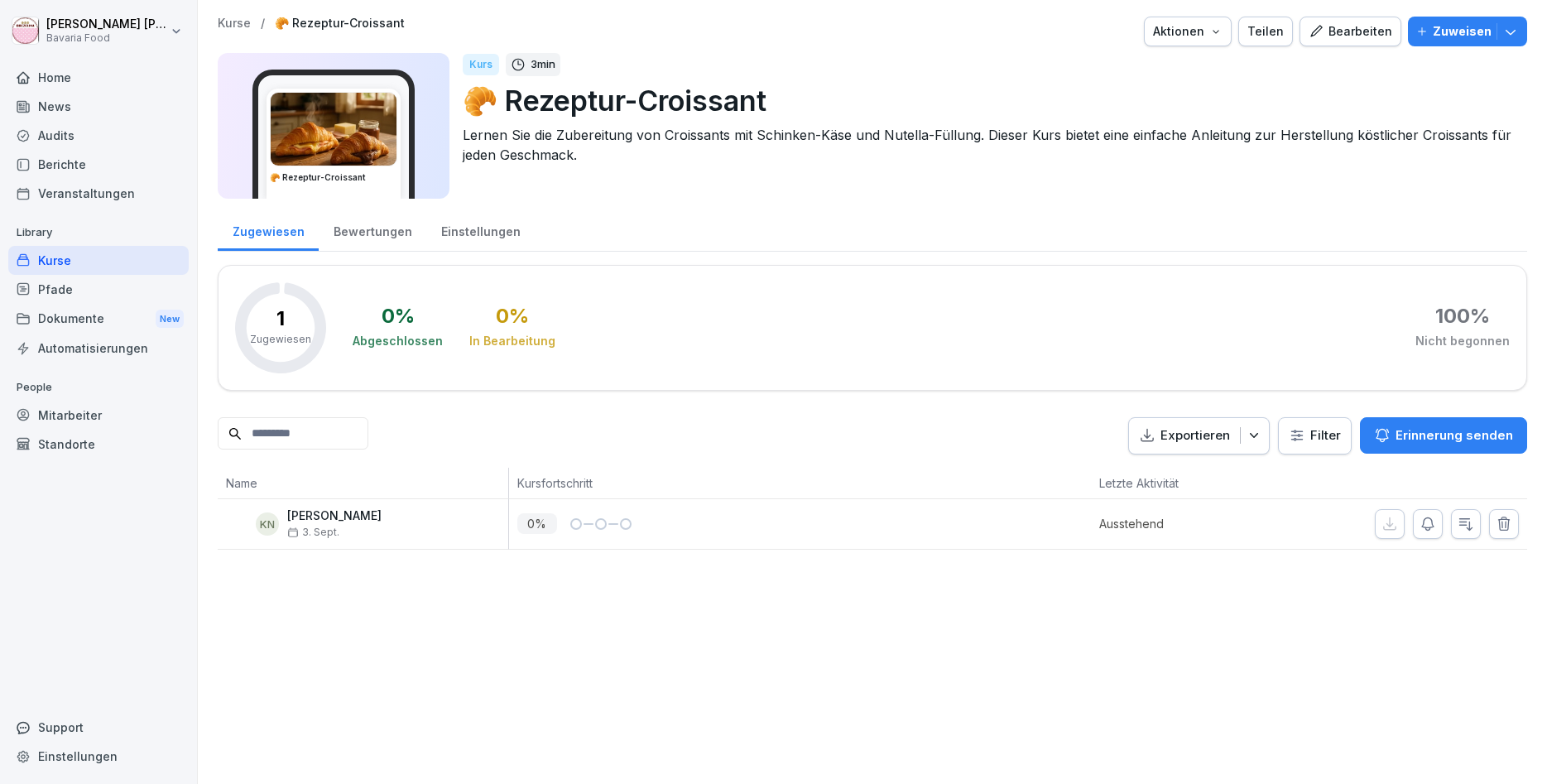
click at [533, 140] on p "Lernen Sie die Zubereitung von Croissants mit Schinken-Käse und Nutella-Füllung…" at bounding box center [989, 144] width 1052 height 39
click at [534, 138] on p "Lernen Sie die Zubereitung von Croissants mit Schinken-Käse und Nutella-Füllung…" at bounding box center [989, 144] width 1052 height 39
click at [532, 139] on p "Lernen Sie die Zubereitung von Croissants mit Schinken-Käse und Nutella-Füllung…" at bounding box center [989, 144] width 1052 height 39
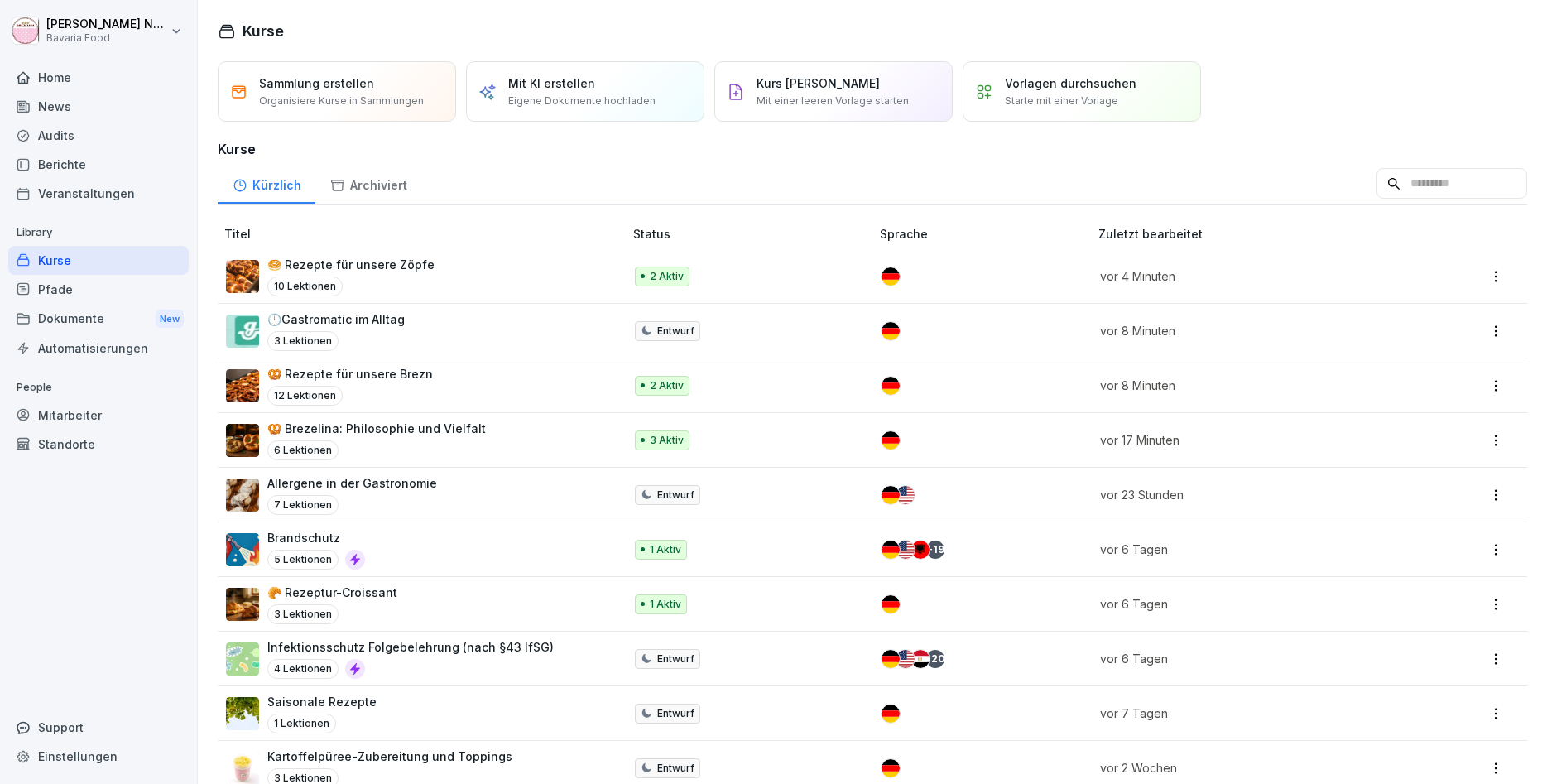
click at [401, 589] on div "🥐 Rezeptur-Croissant 3 Lektionen" at bounding box center [416, 603] width 380 height 40
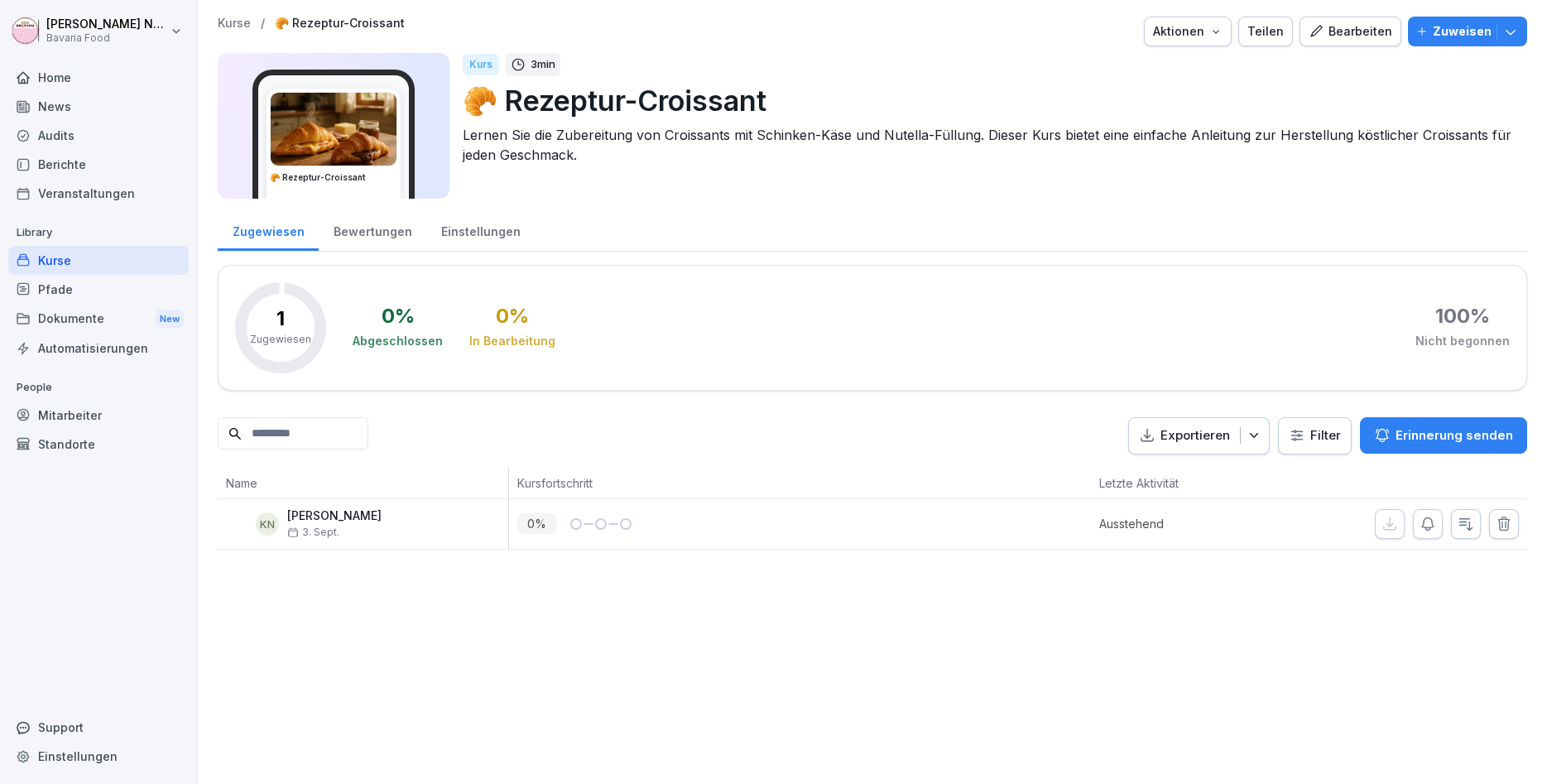
click at [1346, 34] on div "Bearbeiten" at bounding box center [1350, 31] width 84 height 19
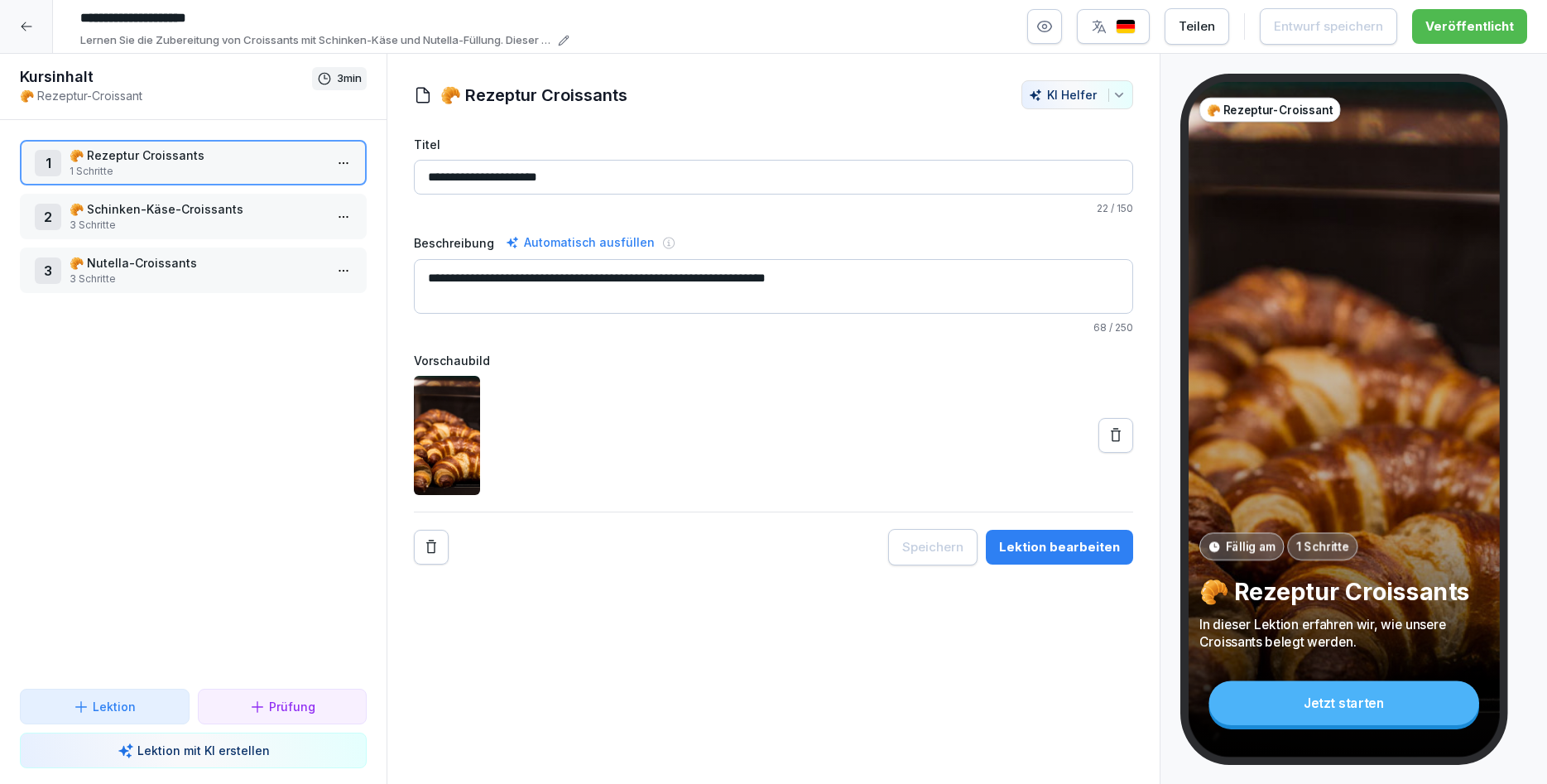
click at [96, 30] on input "**********" at bounding box center [320, 18] width 496 height 28
click at [566, 41] on icon at bounding box center [564, 40] width 12 height 12
click at [155, 102] on textarea "**********" at bounding box center [187, 121] width 207 height 71
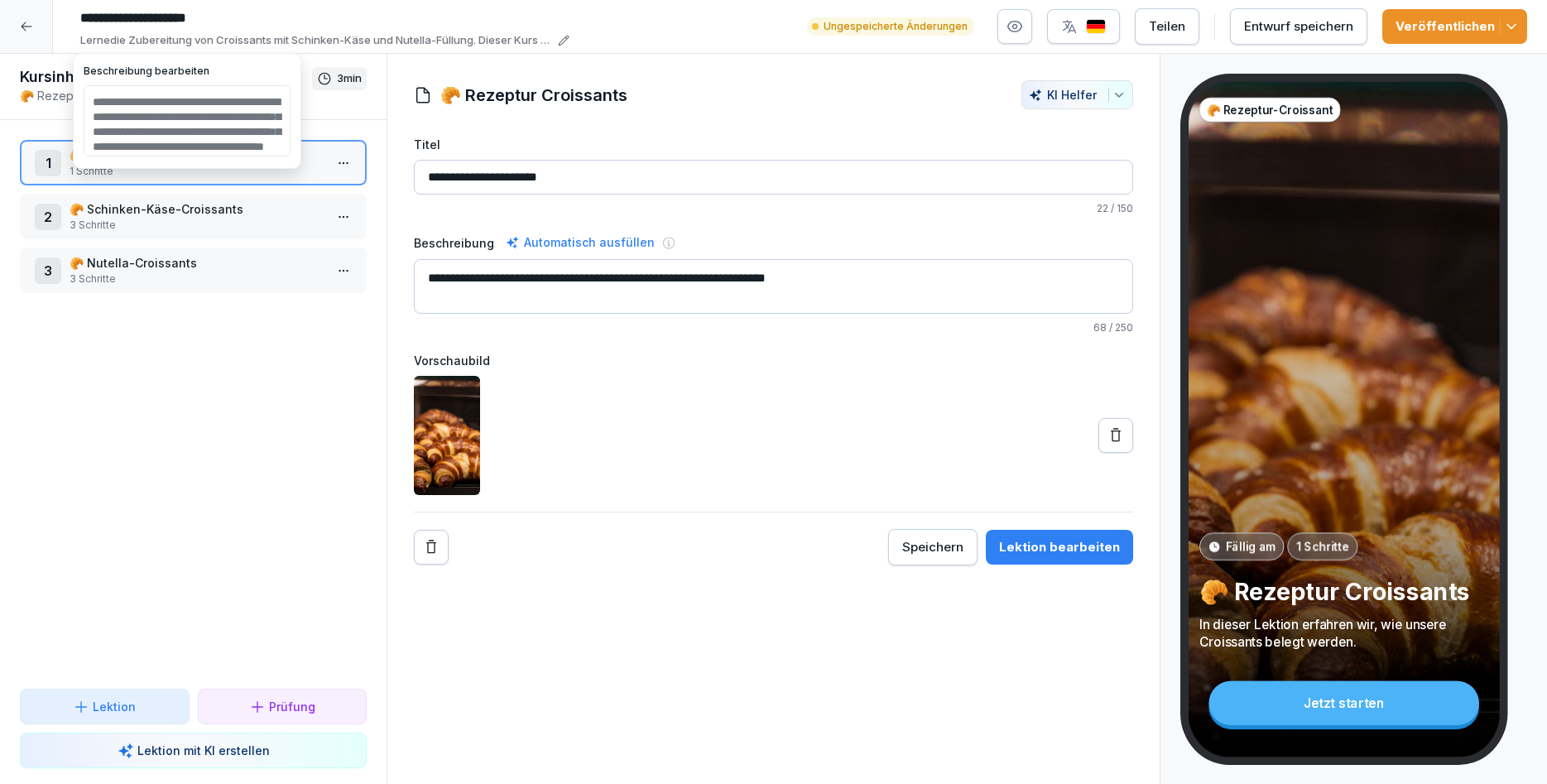
type textarea "**********"
click at [745, 422] on div at bounding box center [774, 434] width 719 height 119
click at [1042, 543] on div "Lektion bearbeiten" at bounding box center [1060, 547] width 121 height 19
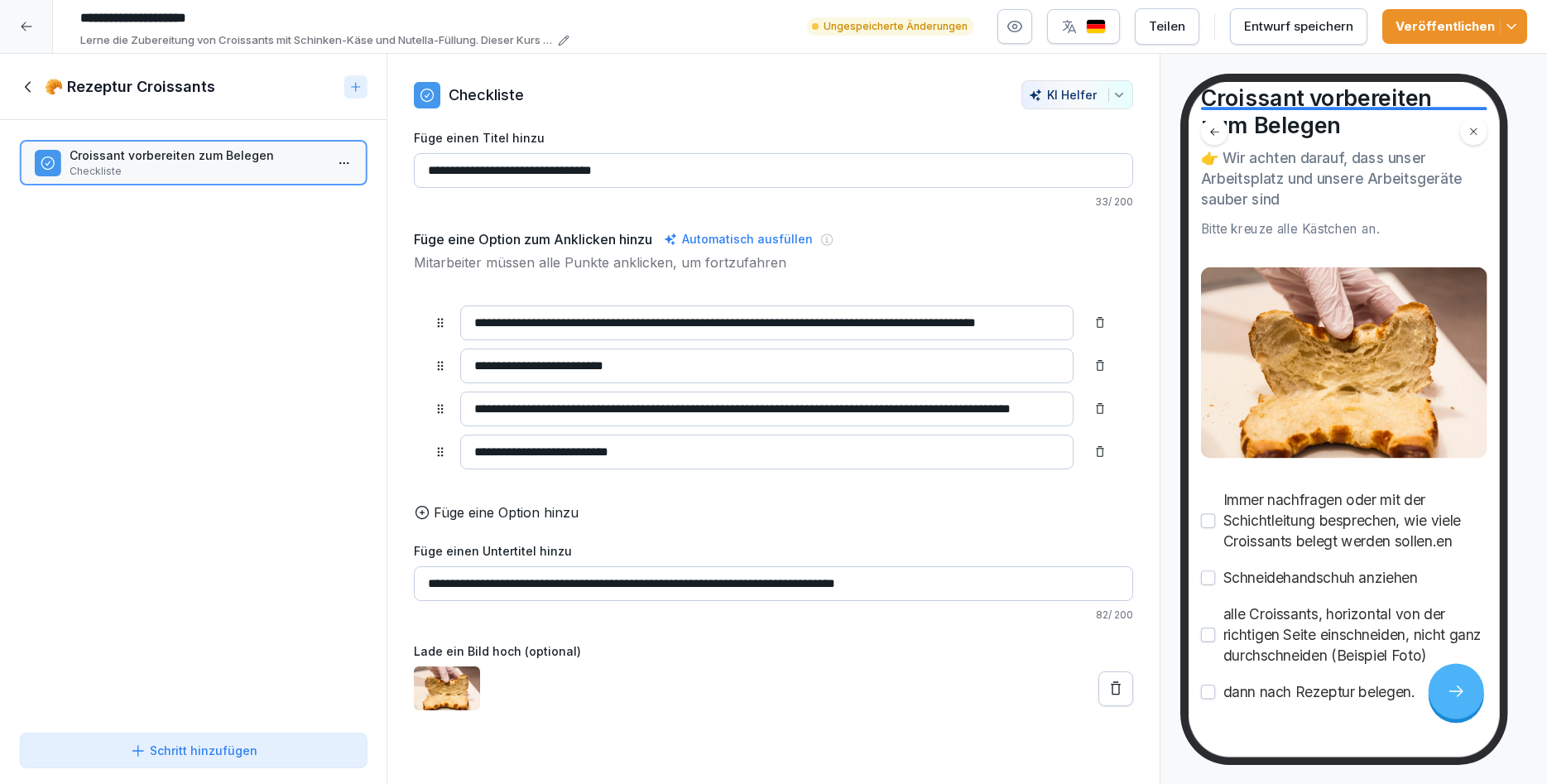
scroll to position [129, 0]
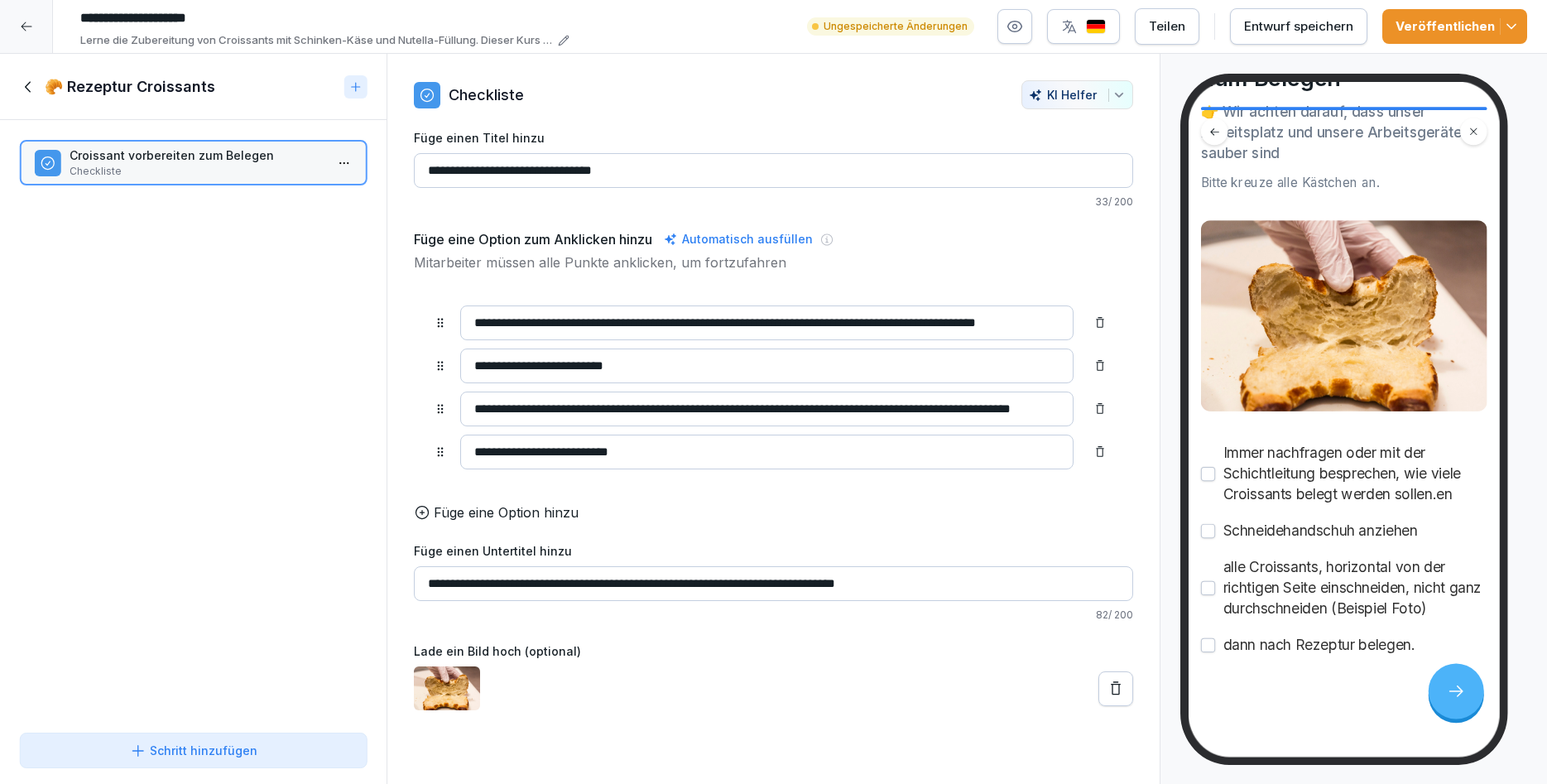
click at [973, 328] on input "**********" at bounding box center [767, 322] width 613 height 34
type input "**********"
click at [875, 404] on input "**********" at bounding box center [767, 408] width 613 height 34
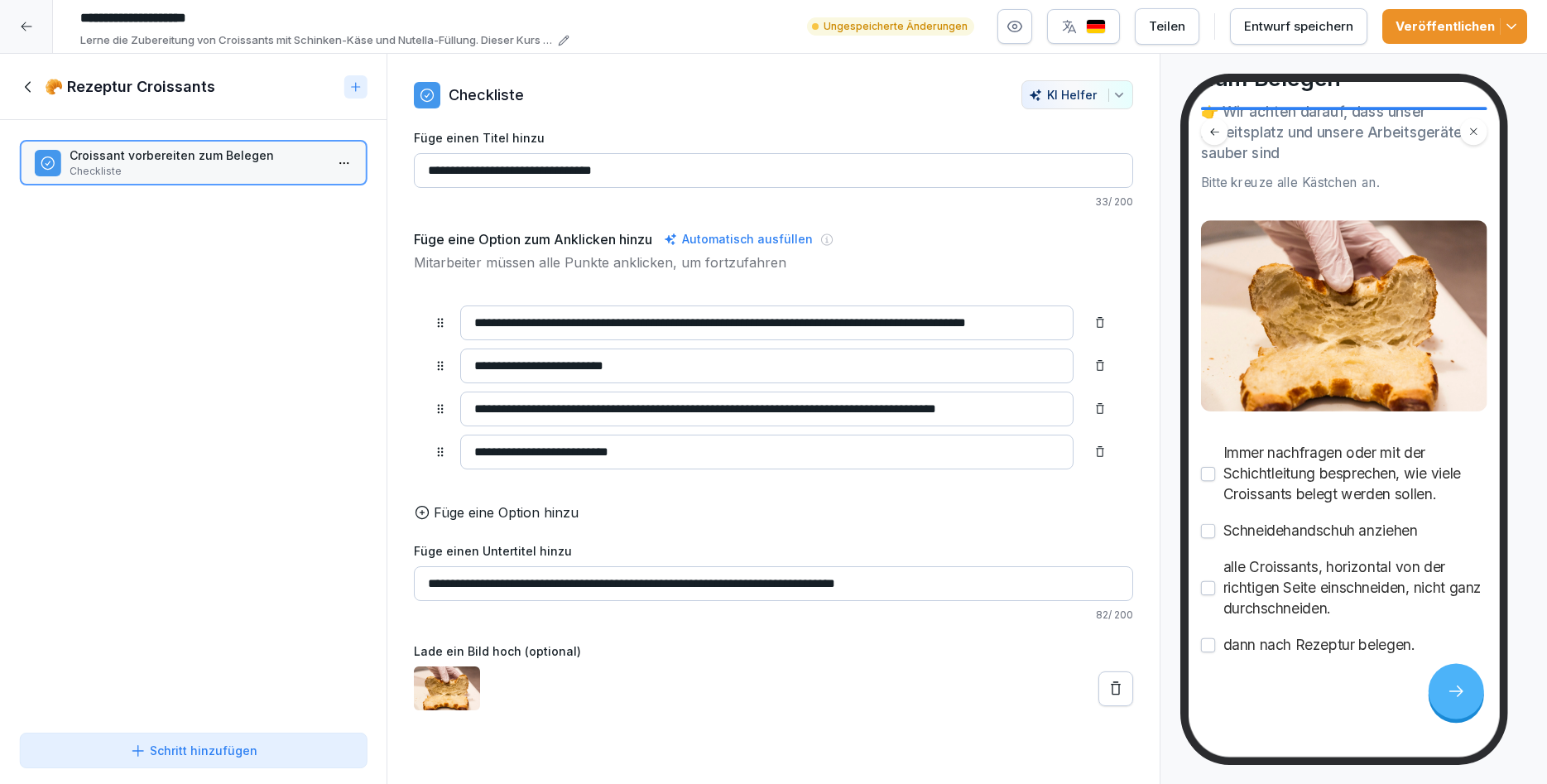
type input "**********"
click at [656, 449] on input "**********" at bounding box center [767, 451] width 613 height 34
click at [1453, 689] on icon at bounding box center [1456, 690] width 19 height 19
click at [1279, 34] on div "Entwurf speichern" at bounding box center [1298, 27] width 109 height 19
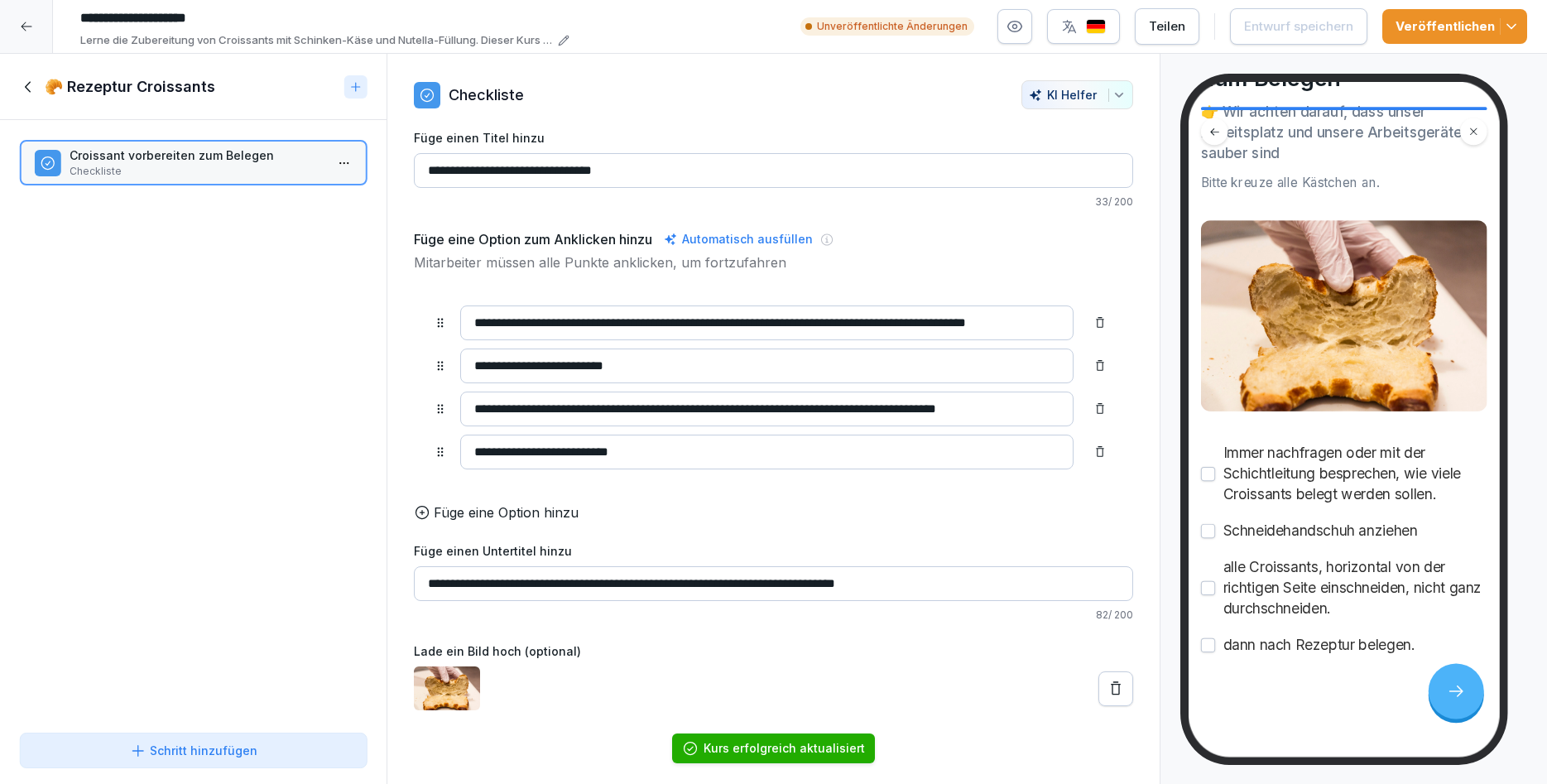
click at [1433, 26] on div "Veröffentlichen" at bounding box center [1455, 27] width 118 height 19
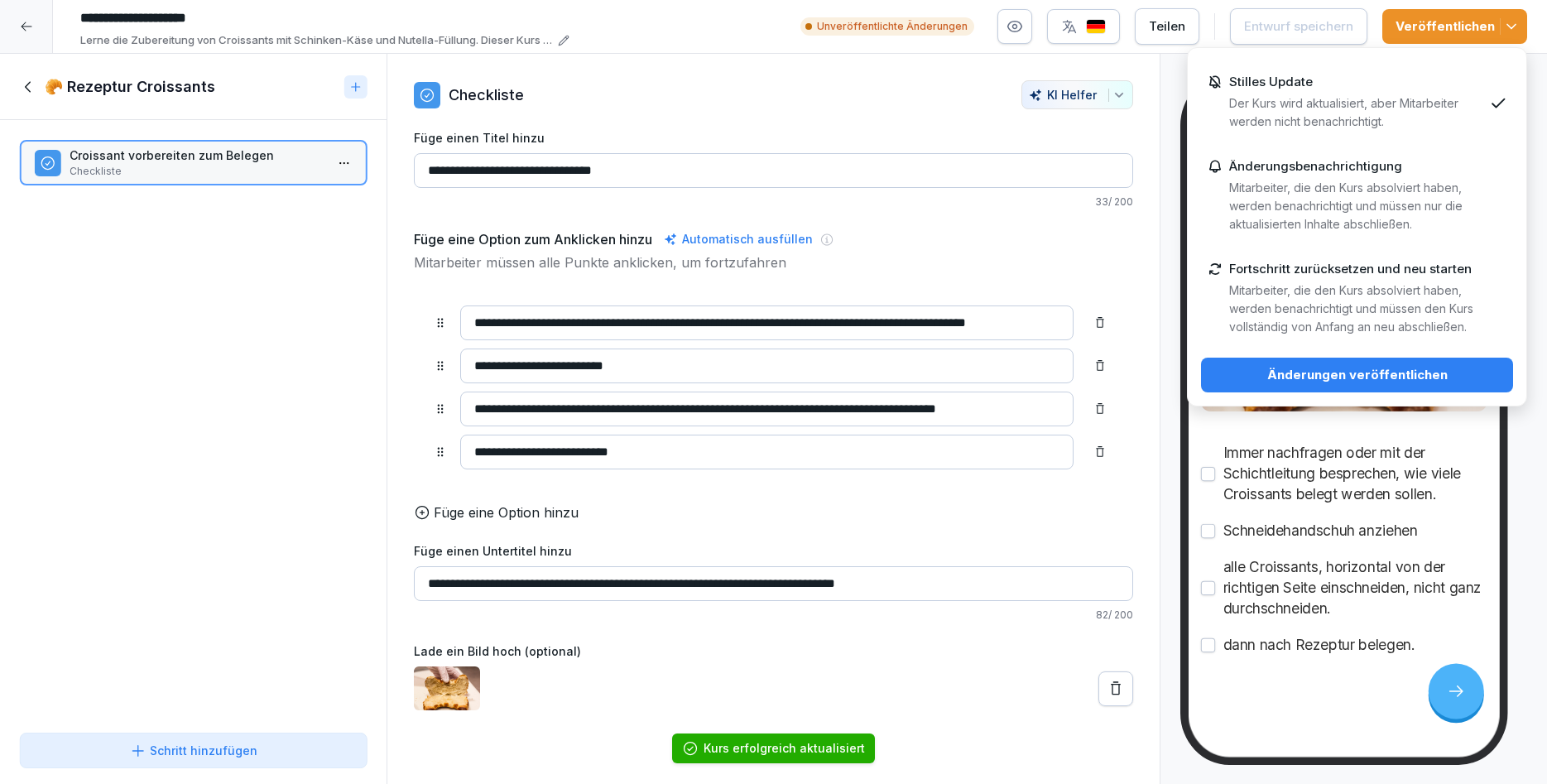
click at [1426, 372] on div "Änderungen veröffentlichen" at bounding box center [1357, 374] width 286 height 19
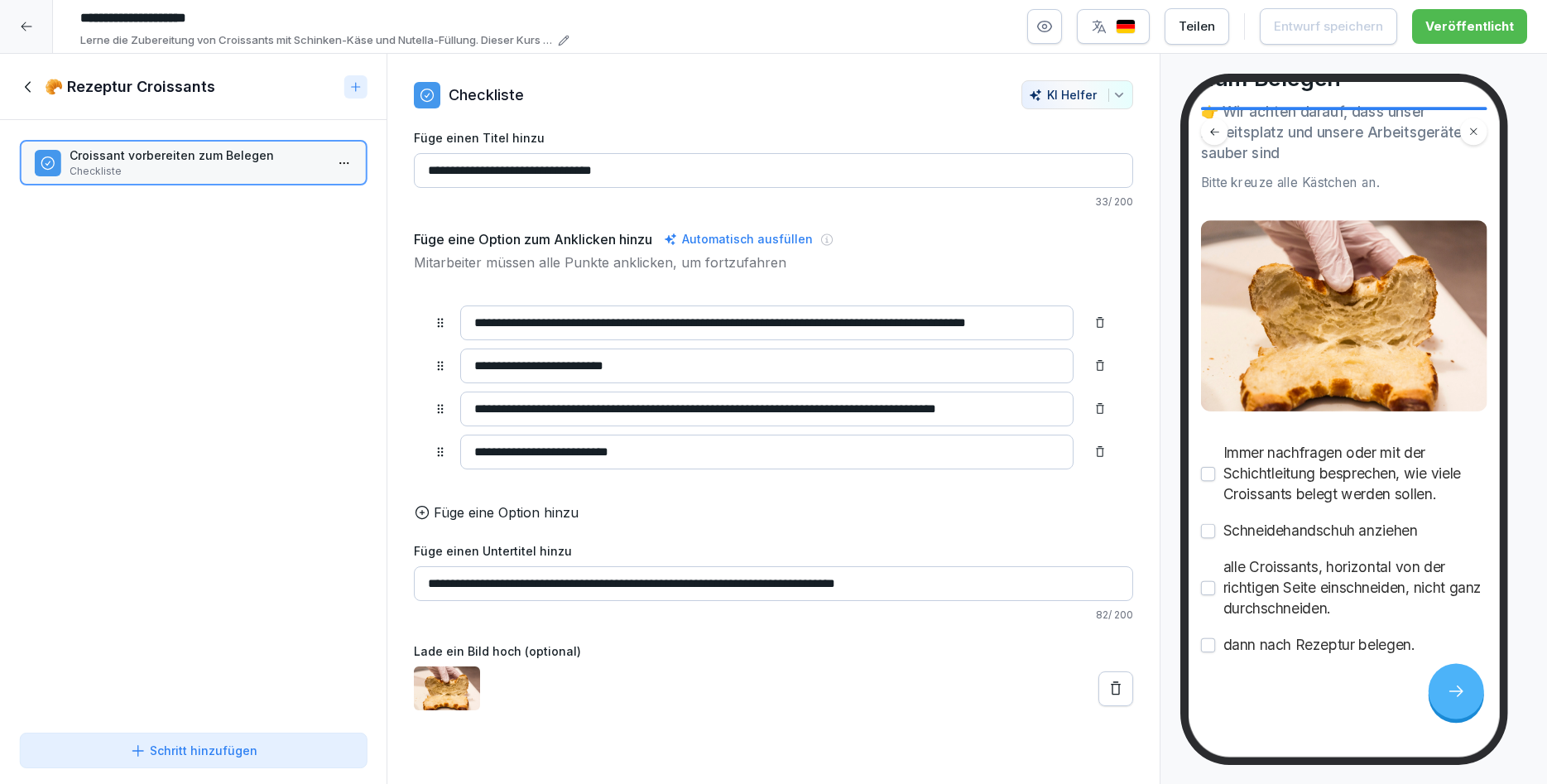
click at [27, 31] on icon at bounding box center [26, 26] width 13 height 13
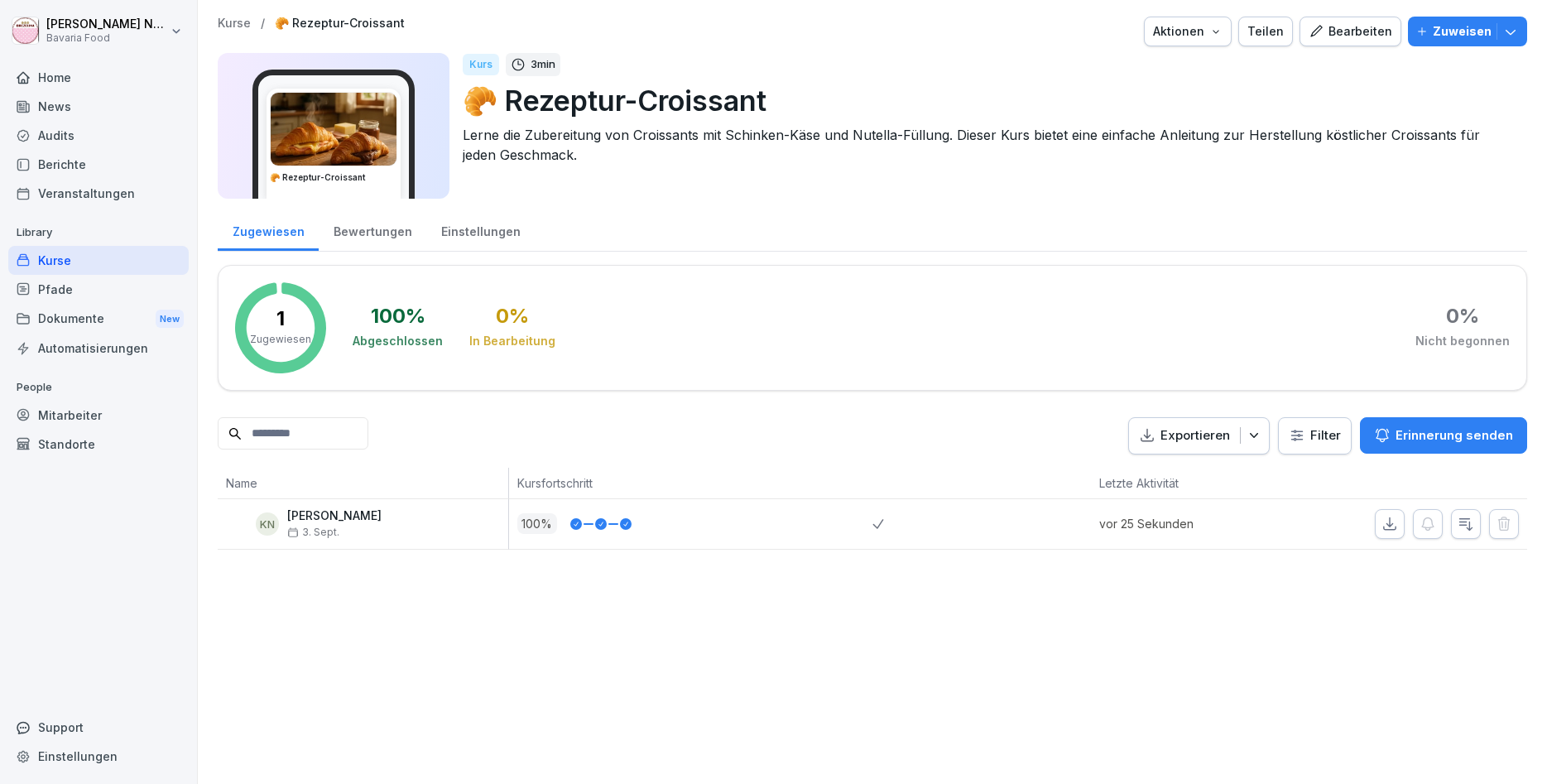
click at [1467, 530] on icon "button" at bounding box center [1465, 524] width 17 height 17
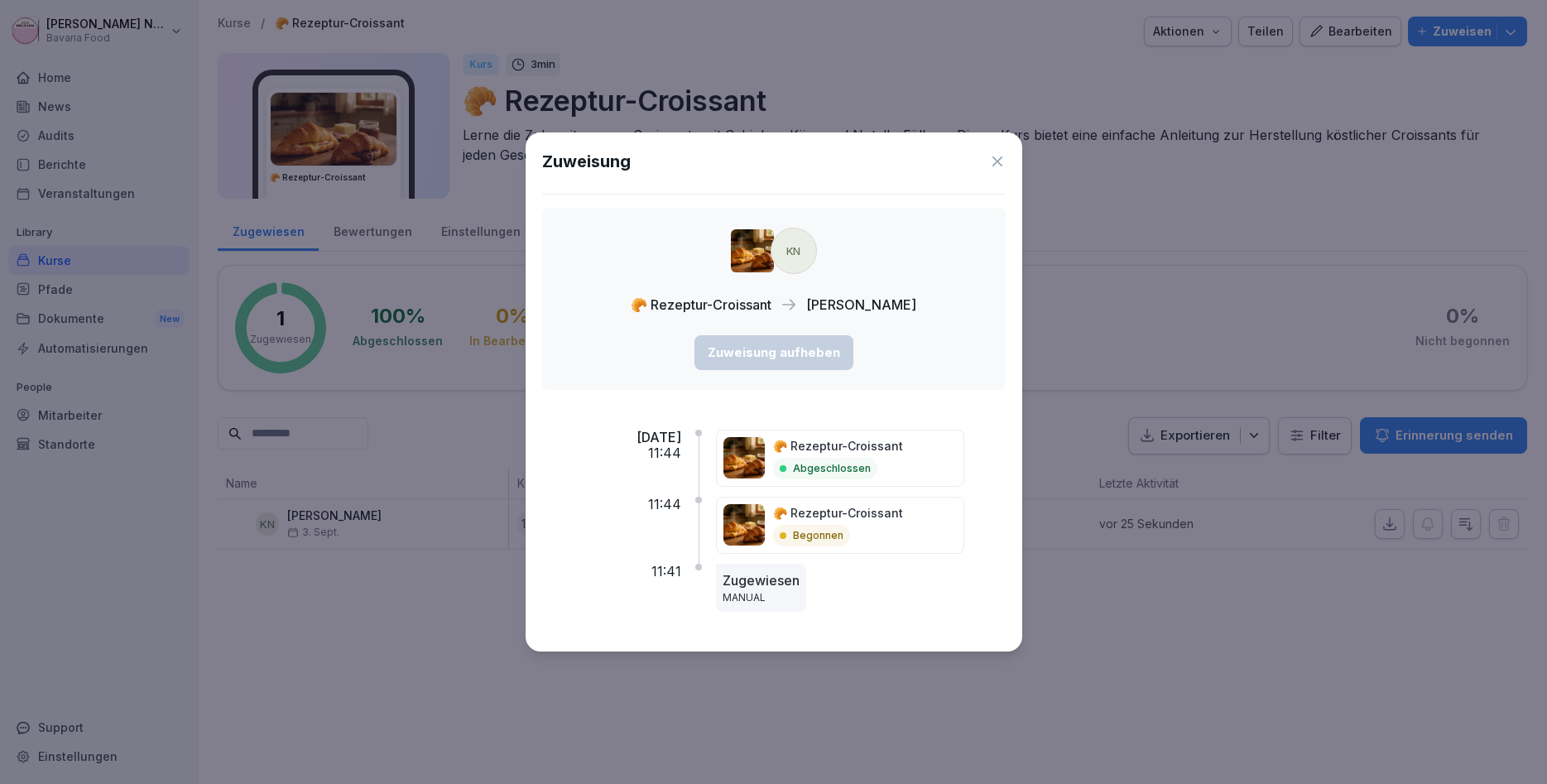
click at [995, 164] on icon at bounding box center [998, 161] width 10 height 10
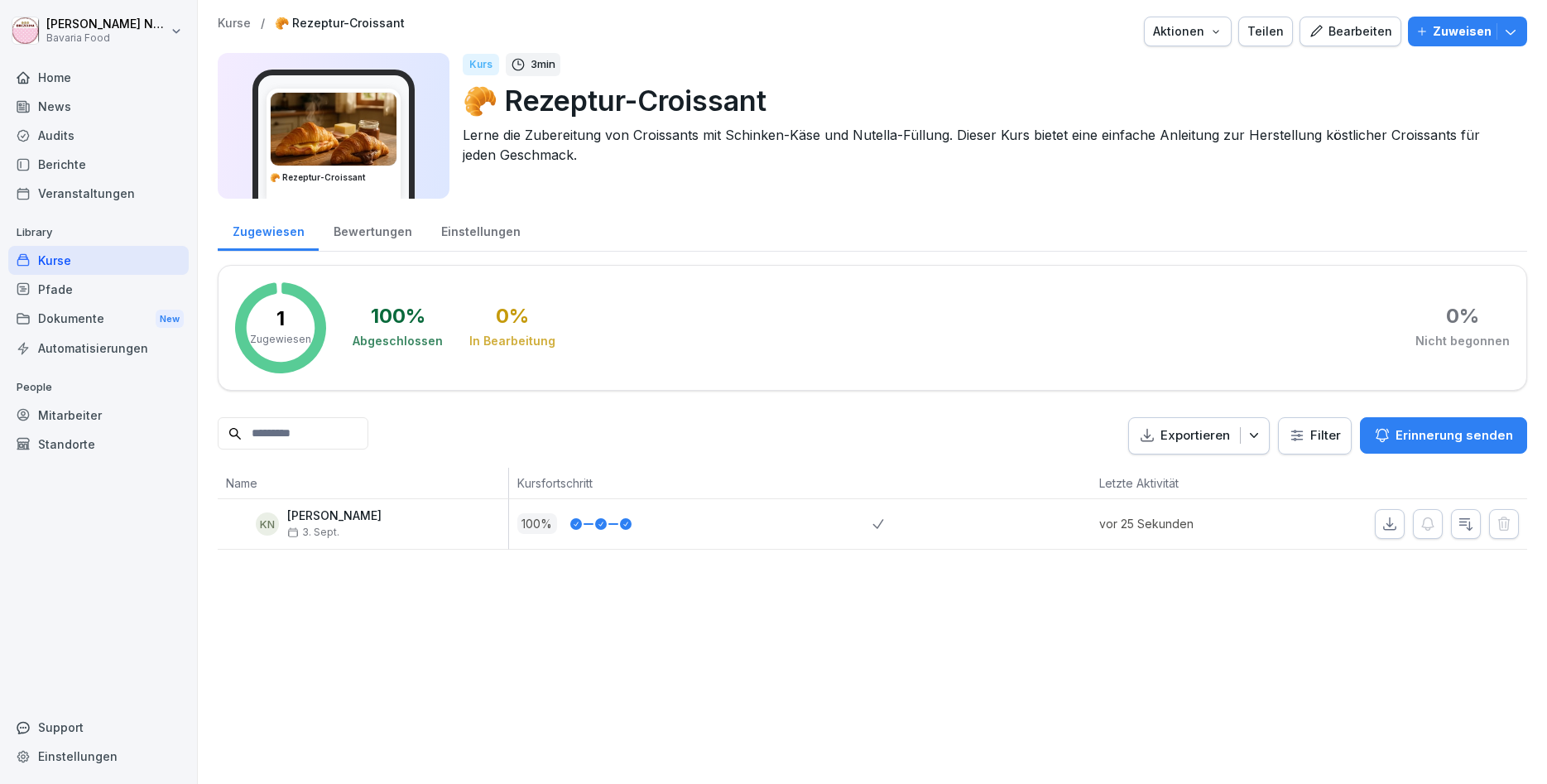
click at [82, 417] on div "Mitarbeiter" at bounding box center [98, 415] width 181 height 28
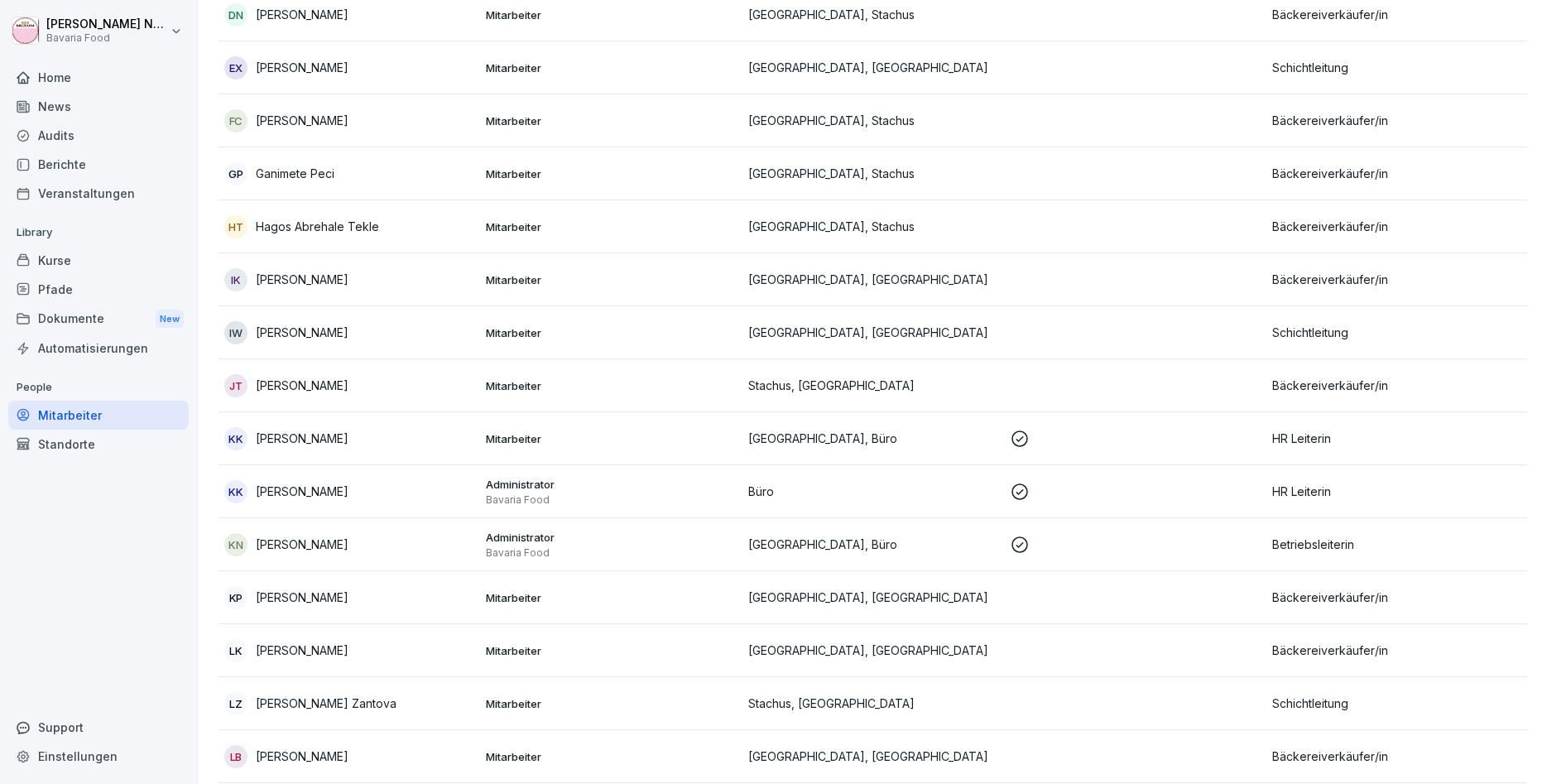
scroll to position [496, 0]
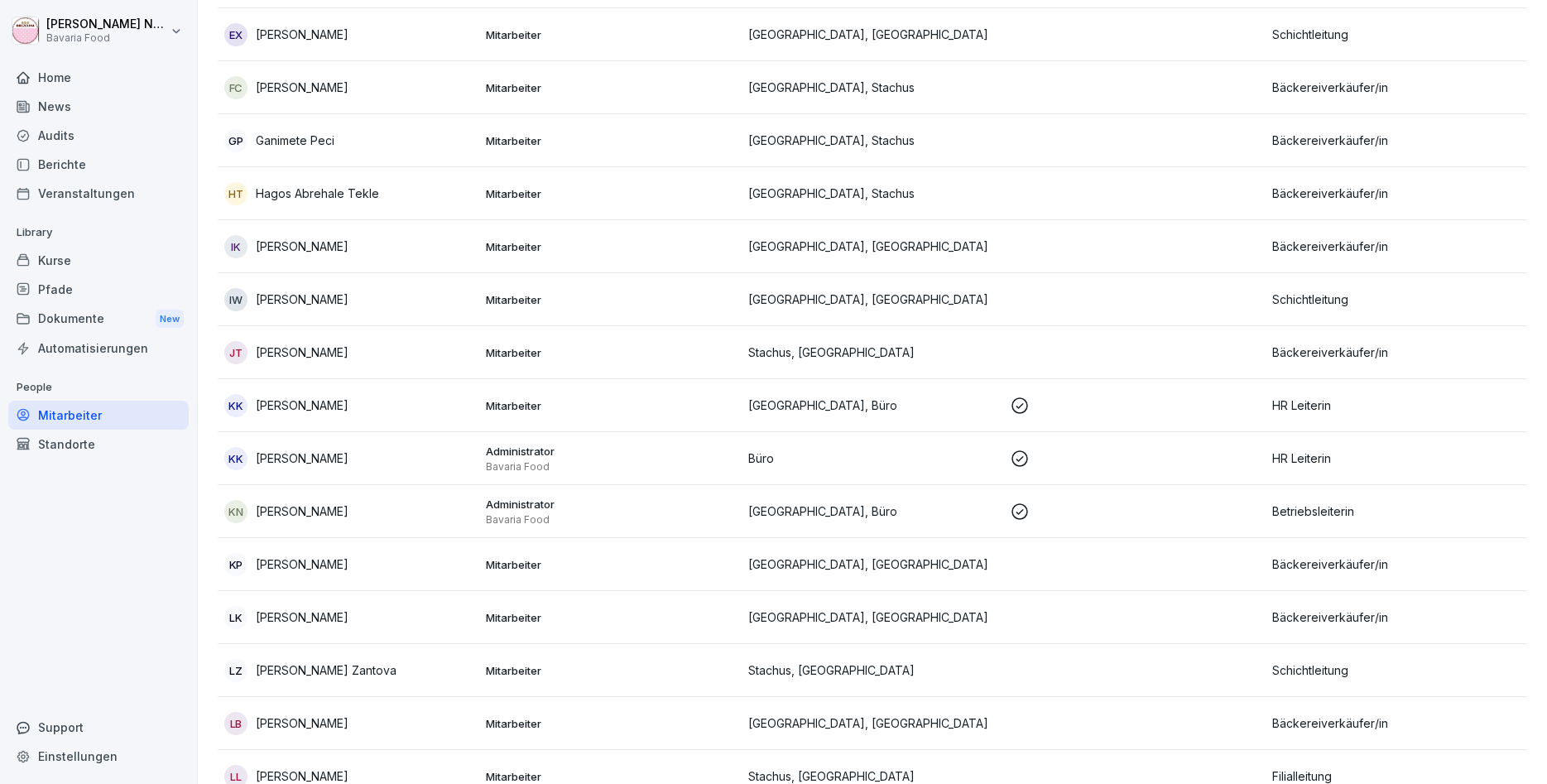
click at [979, 264] on td "München, Marienplatz" at bounding box center [873, 247] width 261 height 53
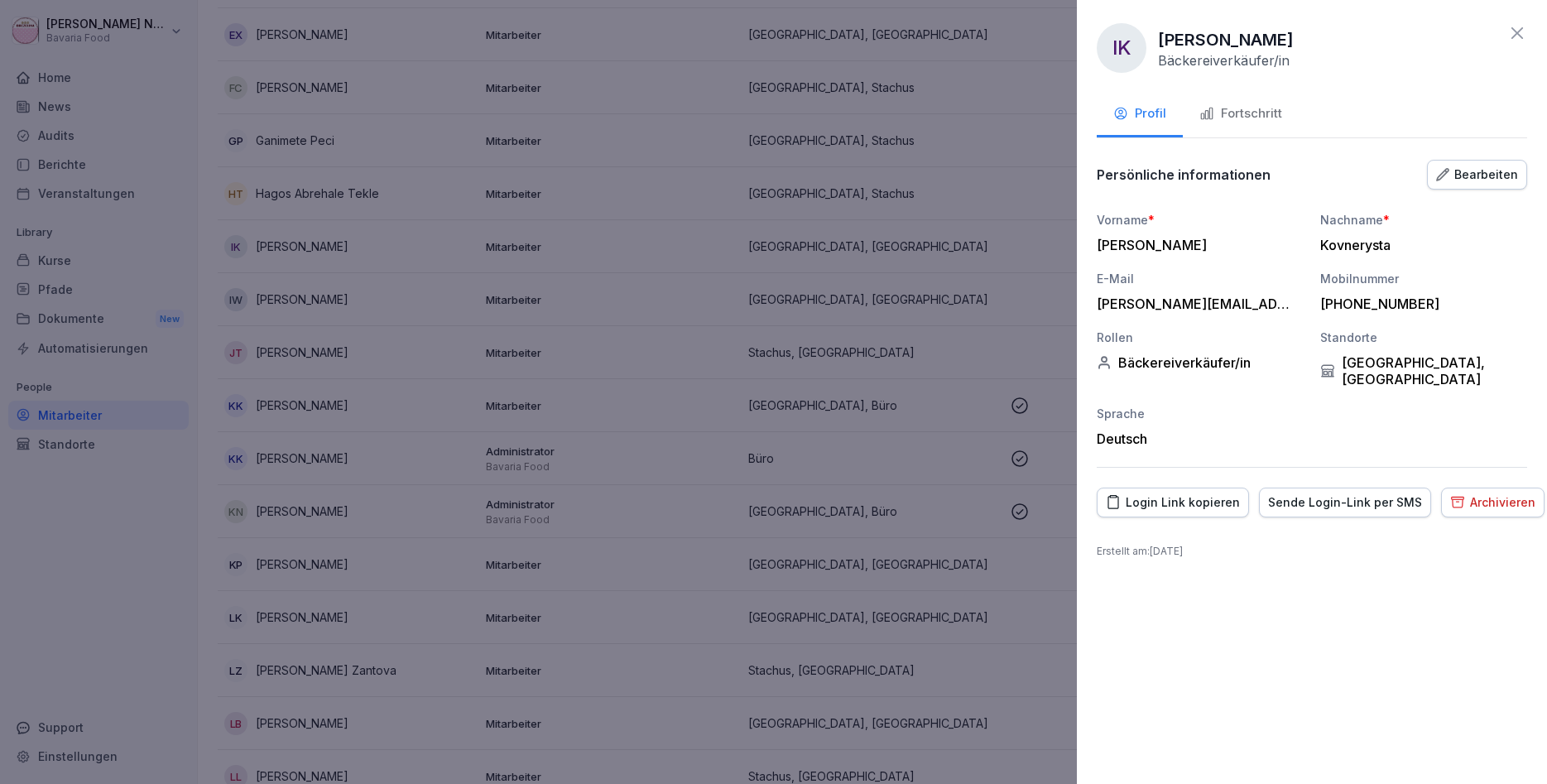
click at [1478, 493] on div "Archivieren" at bounding box center [1493, 502] width 86 height 19
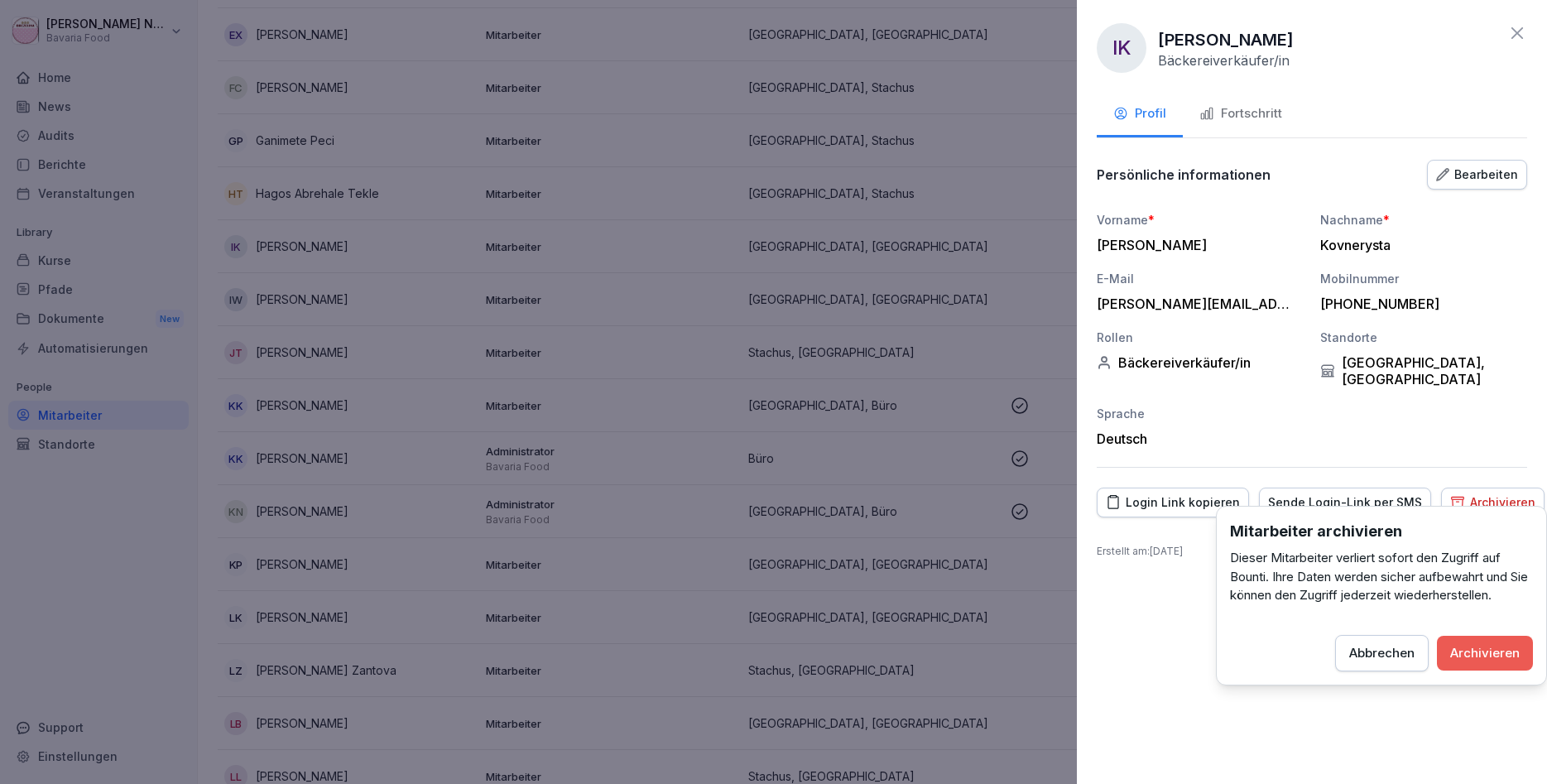
click at [1497, 645] on div "Archivieren" at bounding box center [1485, 652] width 70 height 19
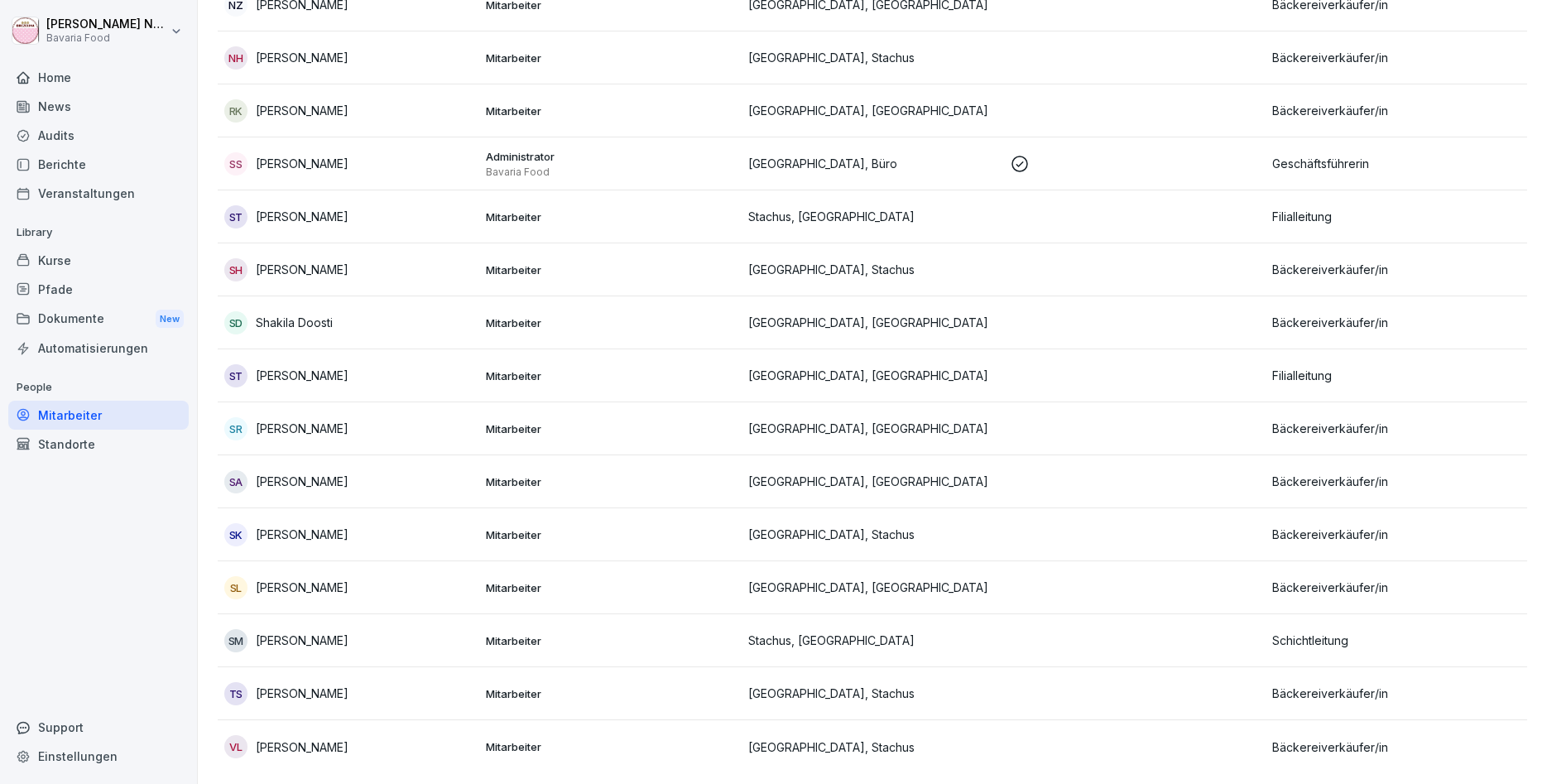
scroll to position [992, 0]
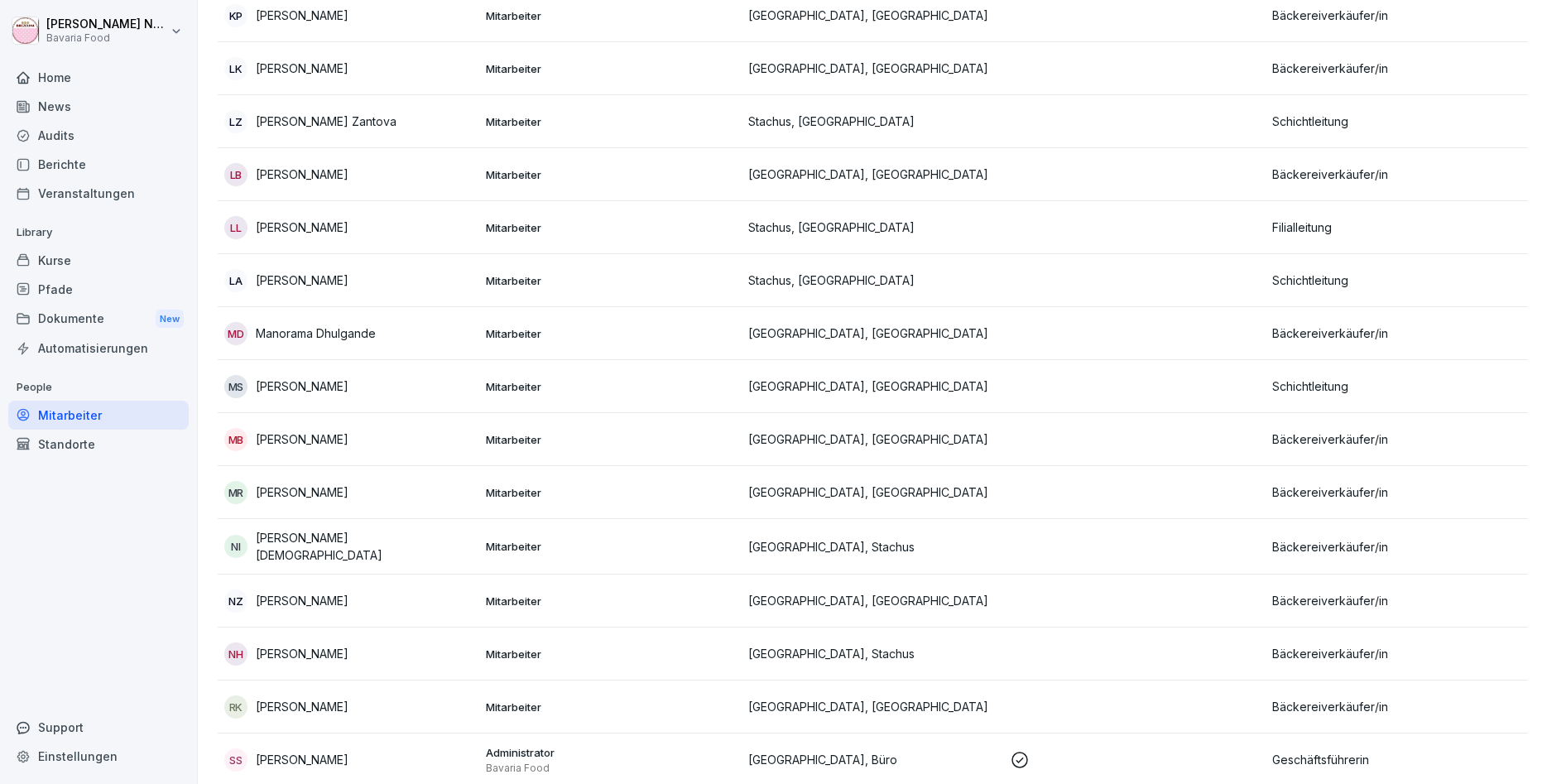
click at [60, 267] on div "Kurse" at bounding box center [98, 259] width 181 height 28
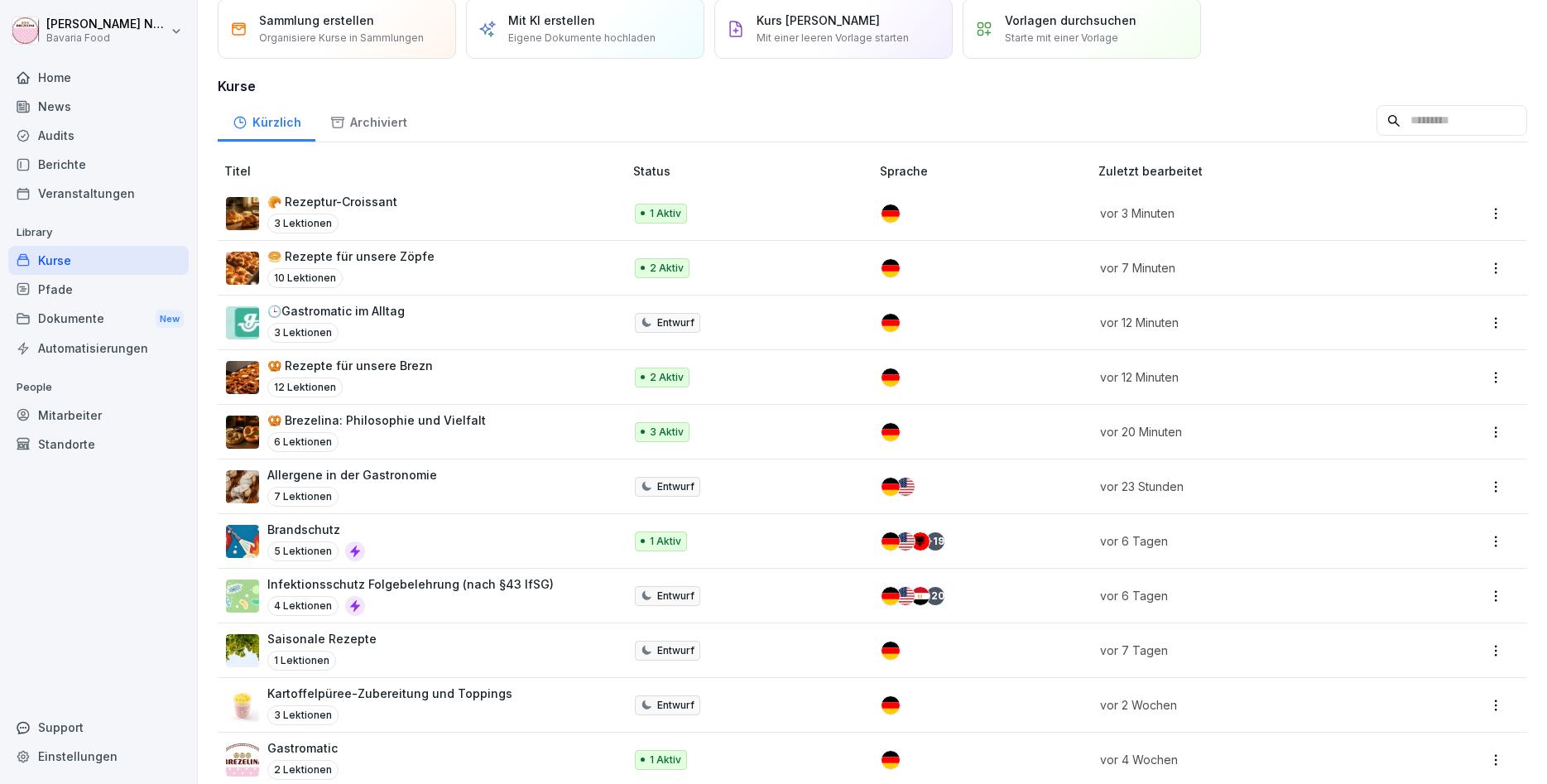
scroll to position [99, 0]
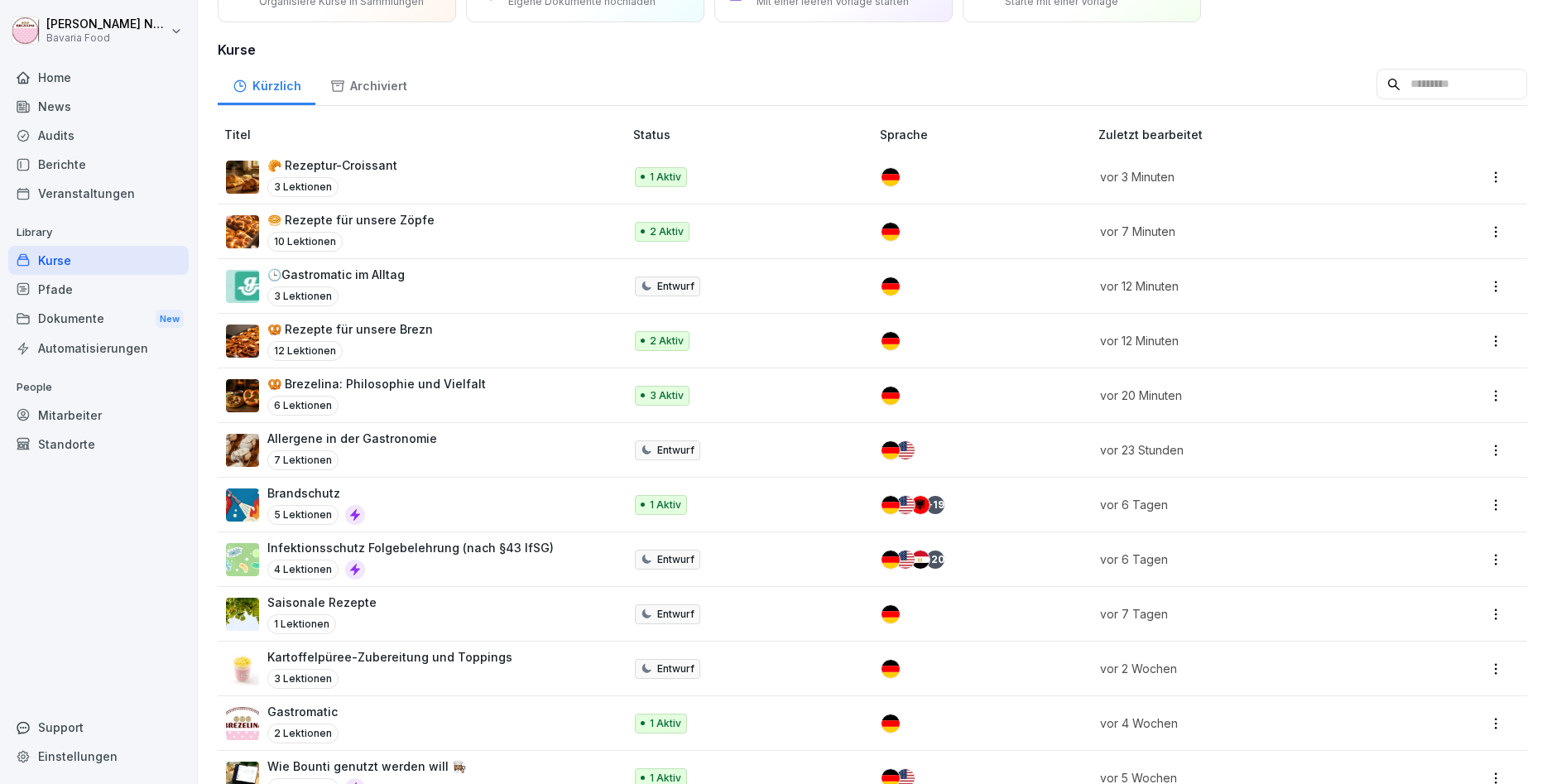
click at [415, 550] on p "Infektionsschutz Folgebelehrung (nach §43 IfSG)" at bounding box center [410, 547] width 286 height 18
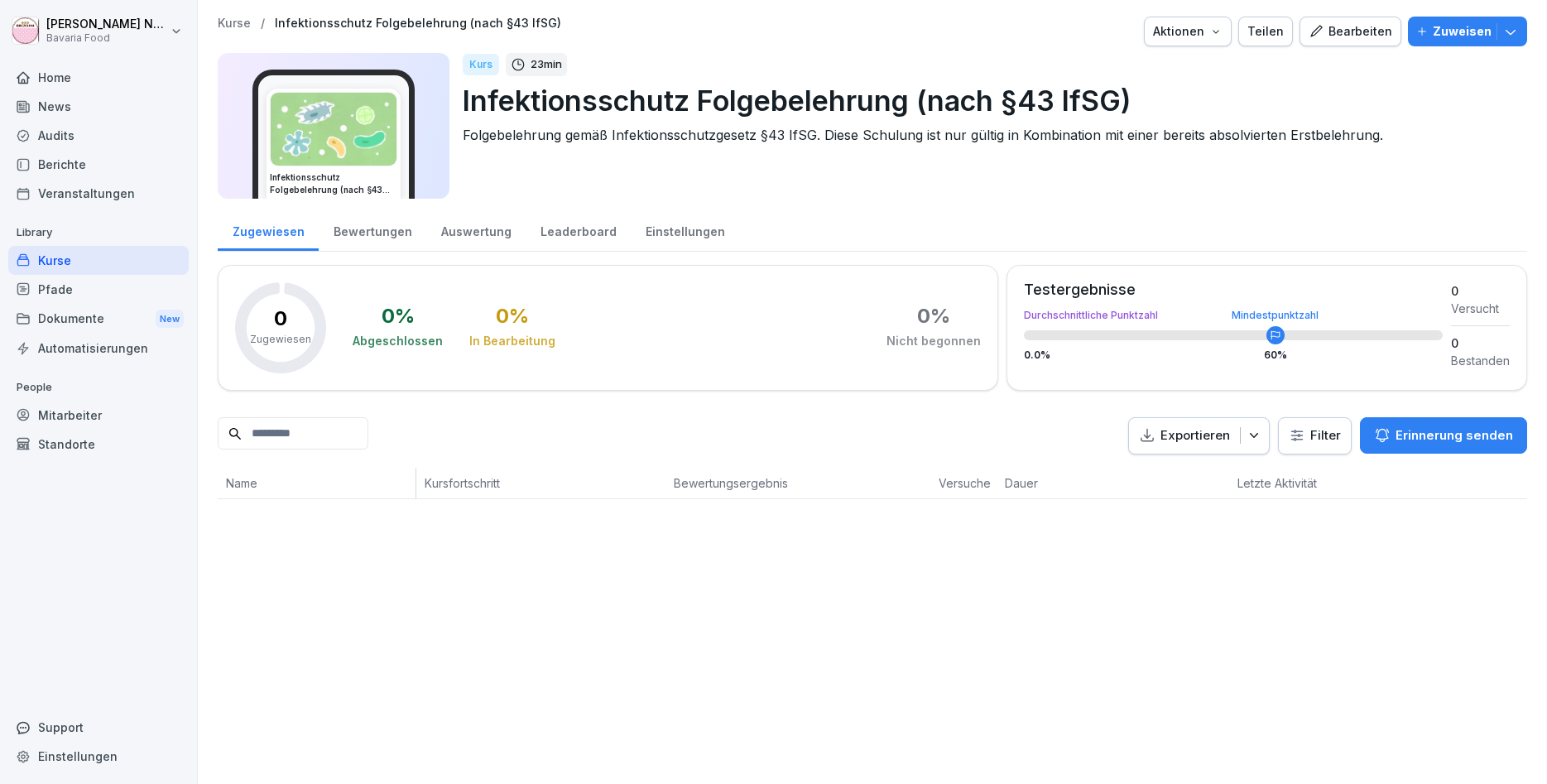
click at [1358, 29] on div "Bearbeiten" at bounding box center [1350, 31] width 84 height 19
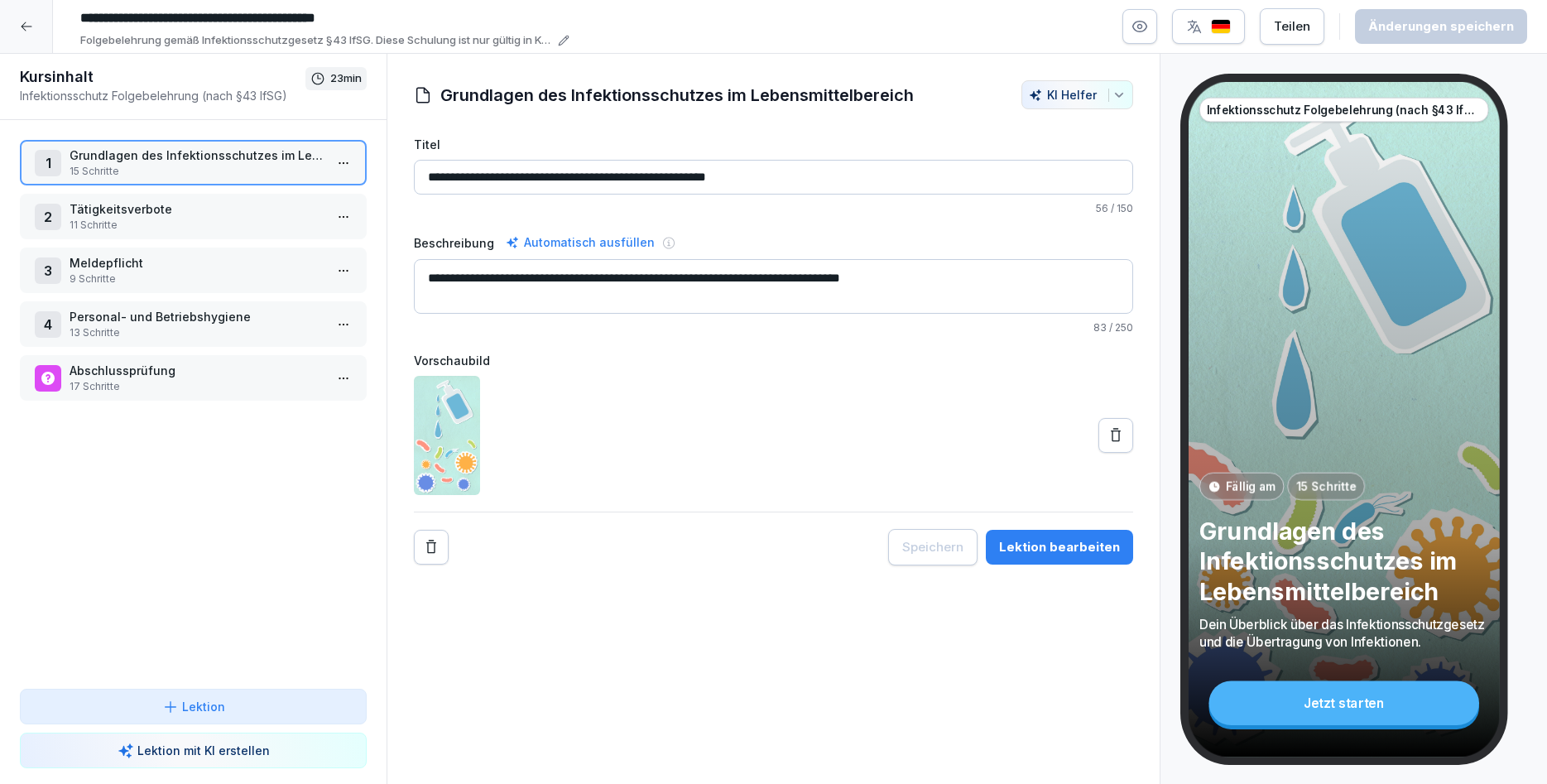
click at [1303, 33] on div "Teilen" at bounding box center [1291, 27] width 36 height 19
click at [914, 418] on div at bounding box center [774, 434] width 719 height 119
click at [23, 23] on icon at bounding box center [26, 26] width 13 height 13
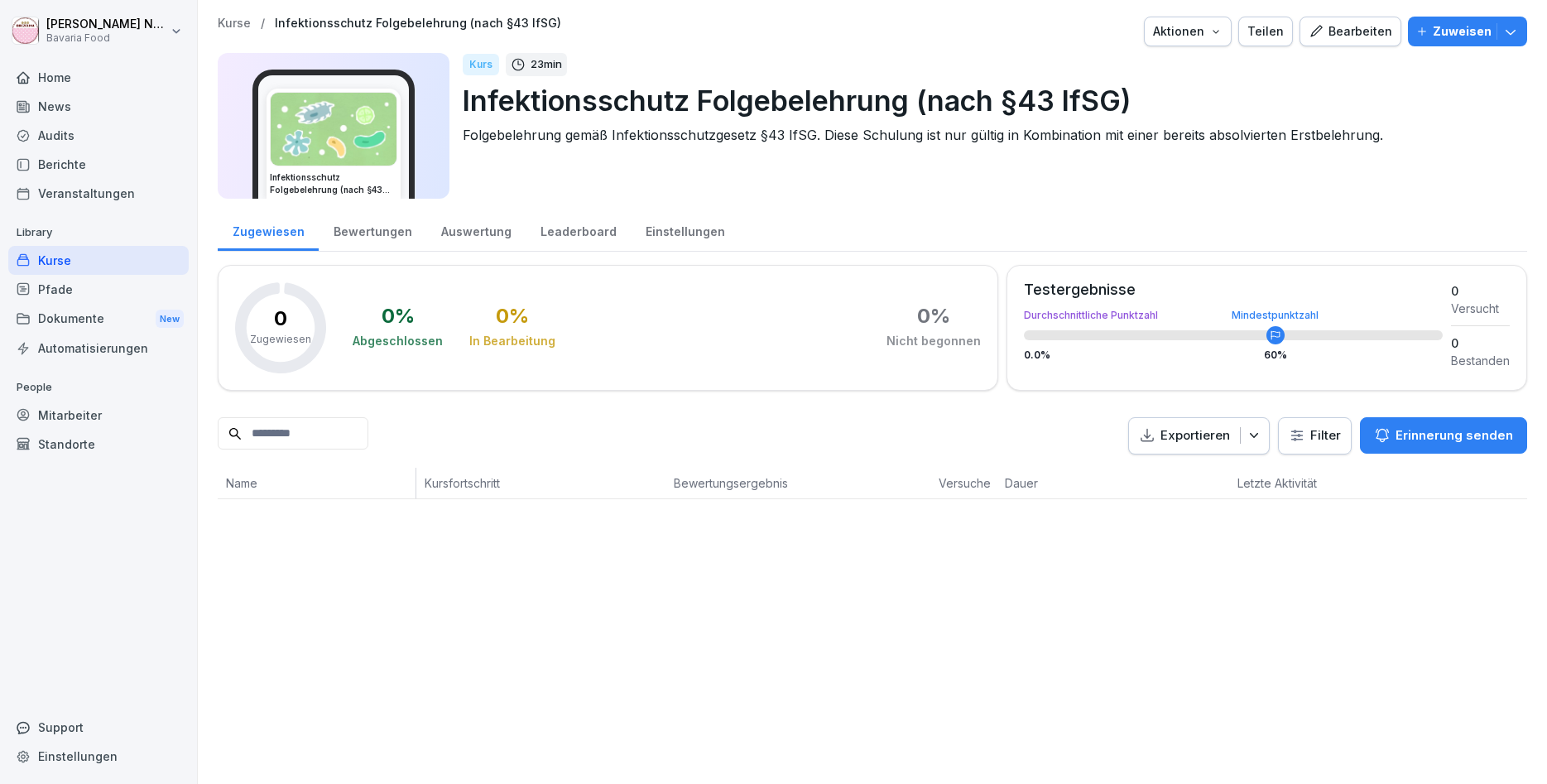
click at [1433, 36] on div "Zuweisen" at bounding box center [1467, 31] width 102 height 19
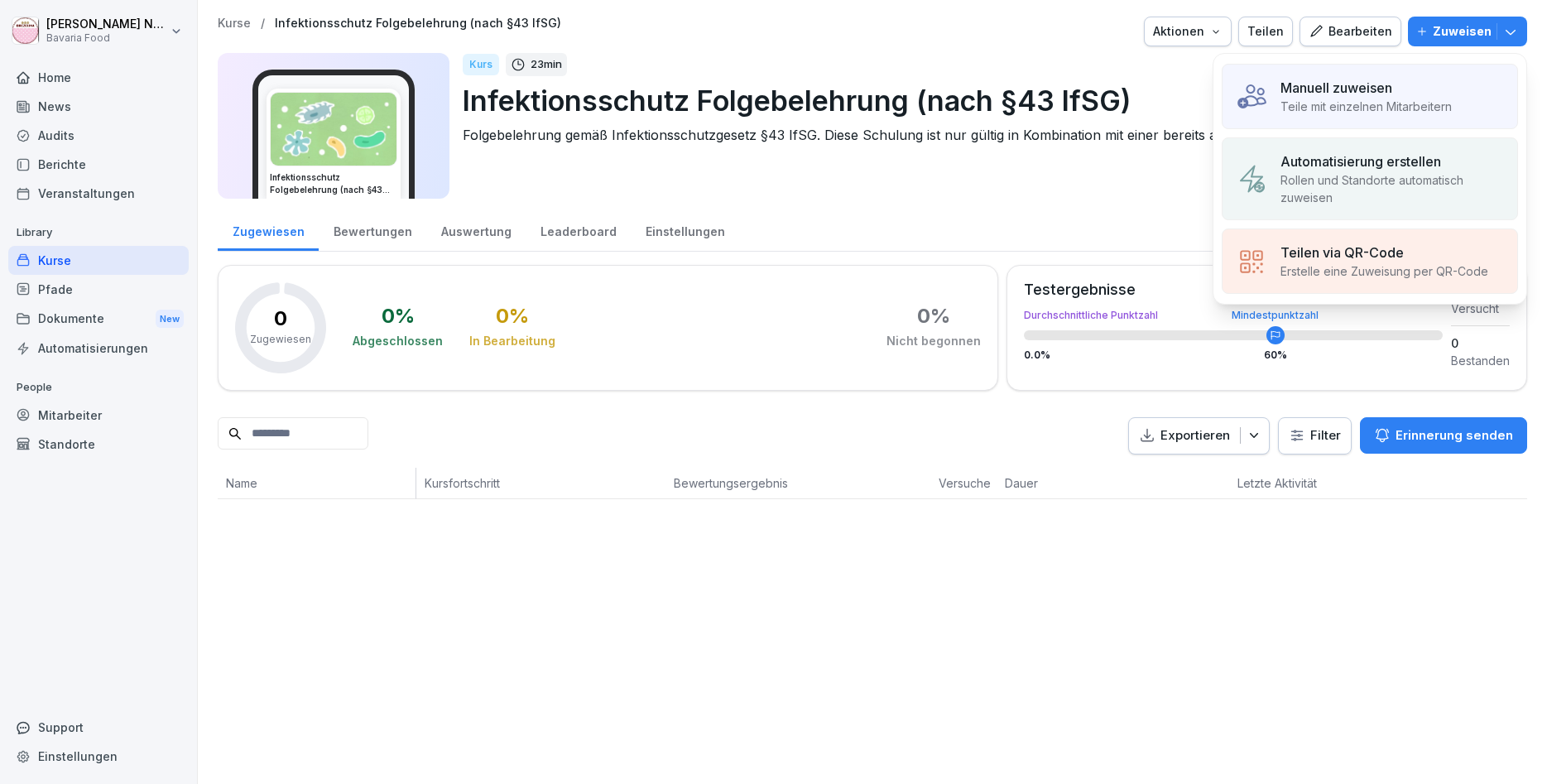
click at [1409, 82] on div "Manuell zuweisen" at bounding box center [1366, 87] width 171 height 20
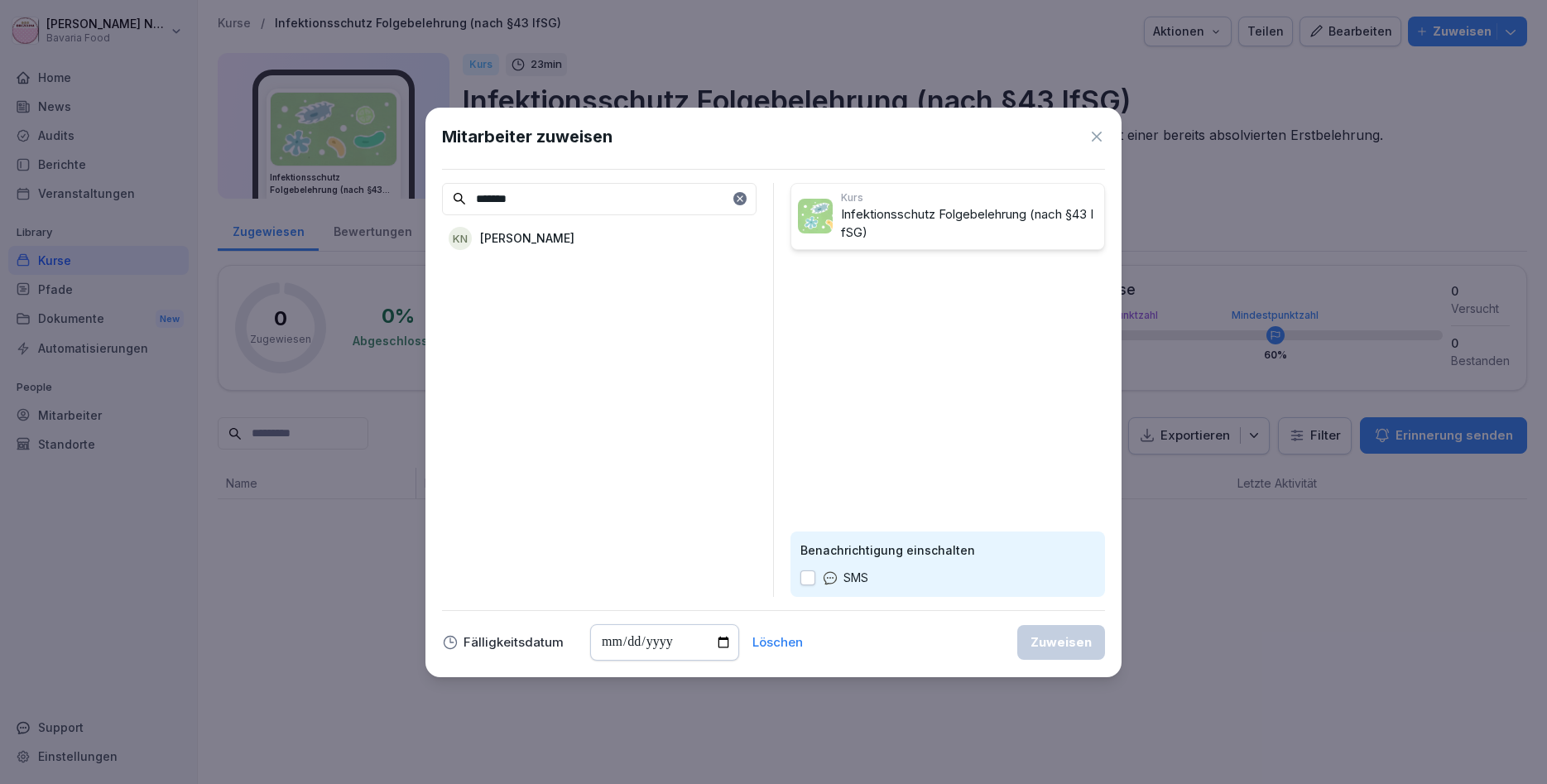
type input "*******"
click at [544, 232] on p "[PERSON_NAME]" at bounding box center [528, 238] width 94 height 18
click at [1044, 647] on div "Zuweisen" at bounding box center [1061, 642] width 61 height 19
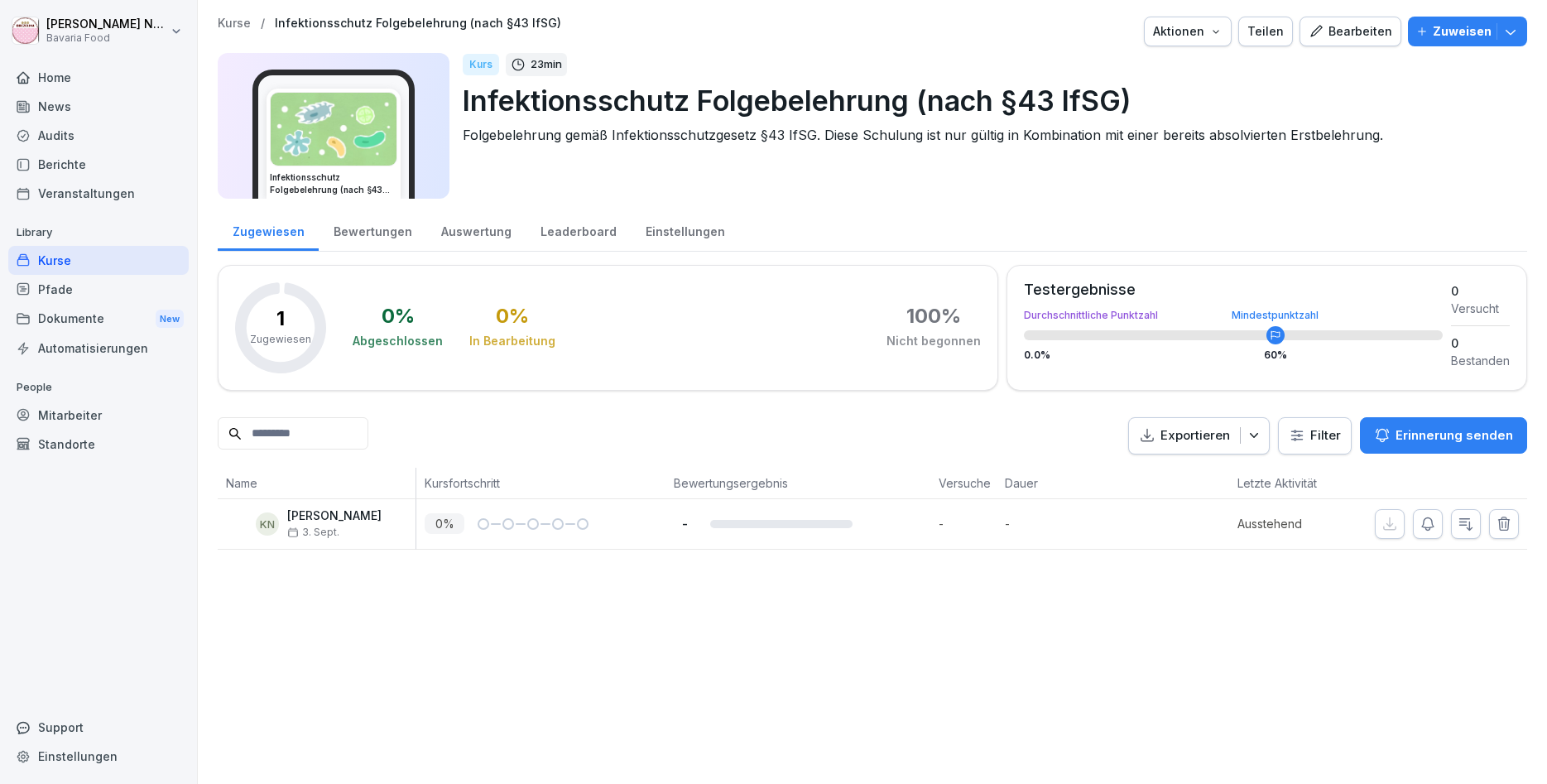
click at [36, 256] on div "Kurse" at bounding box center [98, 259] width 181 height 28
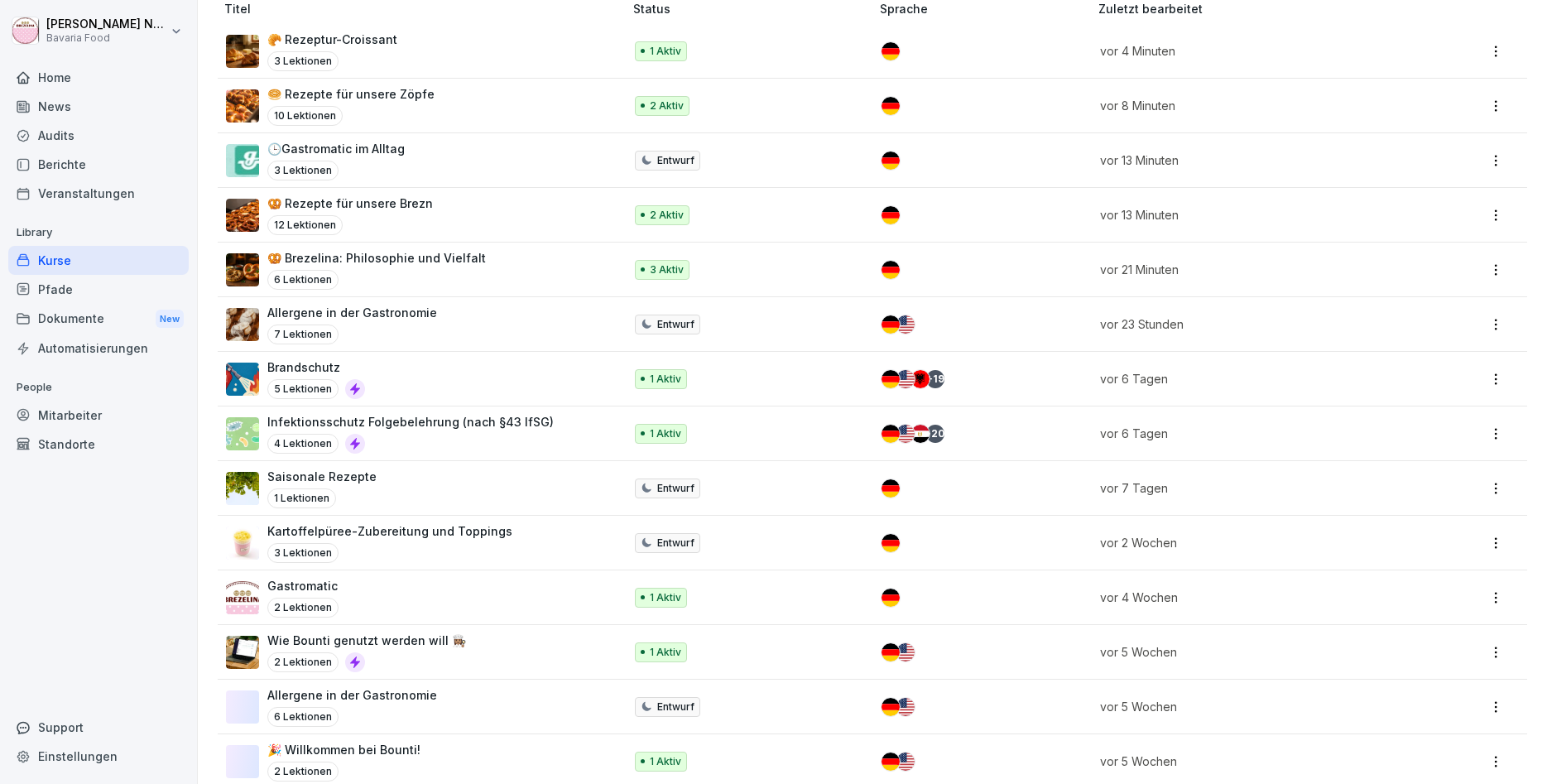
scroll to position [243, 0]
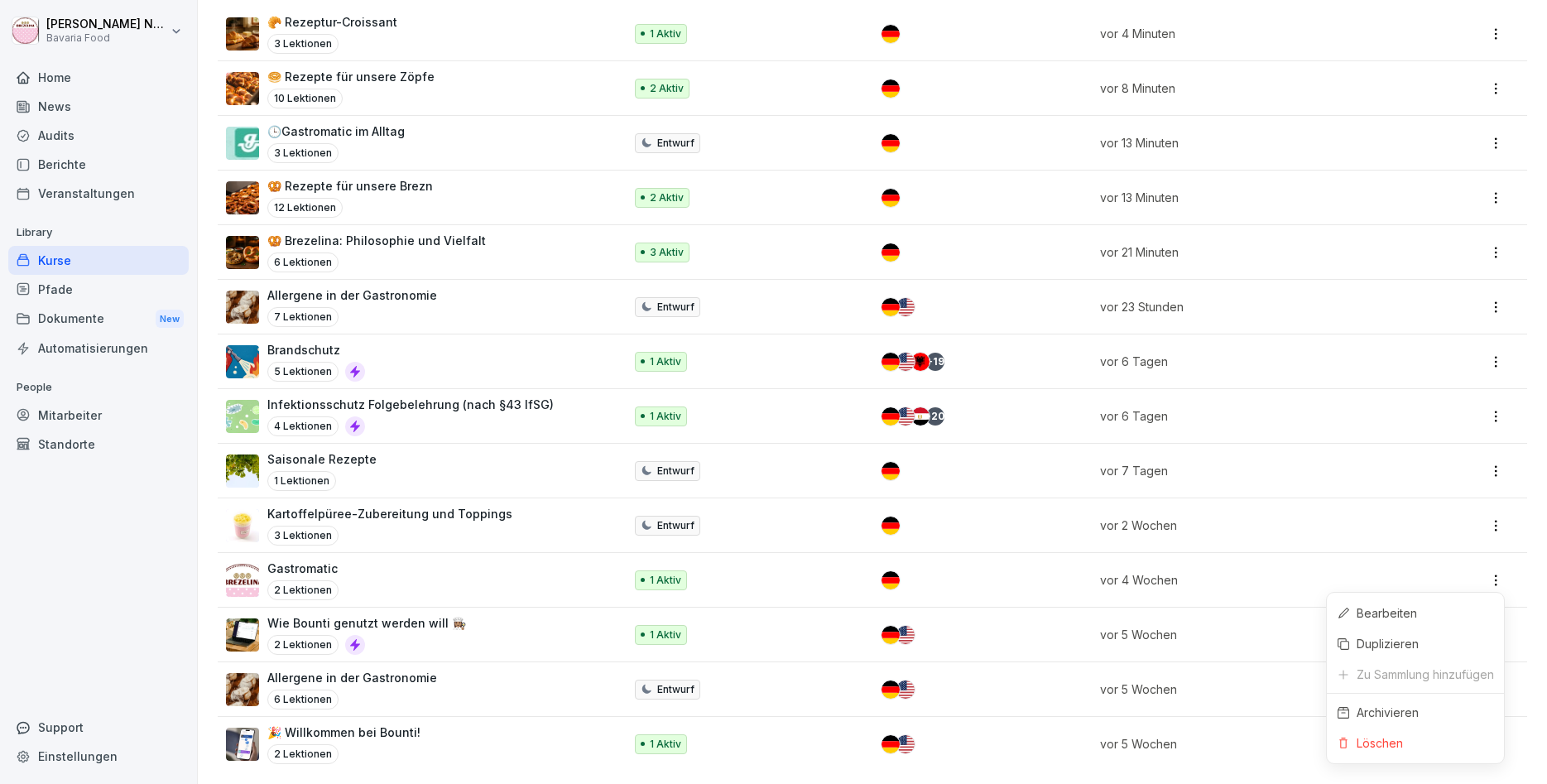
click at [1498, 574] on html "[PERSON_NAME] Bavaria Food Home News Audits Berichte Veranstaltungen Library Ku…" at bounding box center [774, 392] width 1547 height 784
click at [1449, 757] on div "Löschen" at bounding box center [1415, 742] width 177 height 30
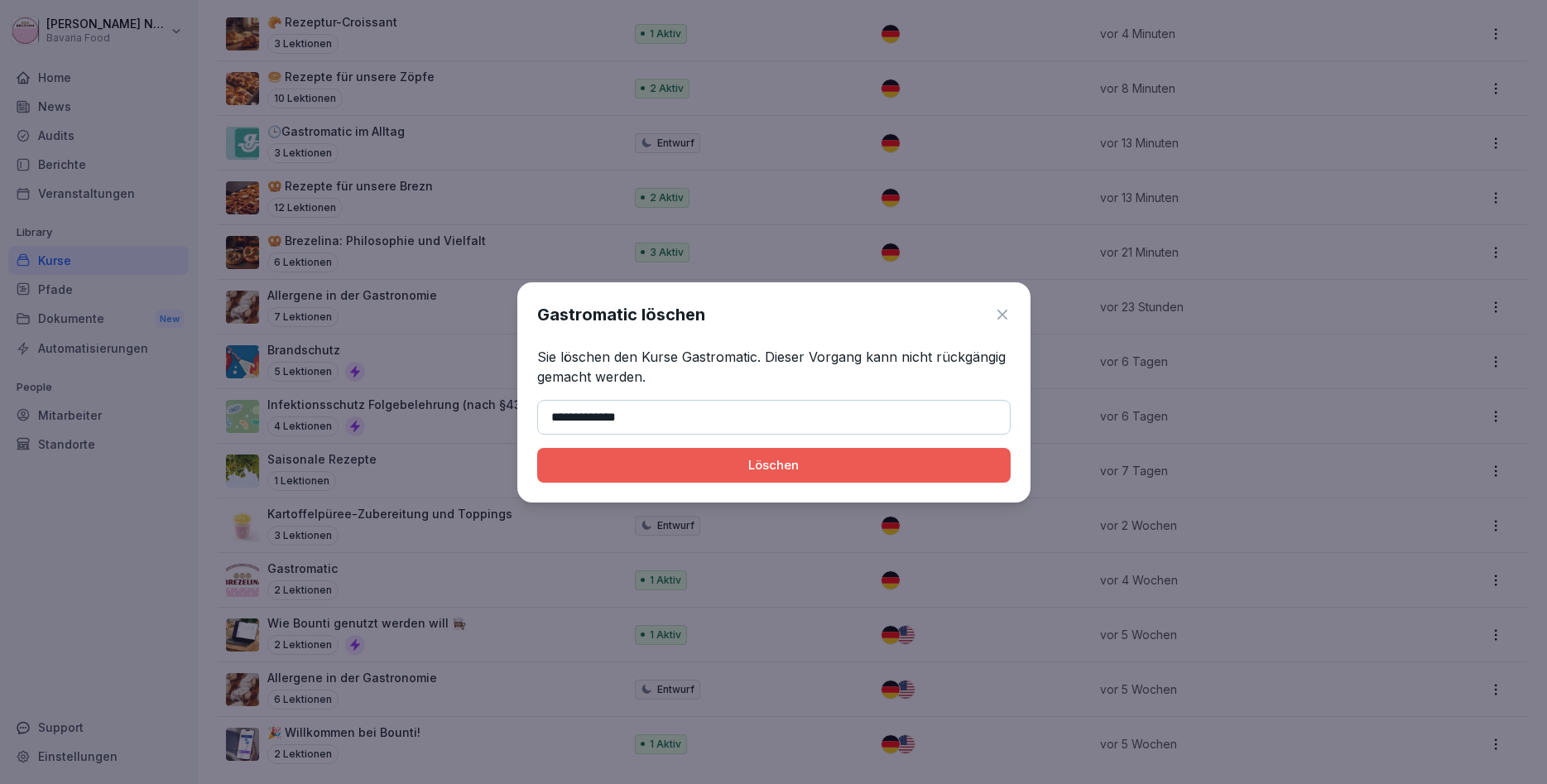
click at [538, 448] on button "Löschen" at bounding box center [774, 465] width 474 height 34
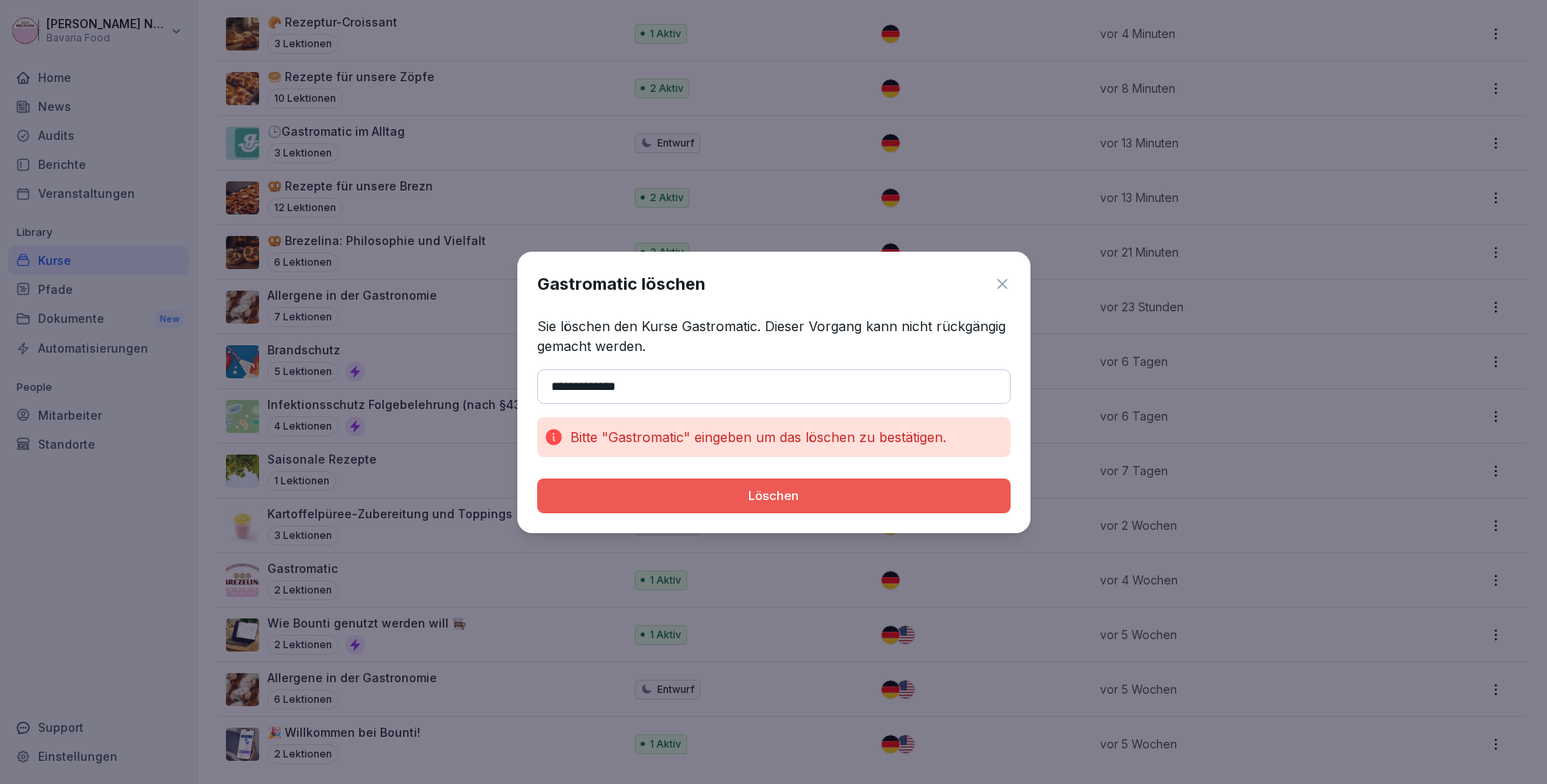
click at [716, 509] on button "Löschen" at bounding box center [774, 495] width 474 height 34
click at [687, 396] on input "**********" at bounding box center [774, 386] width 474 height 34
type input "*"
type input "**********"
click at [602, 493] on div "Löschen" at bounding box center [774, 495] width 447 height 19
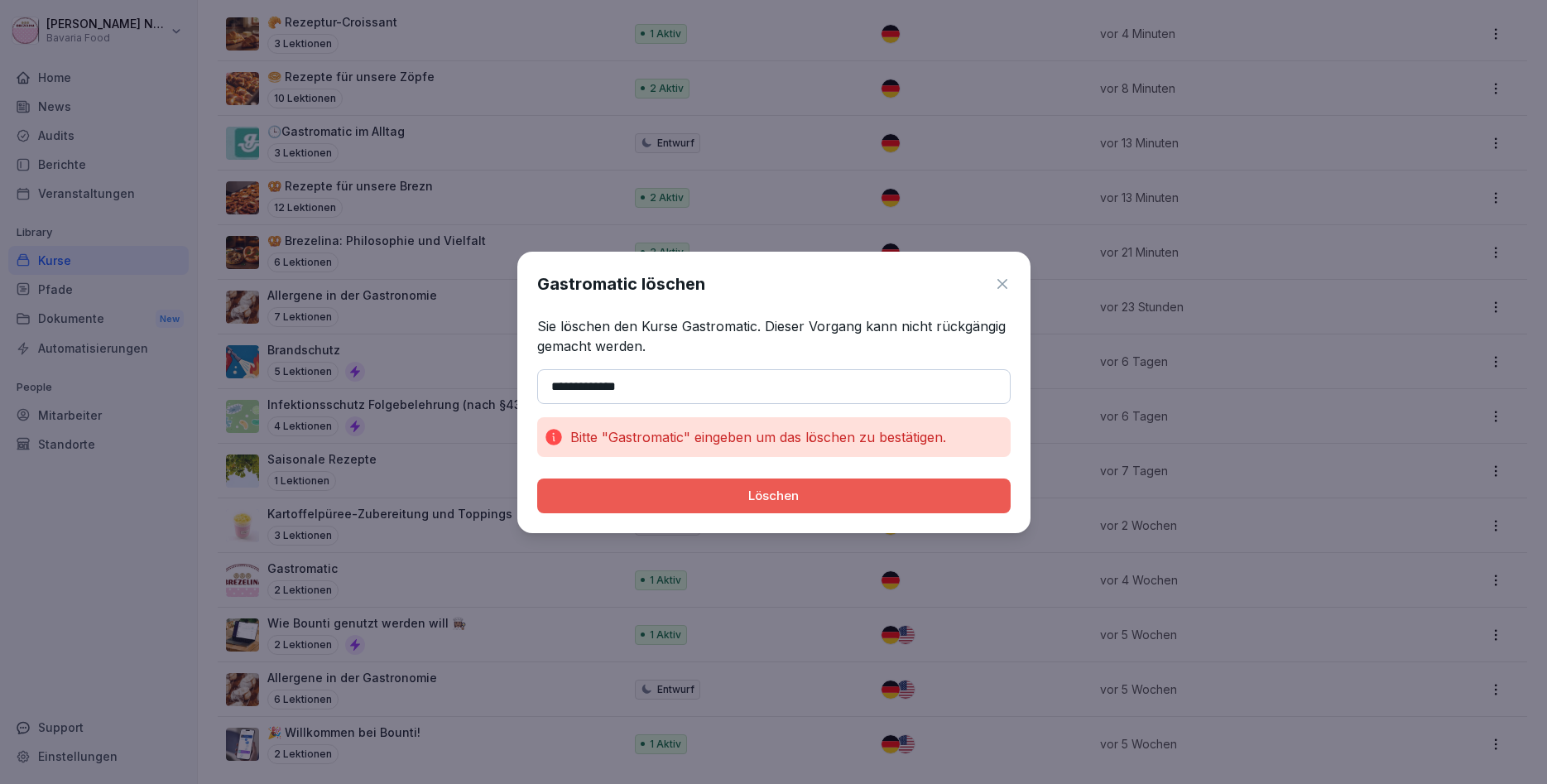
click at [1011, 281] on div "**********" at bounding box center [774, 392] width 513 height 281
click at [1003, 290] on icon at bounding box center [1003, 284] width 17 height 17
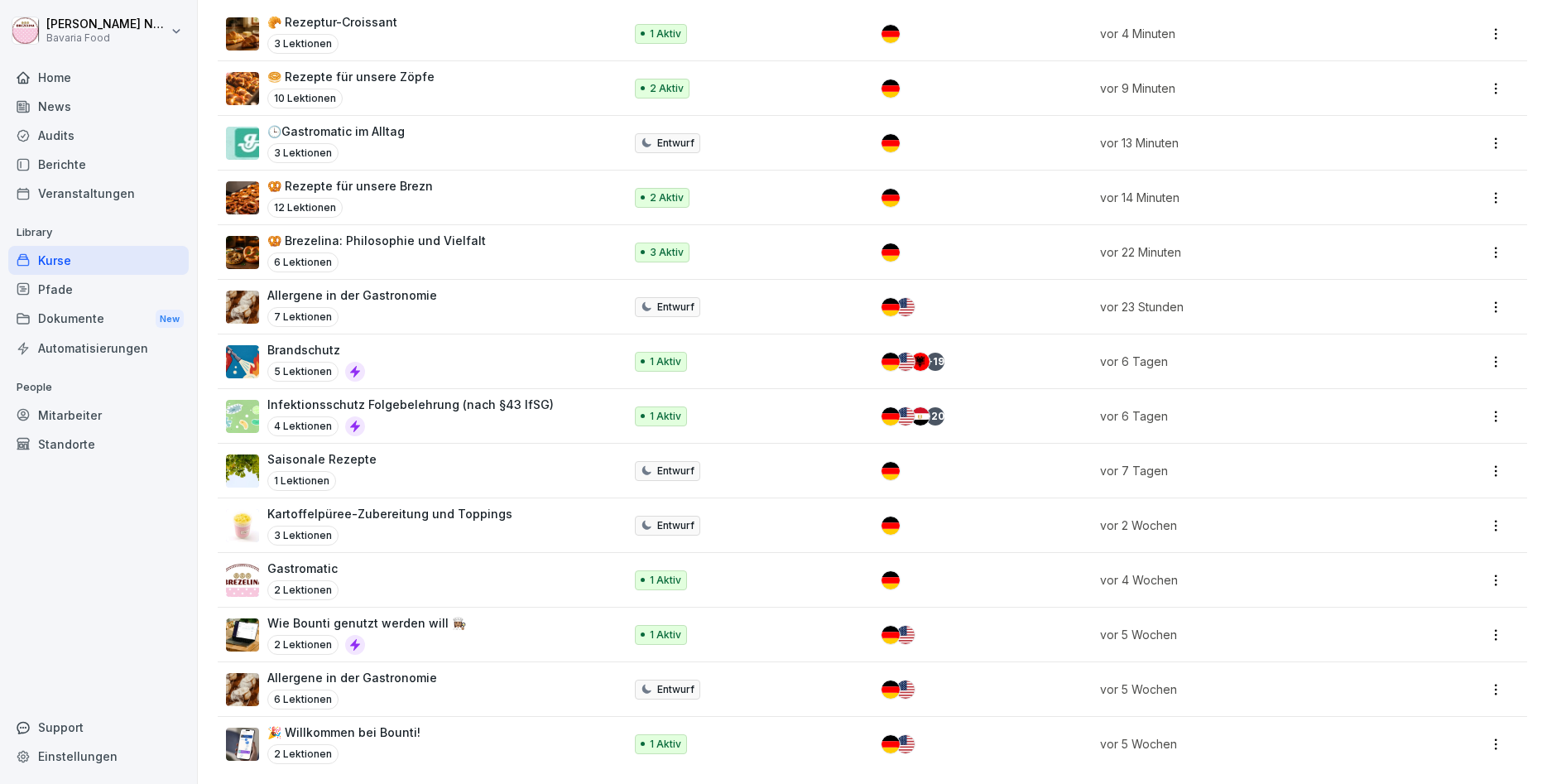
click at [409, 691] on div "6 Lektionen" at bounding box center [352, 700] width 170 height 20
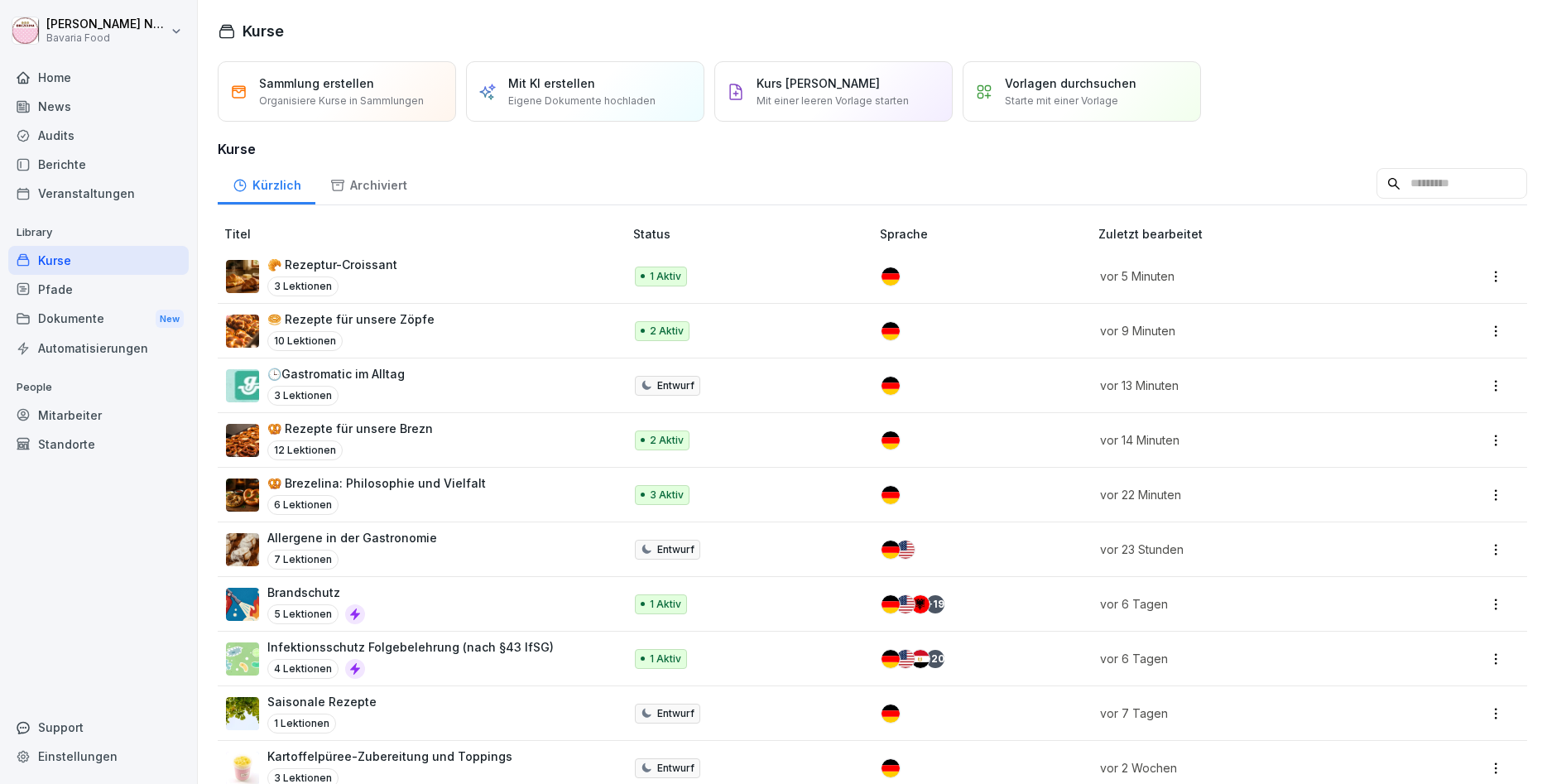
scroll to position [243, 0]
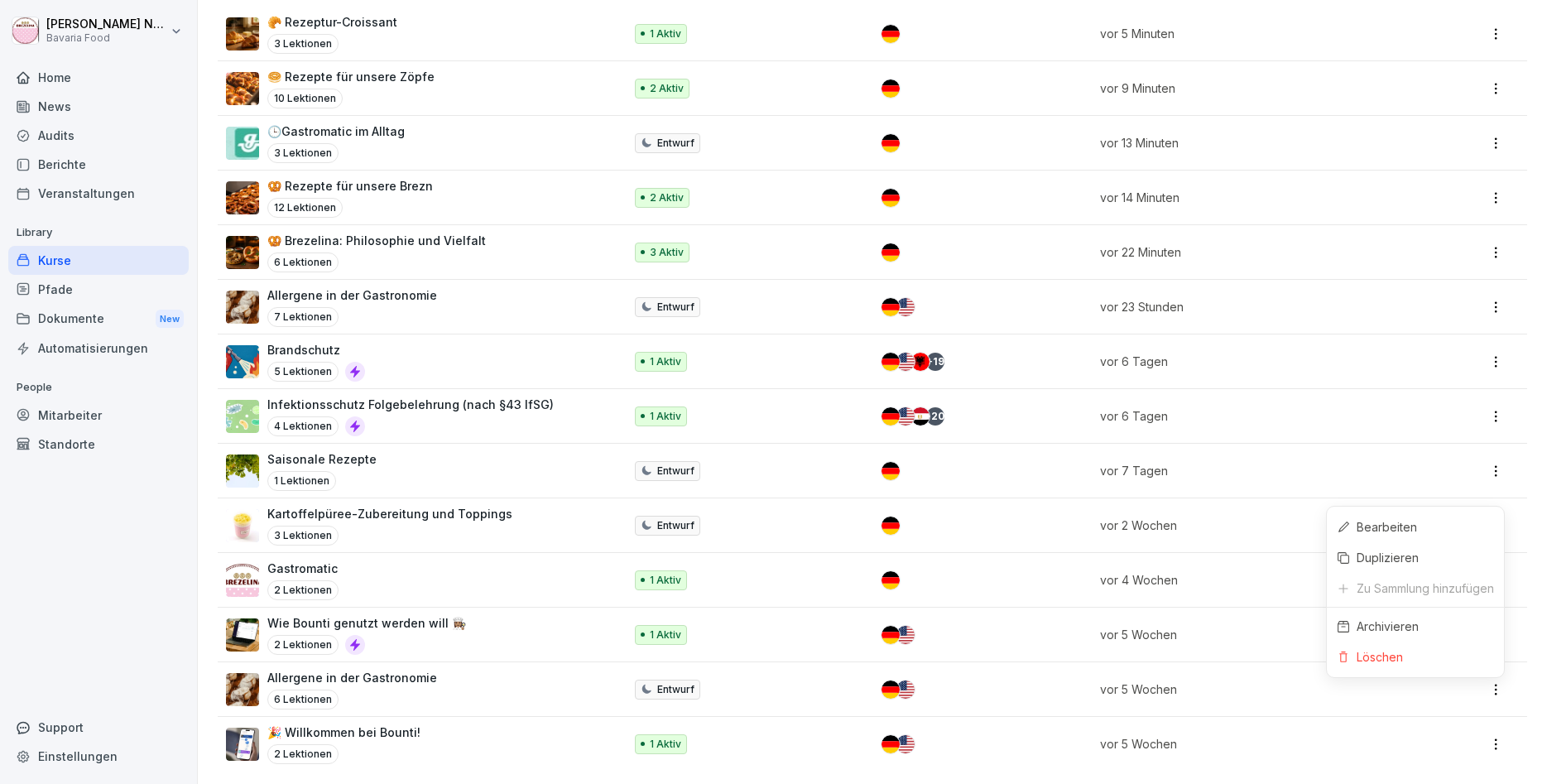
click at [1487, 689] on html "[PERSON_NAME] Bavaria Food Home News Audits Berichte Veranstaltungen Library Ku…" at bounding box center [774, 392] width 1547 height 784
click at [1426, 651] on div "Löschen" at bounding box center [1415, 656] width 177 height 30
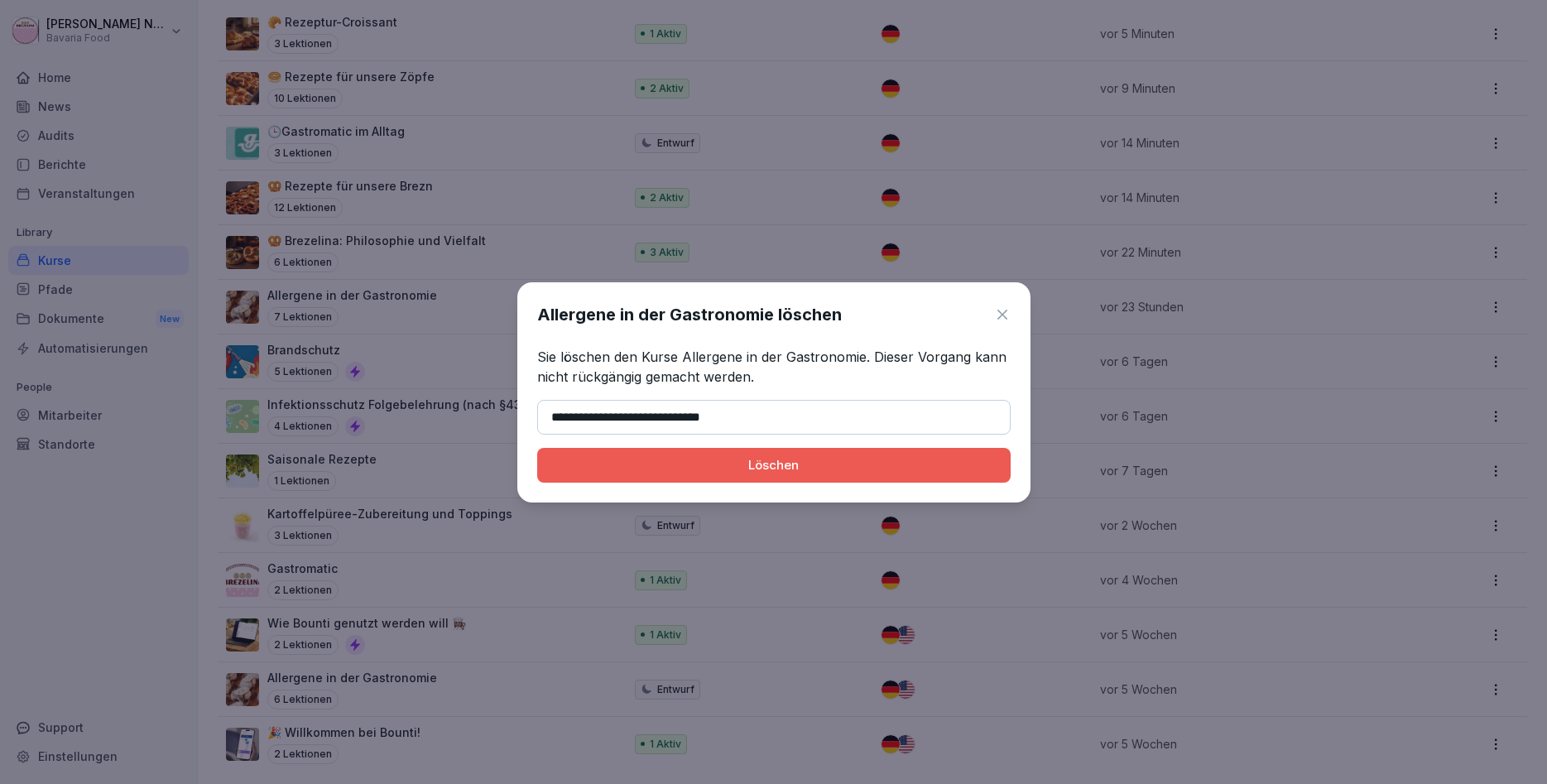
click at [538, 448] on button "Löschen" at bounding box center [774, 465] width 474 height 34
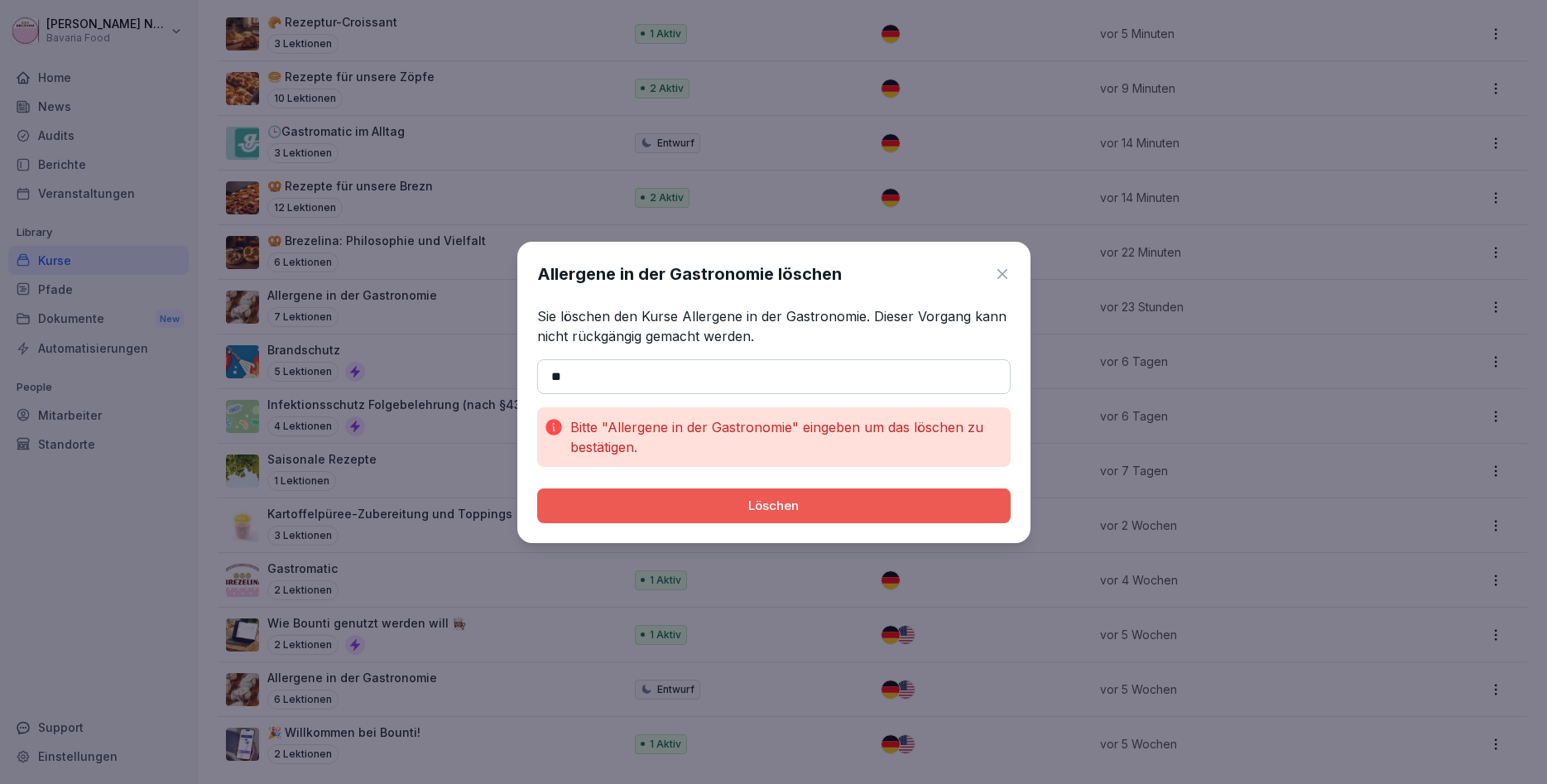
type input "*"
click at [538, 488] on button "Löschen" at bounding box center [774, 505] width 474 height 34
type input "**********"
click at [538, 488] on button "Löschen" at bounding box center [774, 505] width 474 height 34
click at [849, 519] on button "Löschen" at bounding box center [774, 505] width 474 height 34
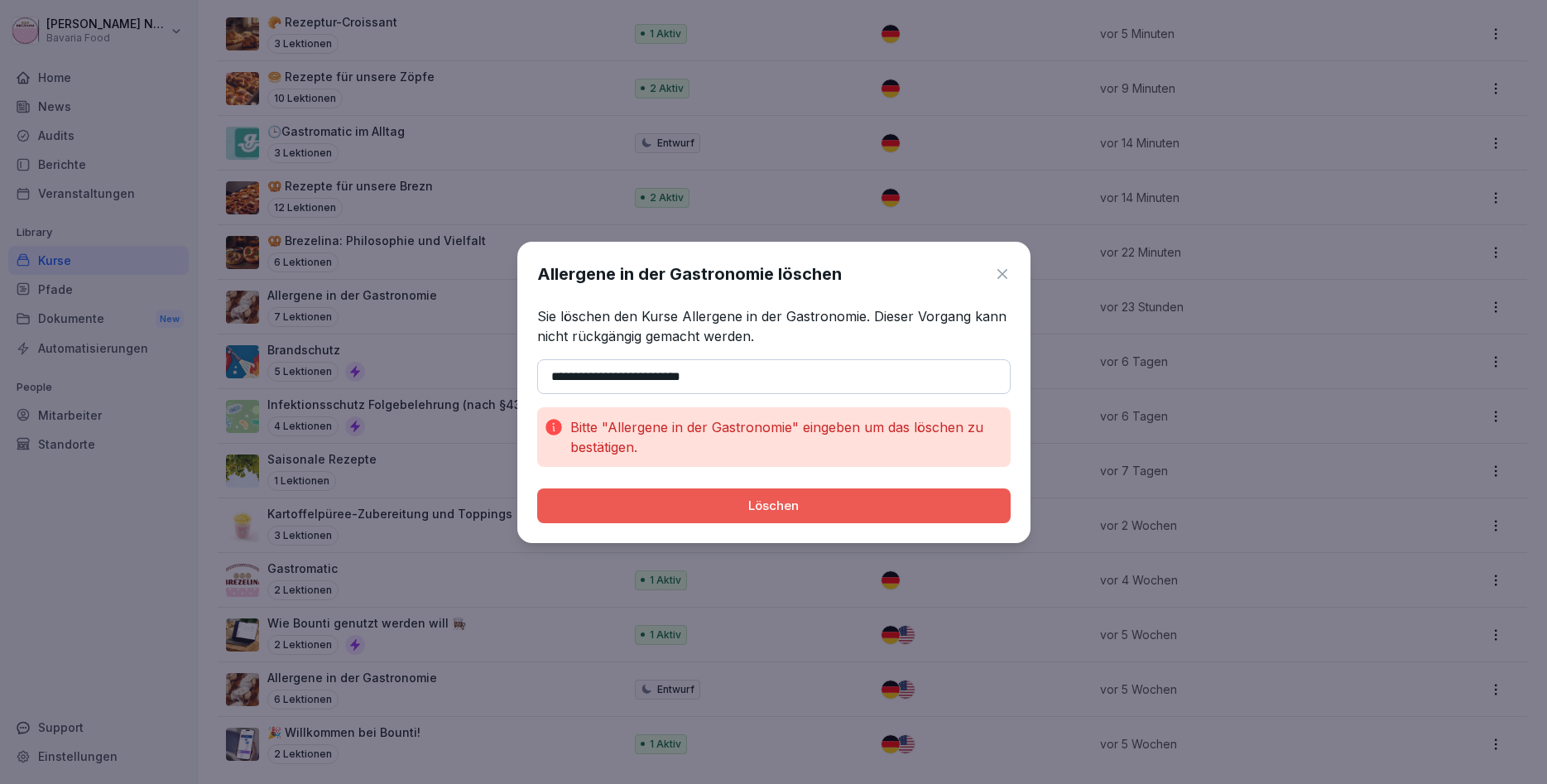
click at [1003, 269] on icon at bounding box center [1003, 273] width 17 height 17
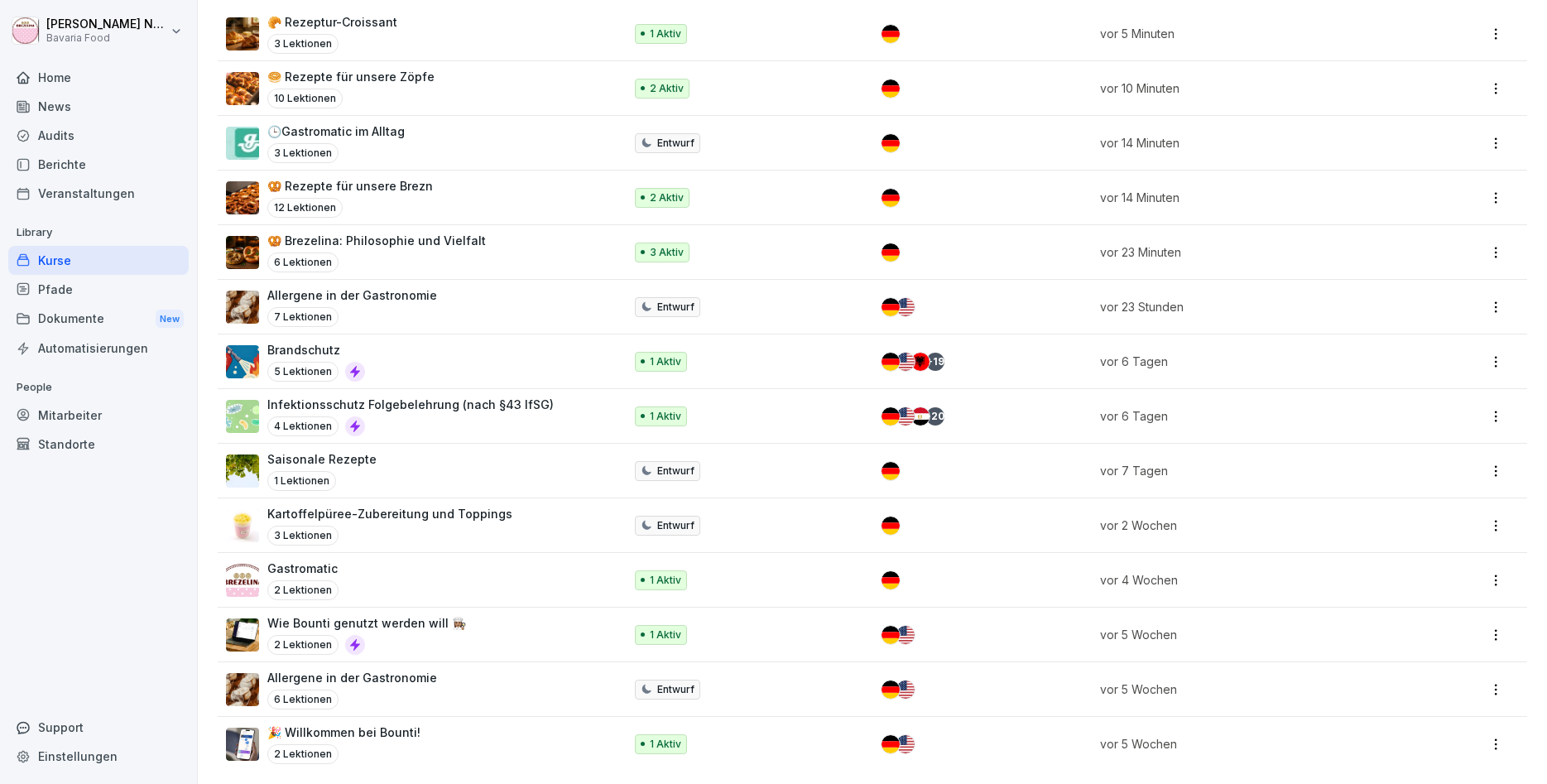
click at [1494, 688] on html "Katharina Neurohr Bavaria Food Home News Audits Berichte Veranstaltungen Librar…" at bounding box center [774, 392] width 1547 height 784
click at [482, 682] on html "Katharina Neurohr Bavaria Food Home News Audits Berichte Veranstaltungen Librar…" at bounding box center [774, 392] width 1547 height 784
click at [419, 360] on div "Brandschutz 5 Lektionen" at bounding box center [416, 361] width 380 height 40
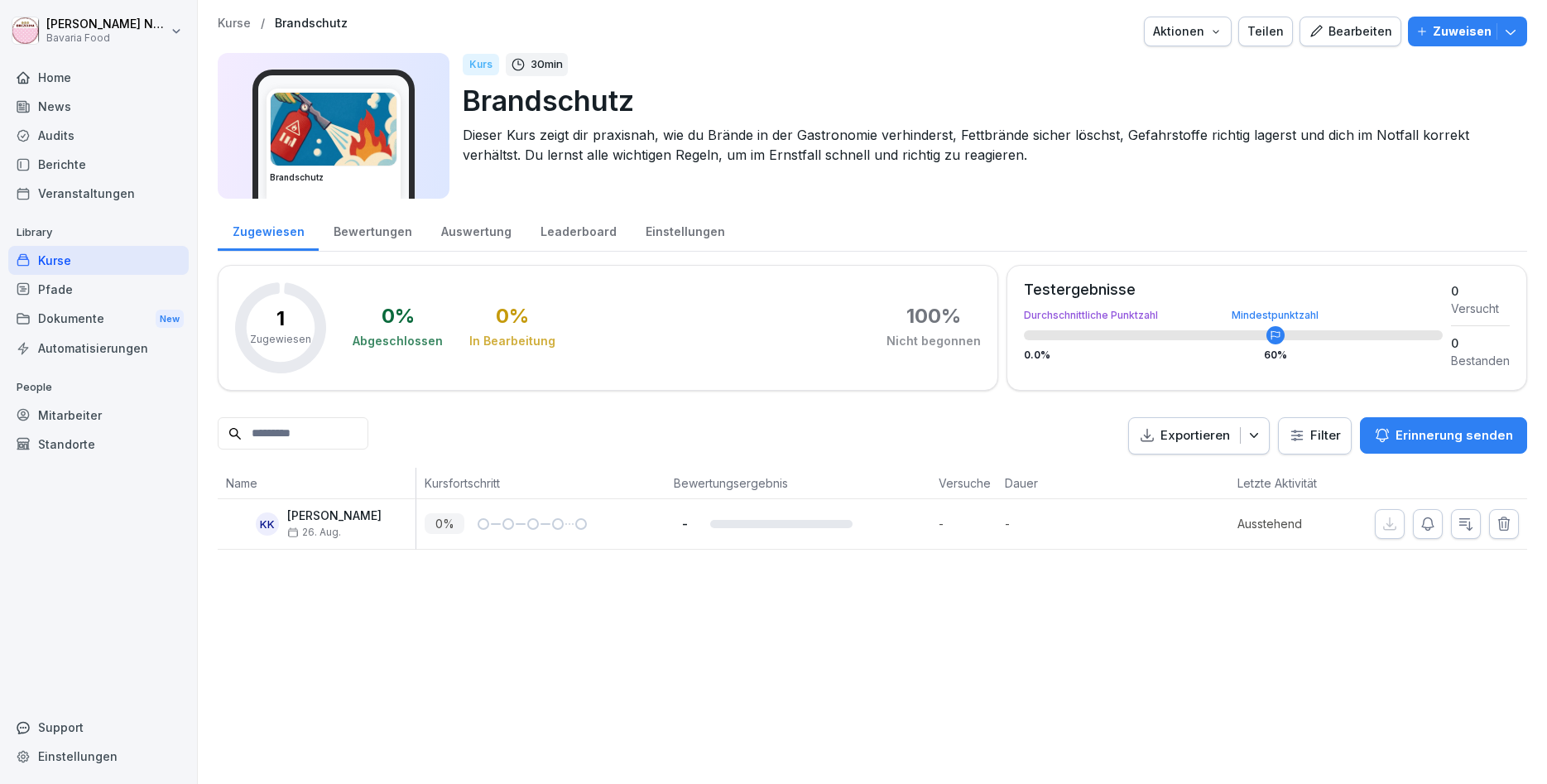
click at [1454, 32] on p "Zuweisen" at bounding box center [1462, 31] width 59 height 19
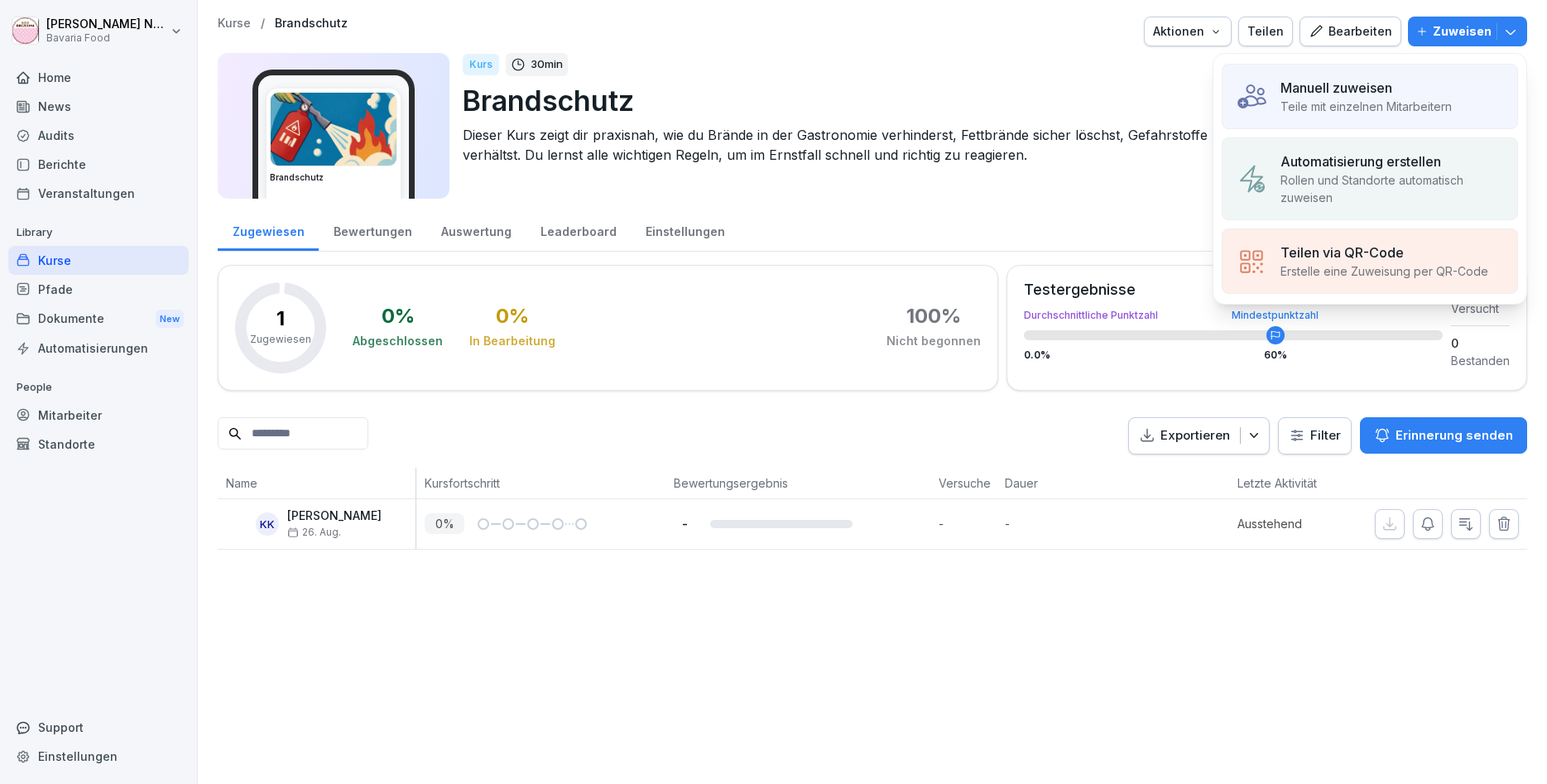
click at [1419, 92] on div "Manuell zuweisen" at bounding box center [1366, 87] width 171 height 20
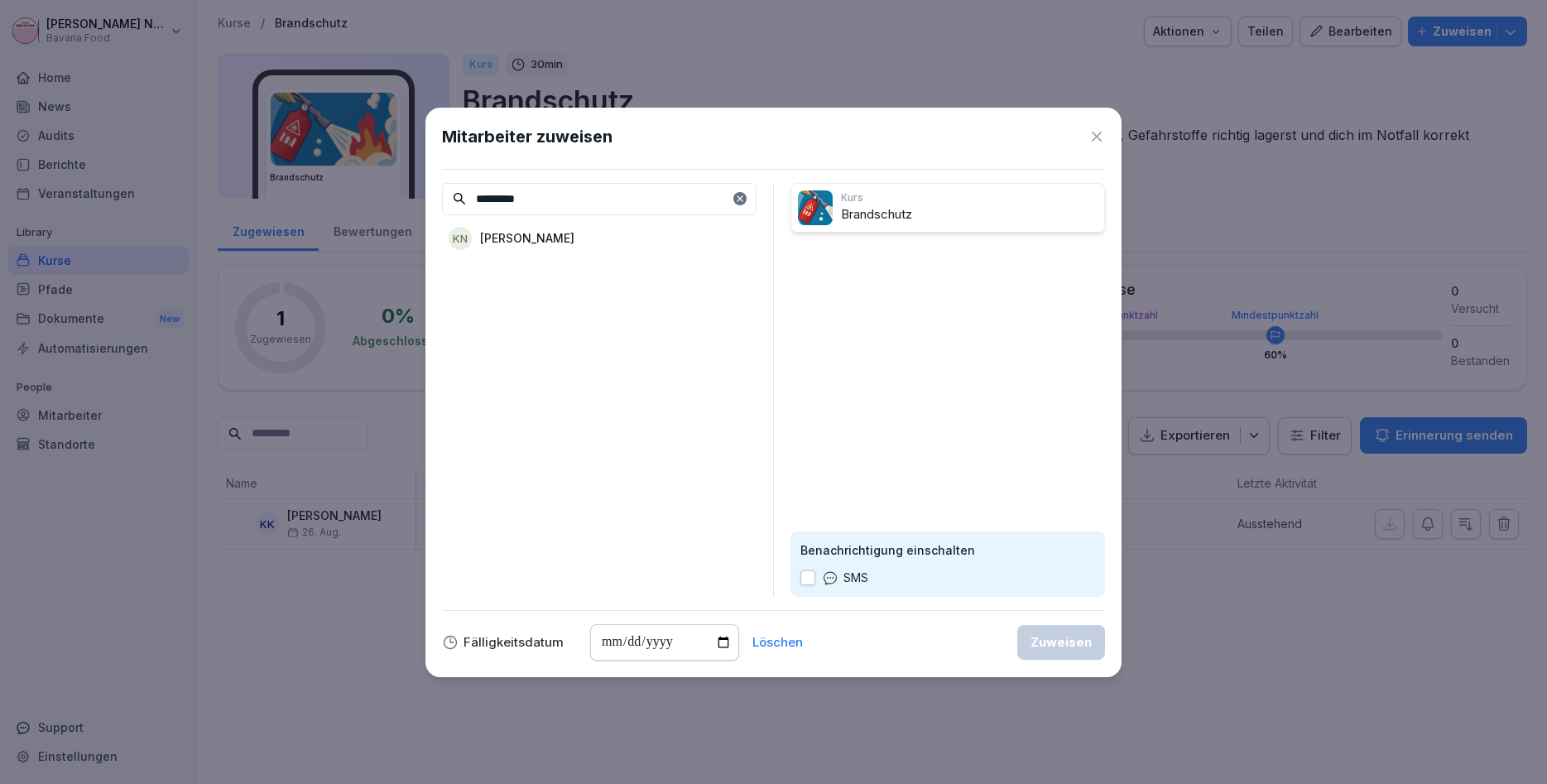
type input "*********"
click at [572, 237] on p "[PERSON_NAME]" at bounding box center [528, 238] width 94 height 18
click at [1052, 638] on div "Zuweisen" at bounding box center [1061, 642] width 61 height 19
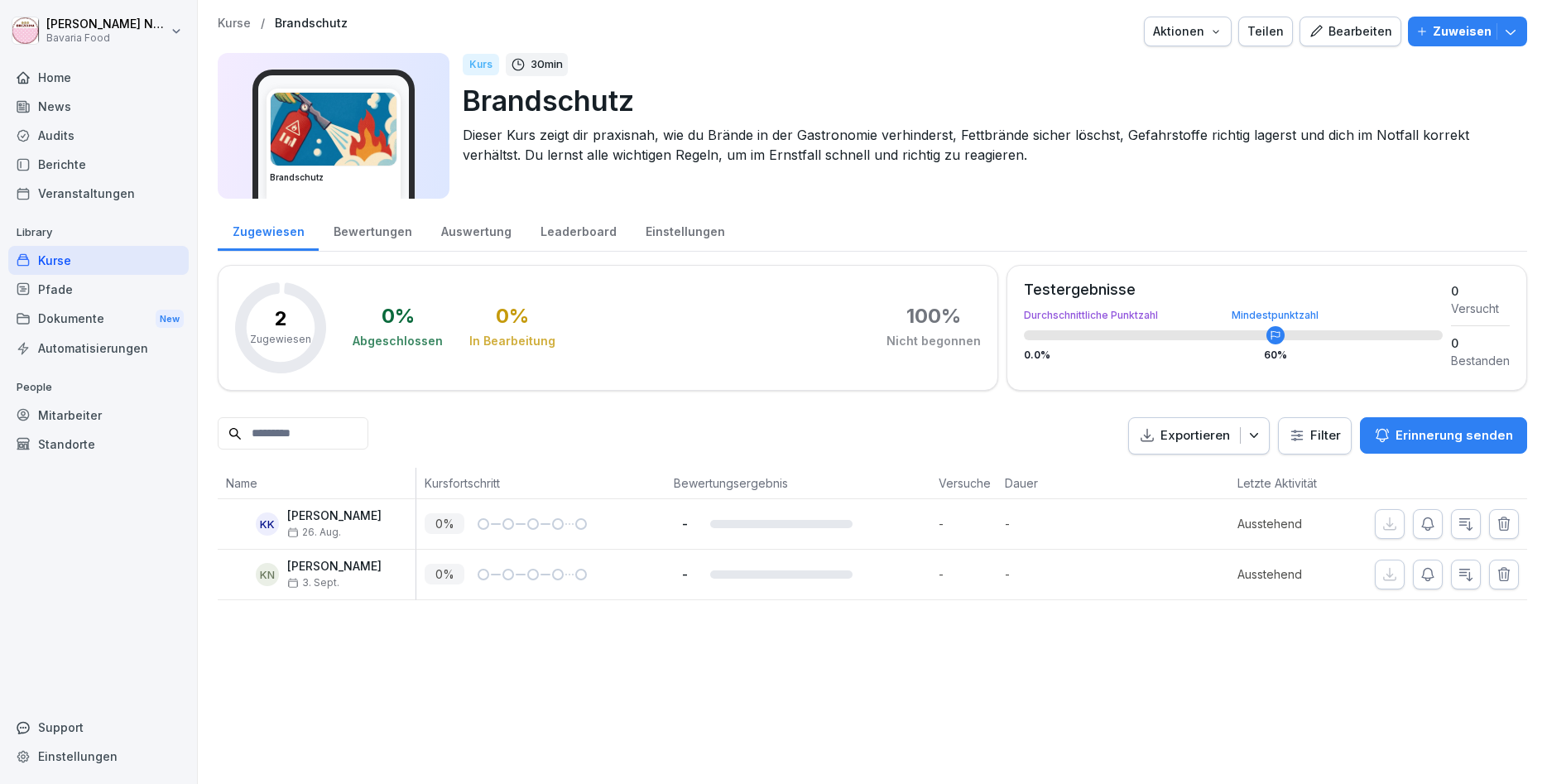
click at [62, 252] on div "Kurse" at bounding box center [98, 259] width 181 height 28
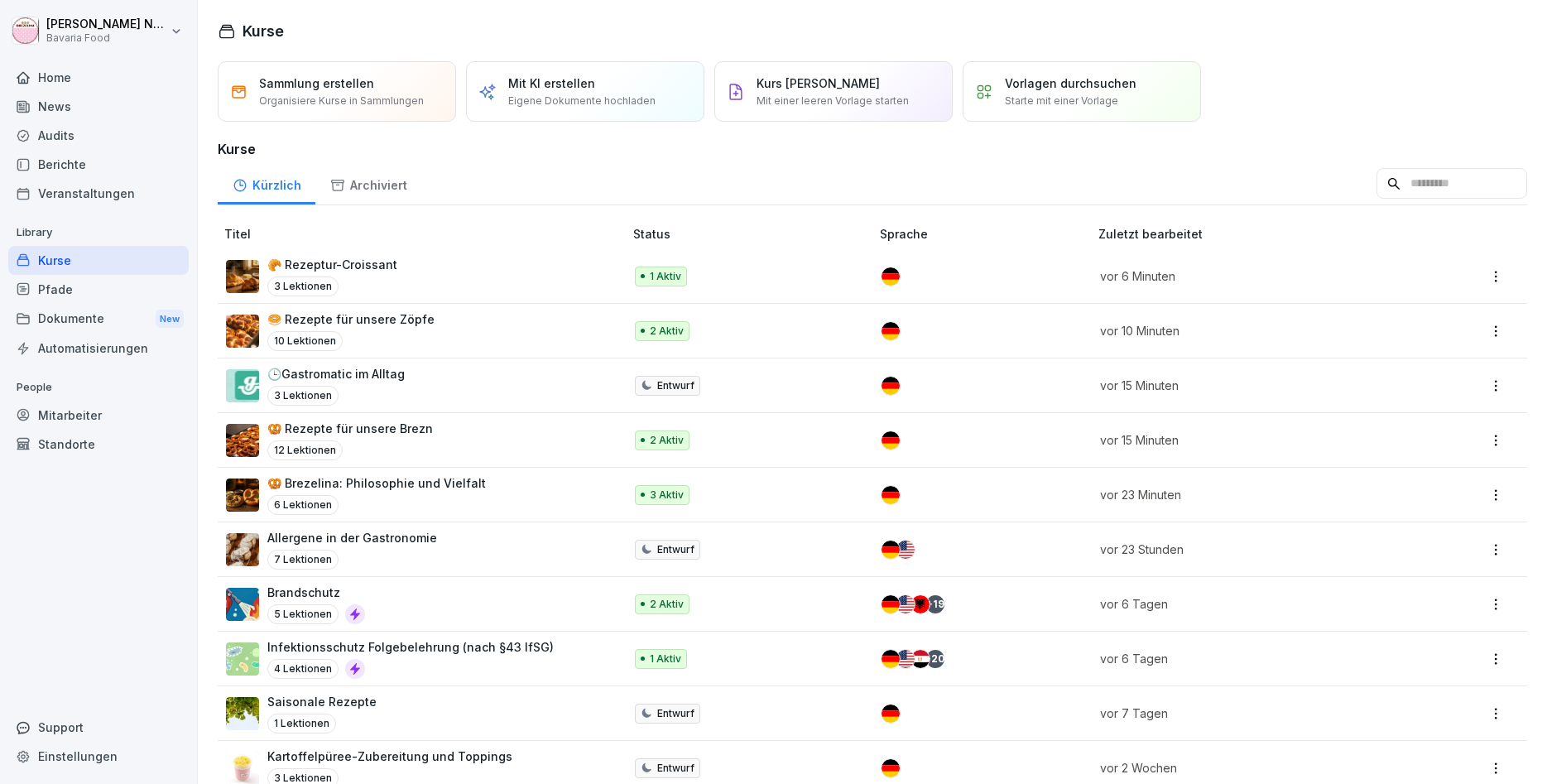
click at [62, 252] on div "Kurse" at bounding box center [98, 259] width 181 height 28
click at [998, 83] on div "Vorlagen durchsuchen Starte mit einer Vorlage" at bounding box center [1082, 90] width 239 height 60
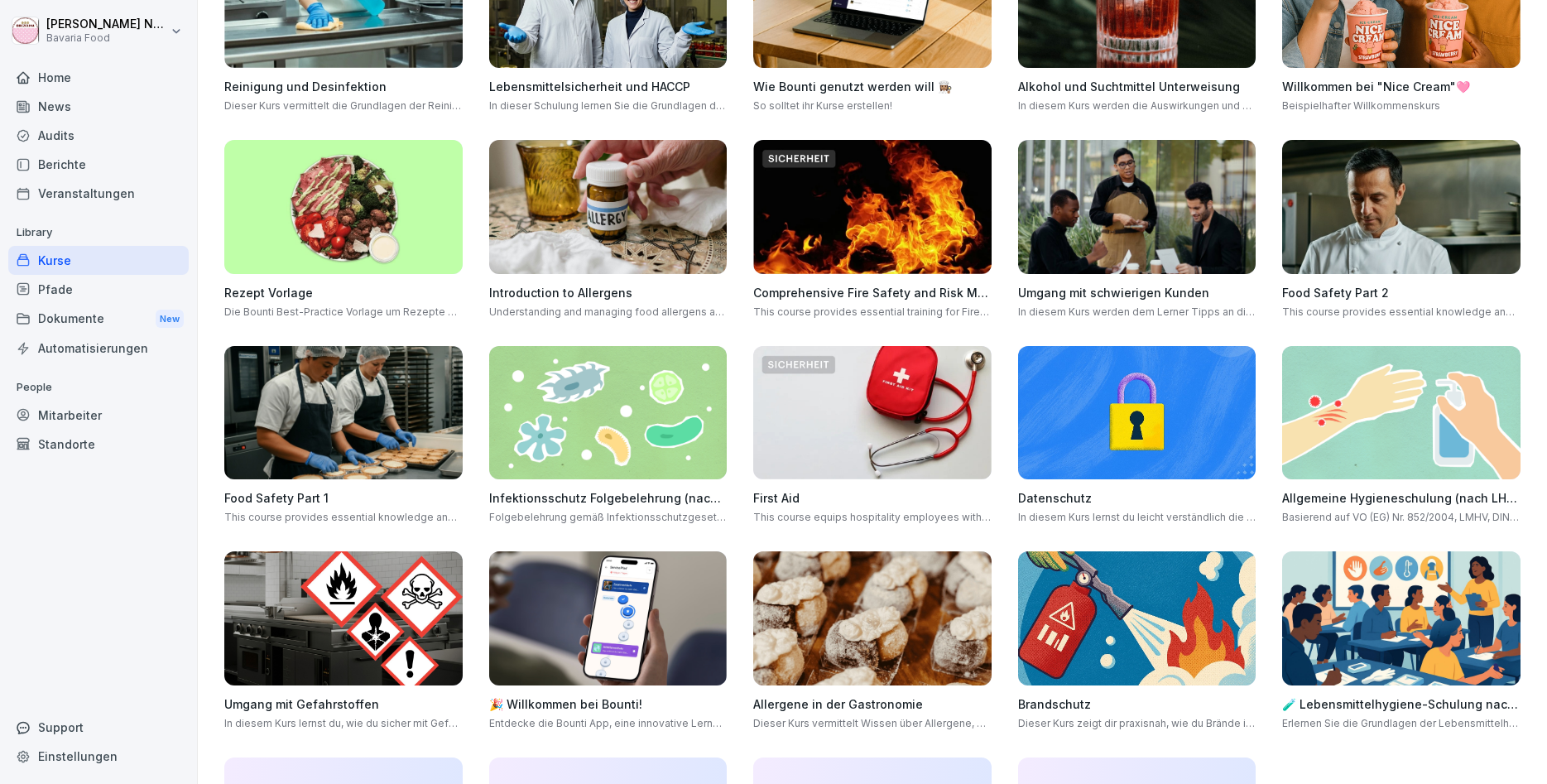
scroll to position [198, 0]
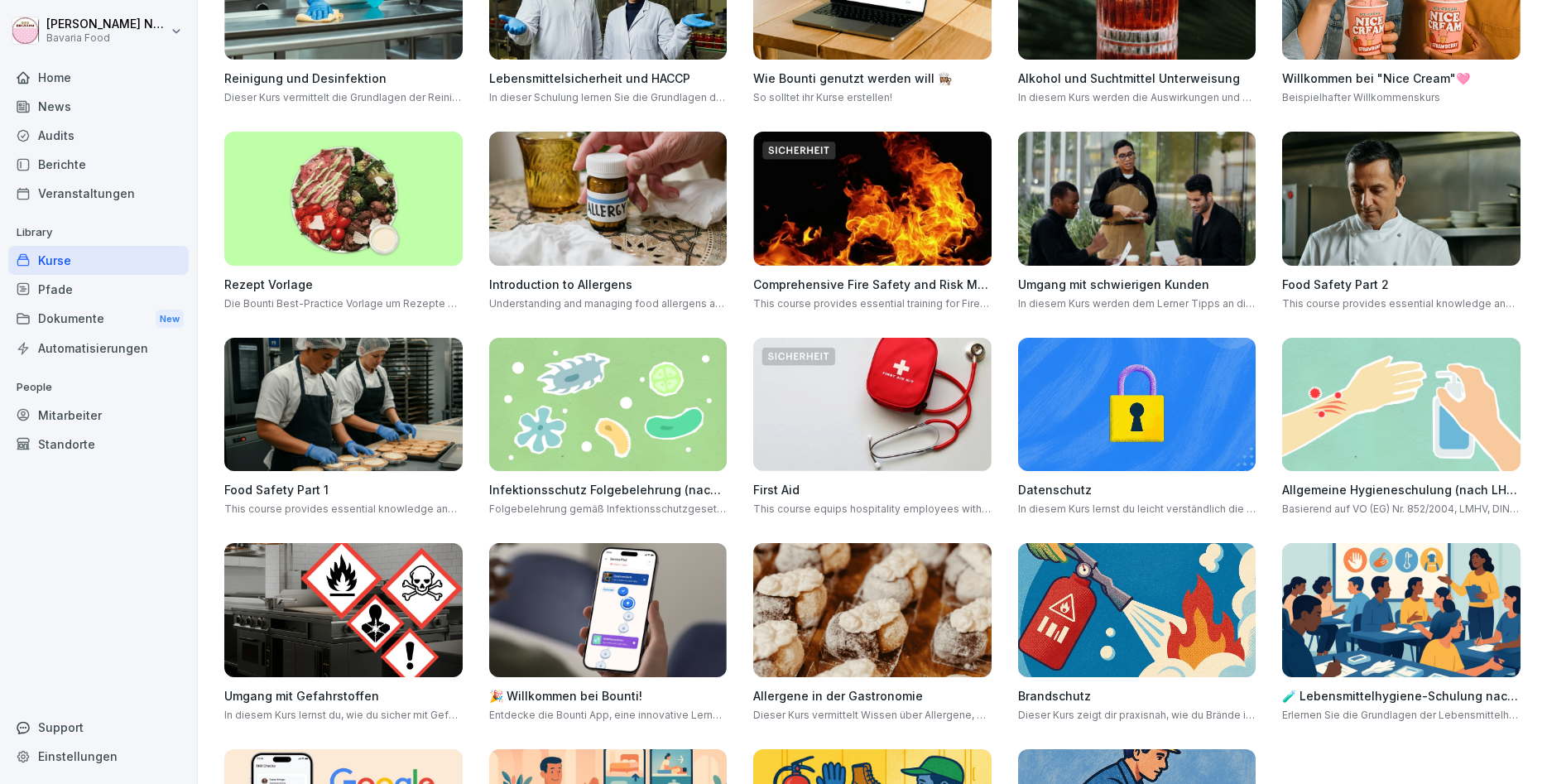
click at [1425, 463] on img at bounding box center [1402, 405] width 239 height 134
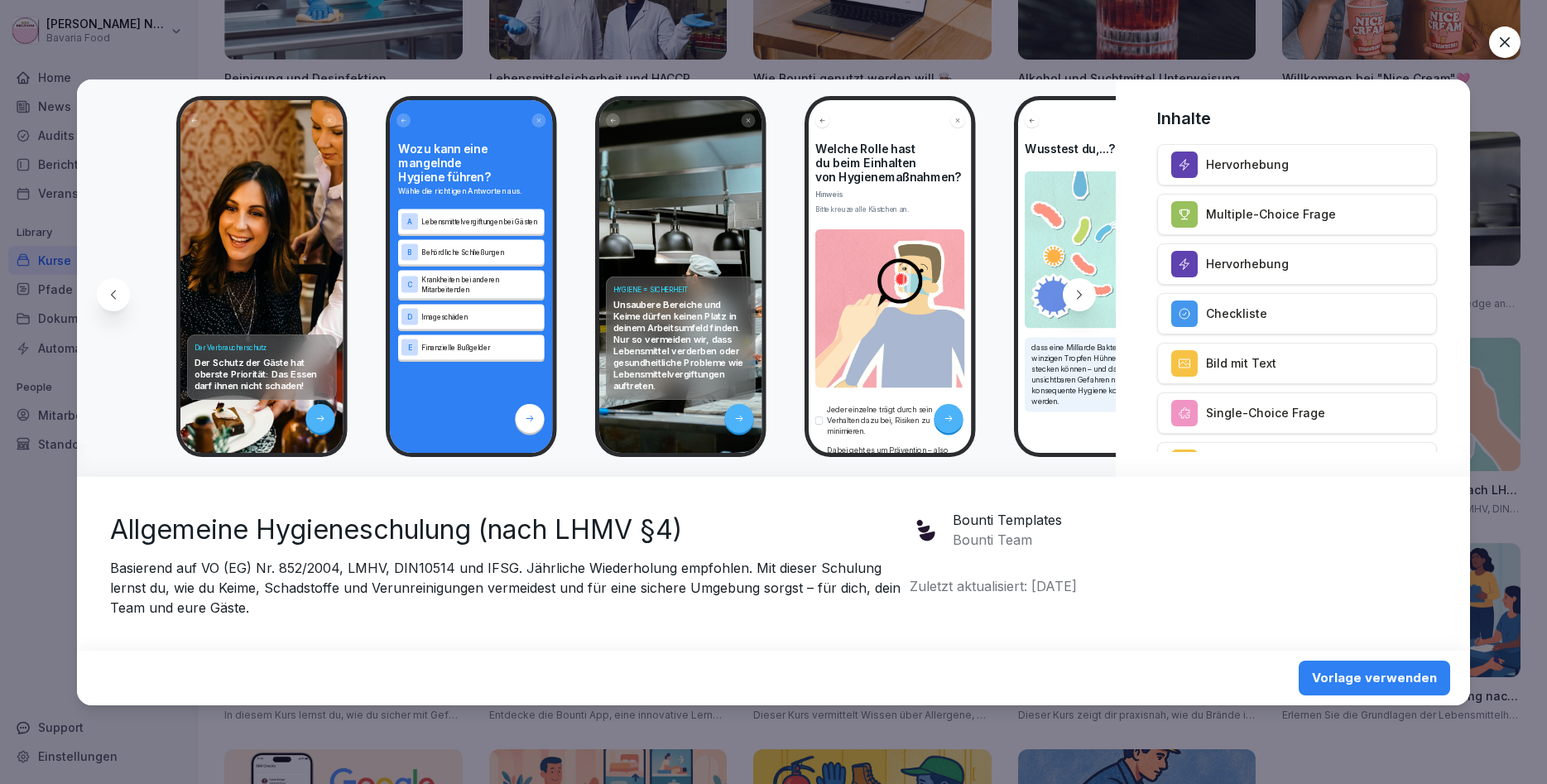
click at [1510, 50] on icon at bounding box center [1505, 42] width 17 height 17
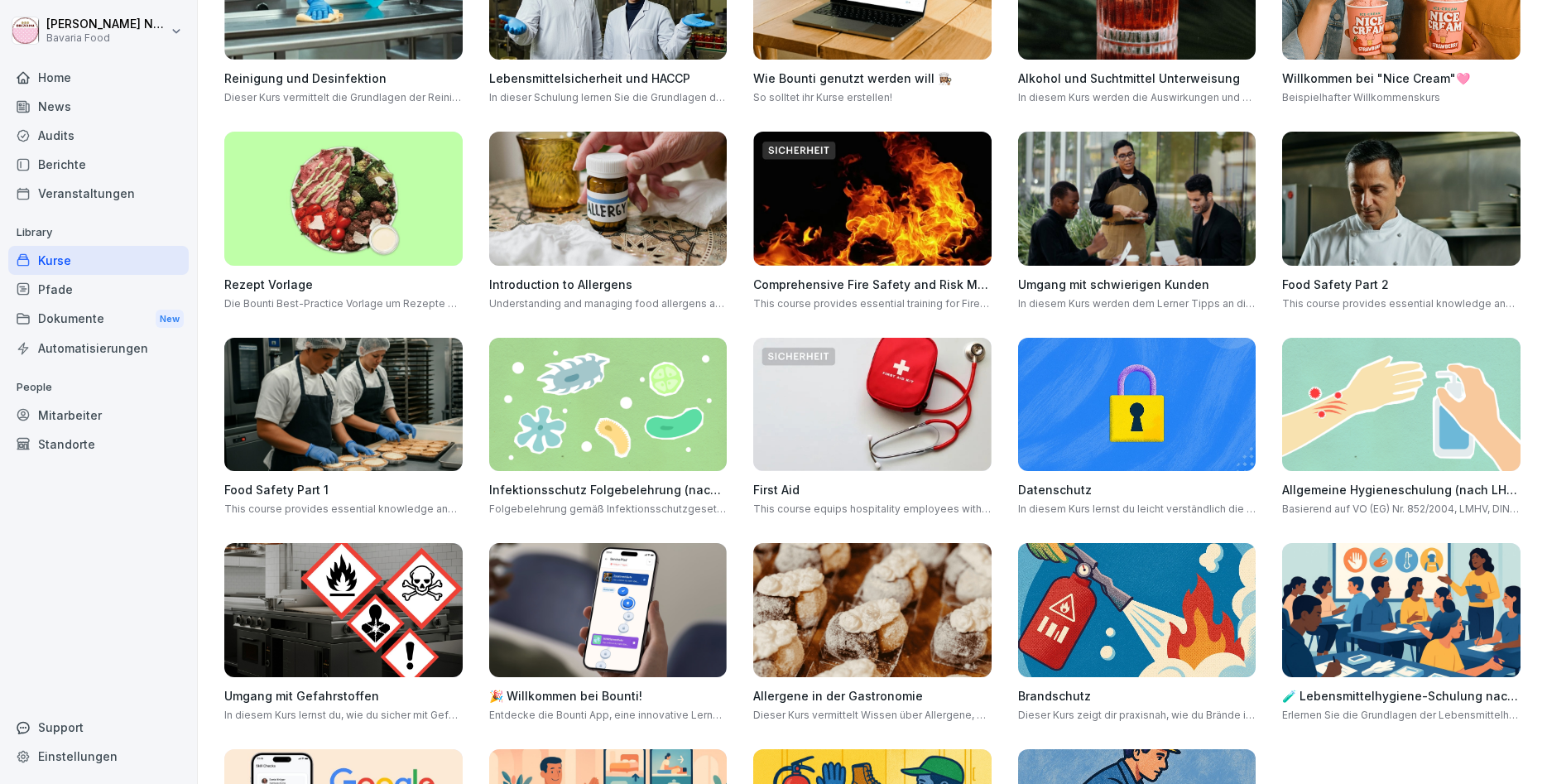
click at [558, 393] on img at bounding box center [608, 405] width 239 height 134
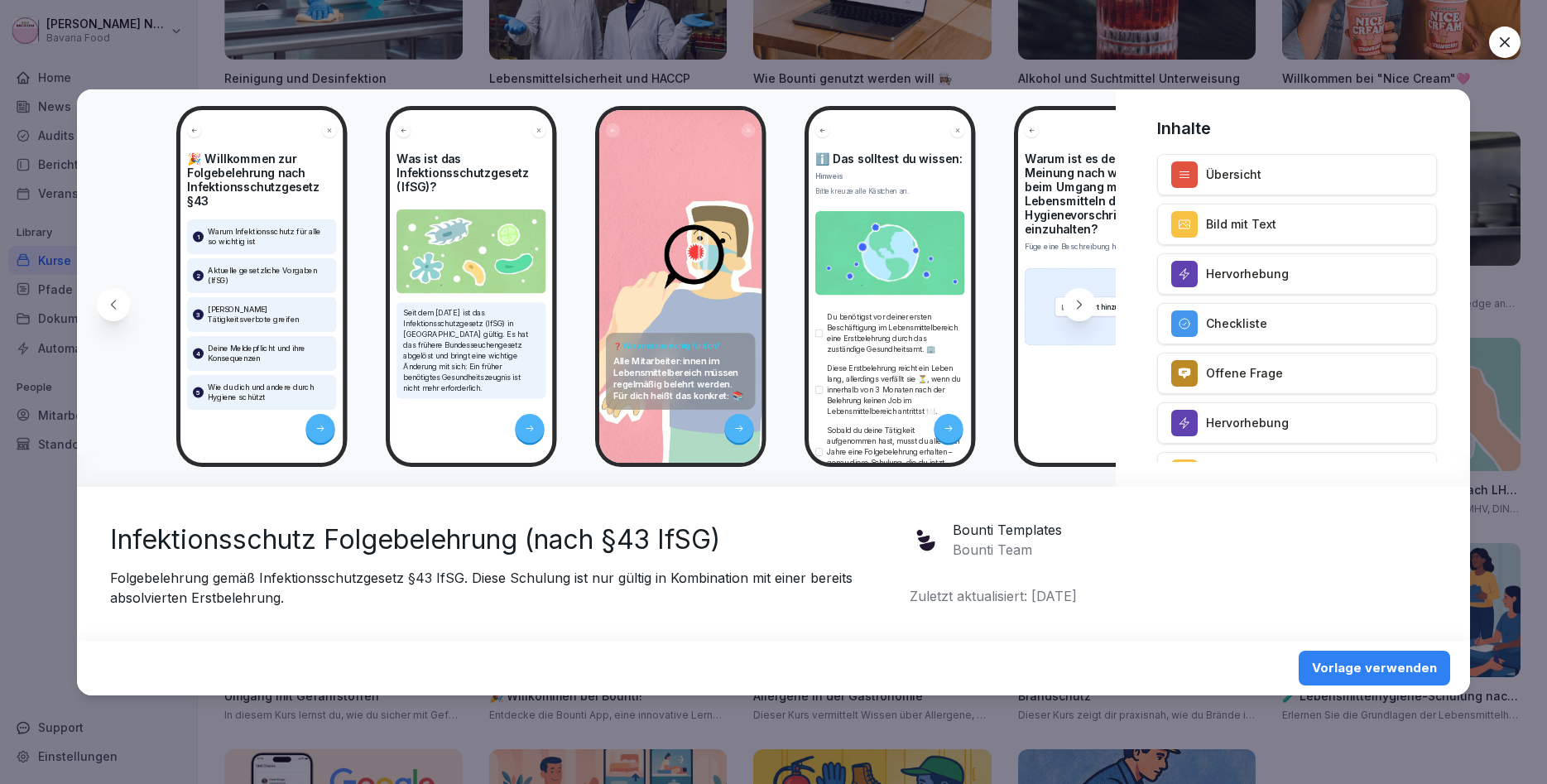
click at [1511, 39] on icon at bounding box center [1505, 42] width 17 height 17
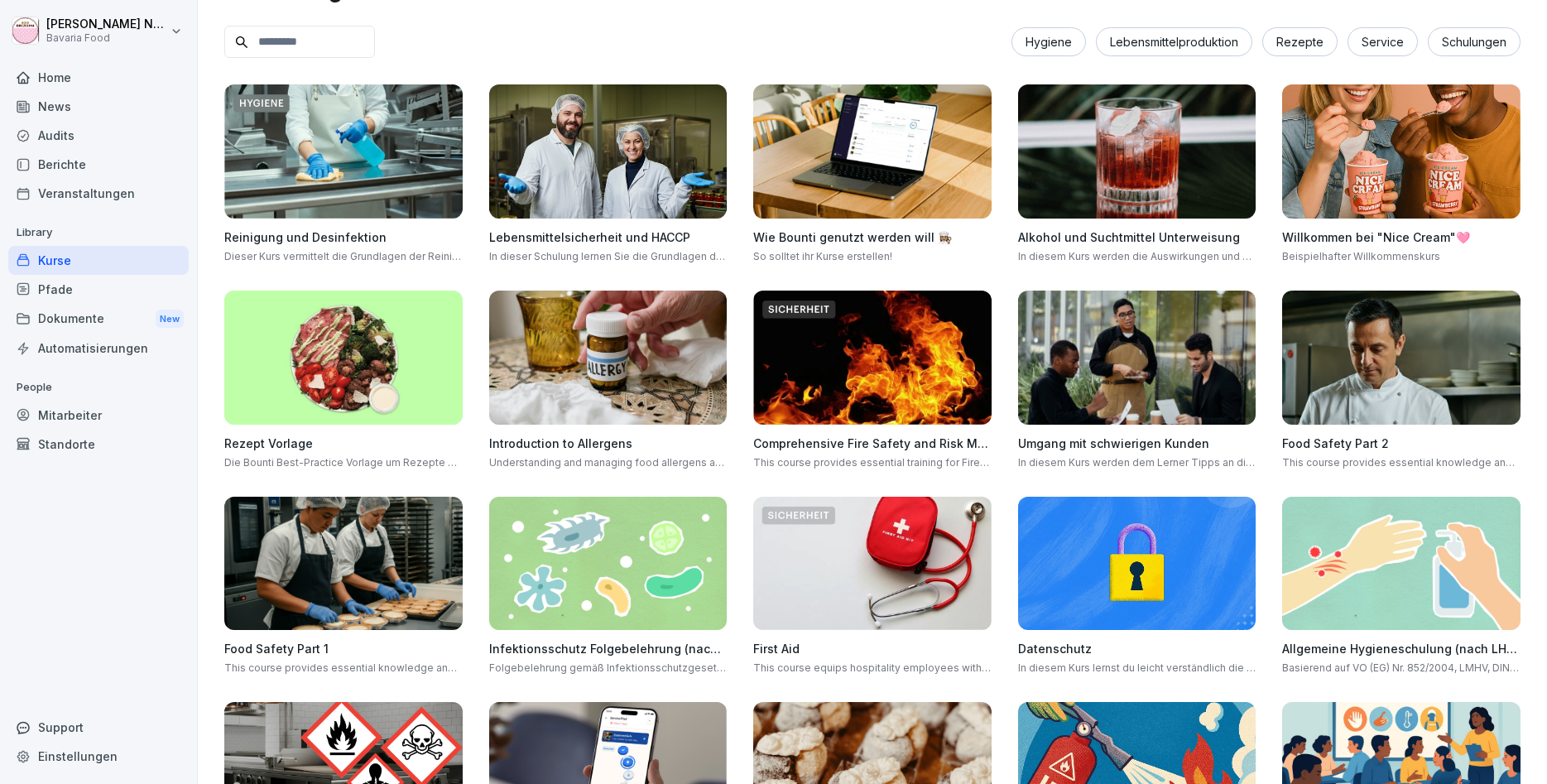
scroll to position [0, 0]
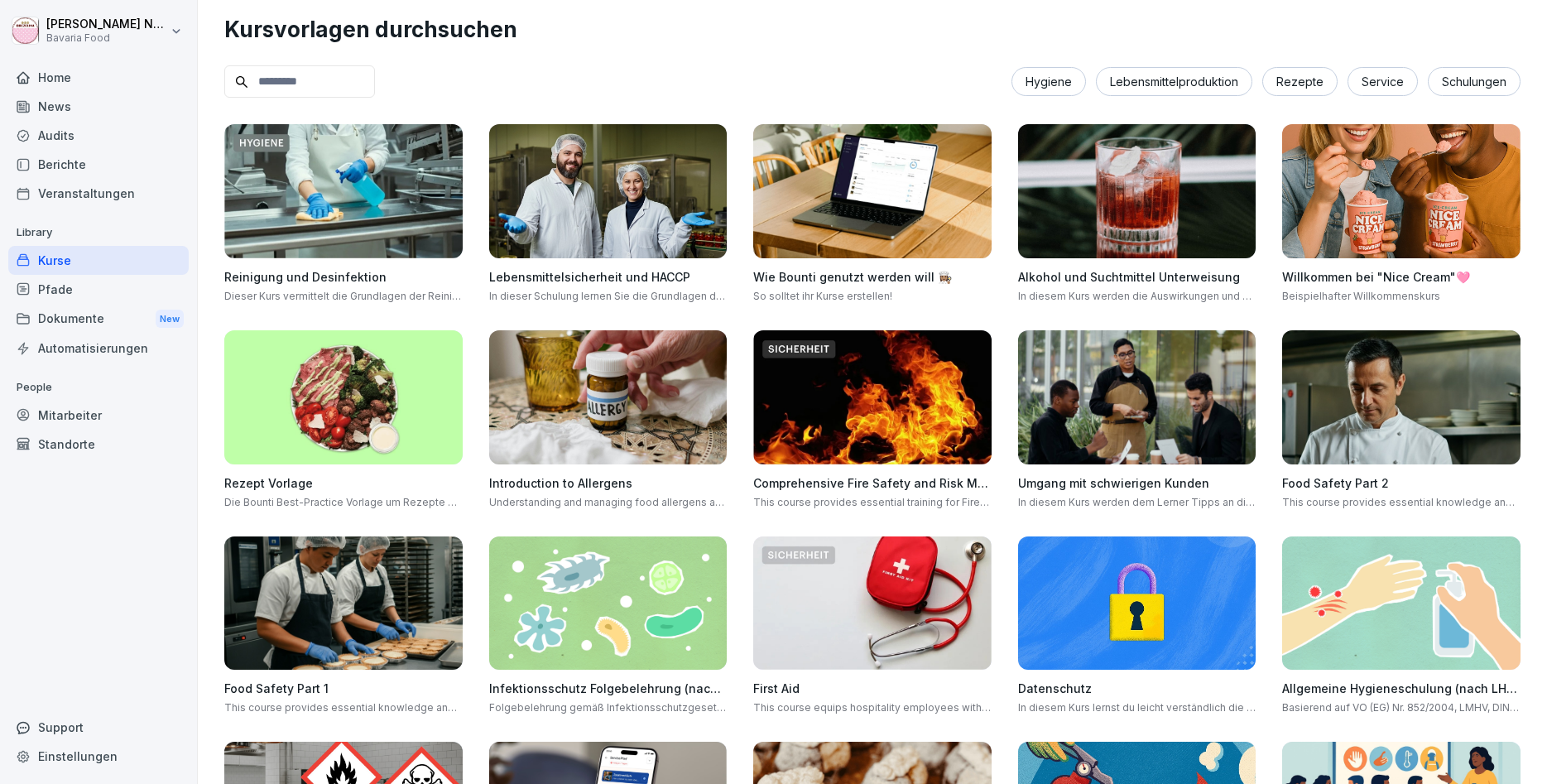
click at [587, 207] on img at bounding box center [608, 191] width 239 height 134
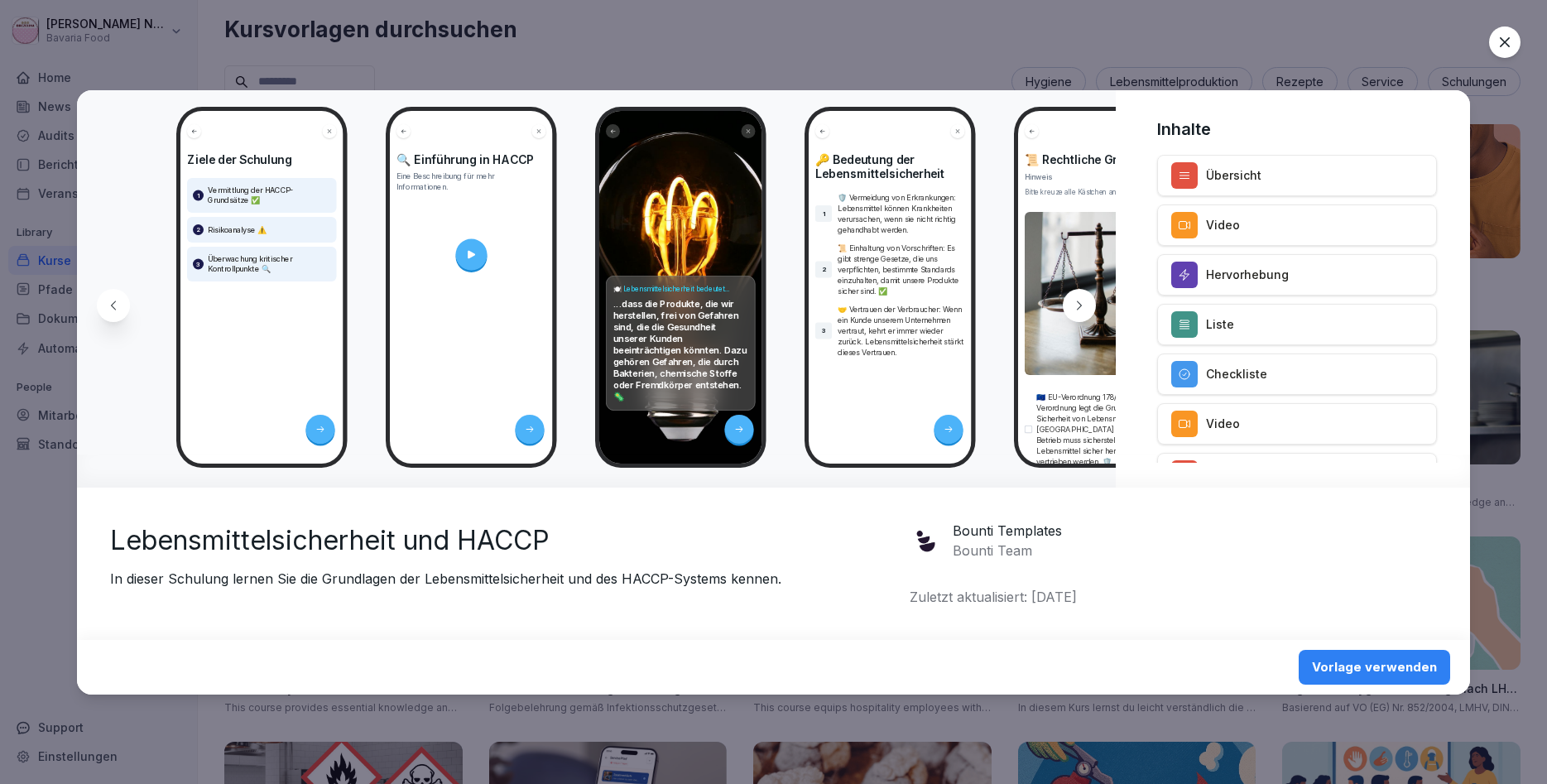
click at [1500, 42] on icon at bounding box center [1505, 42] width 17 height 17
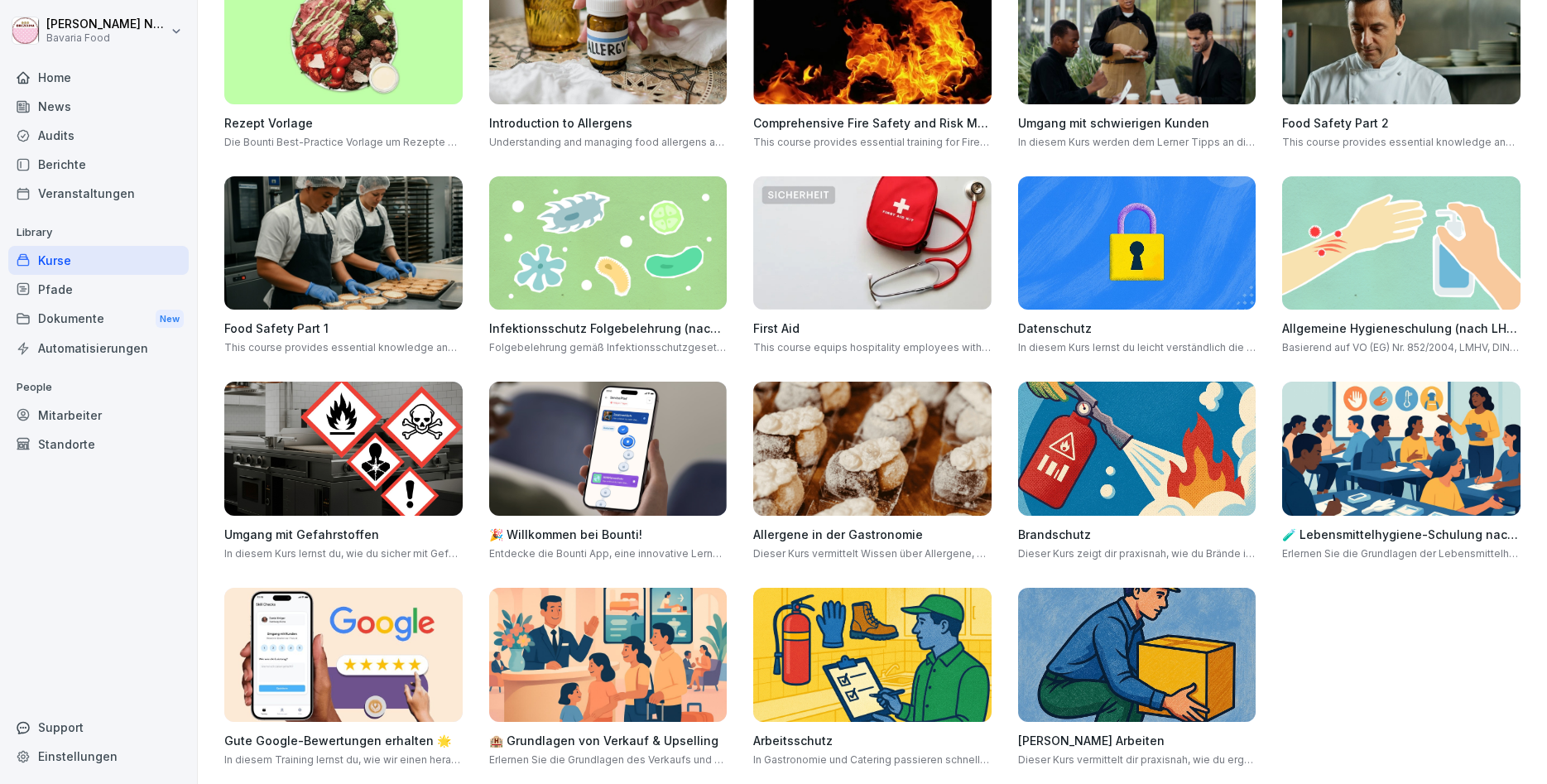
scroll to position [383, 0]
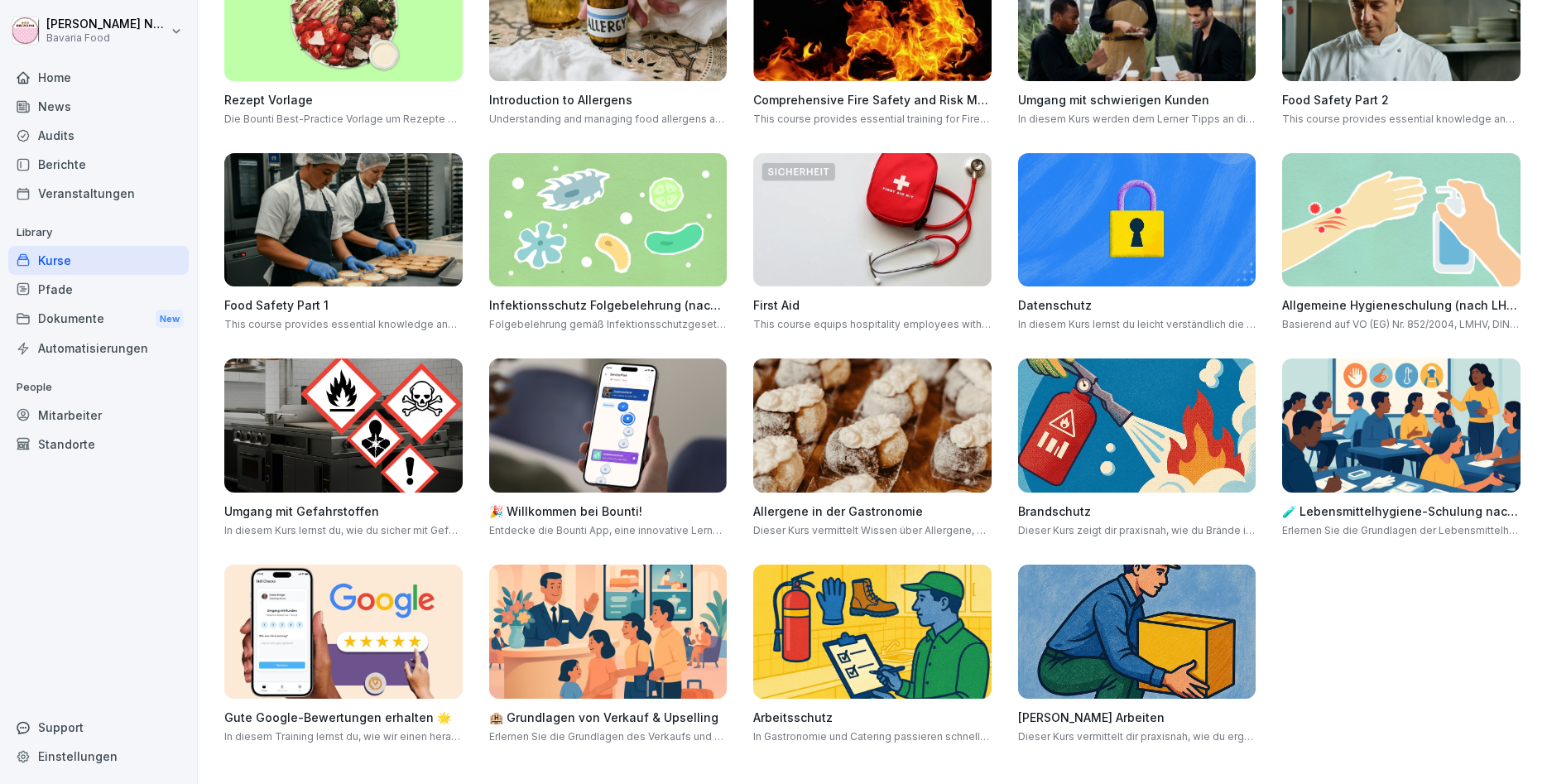
click at [442, 571] on img at bounding box center [343, 631] width 239 height 134
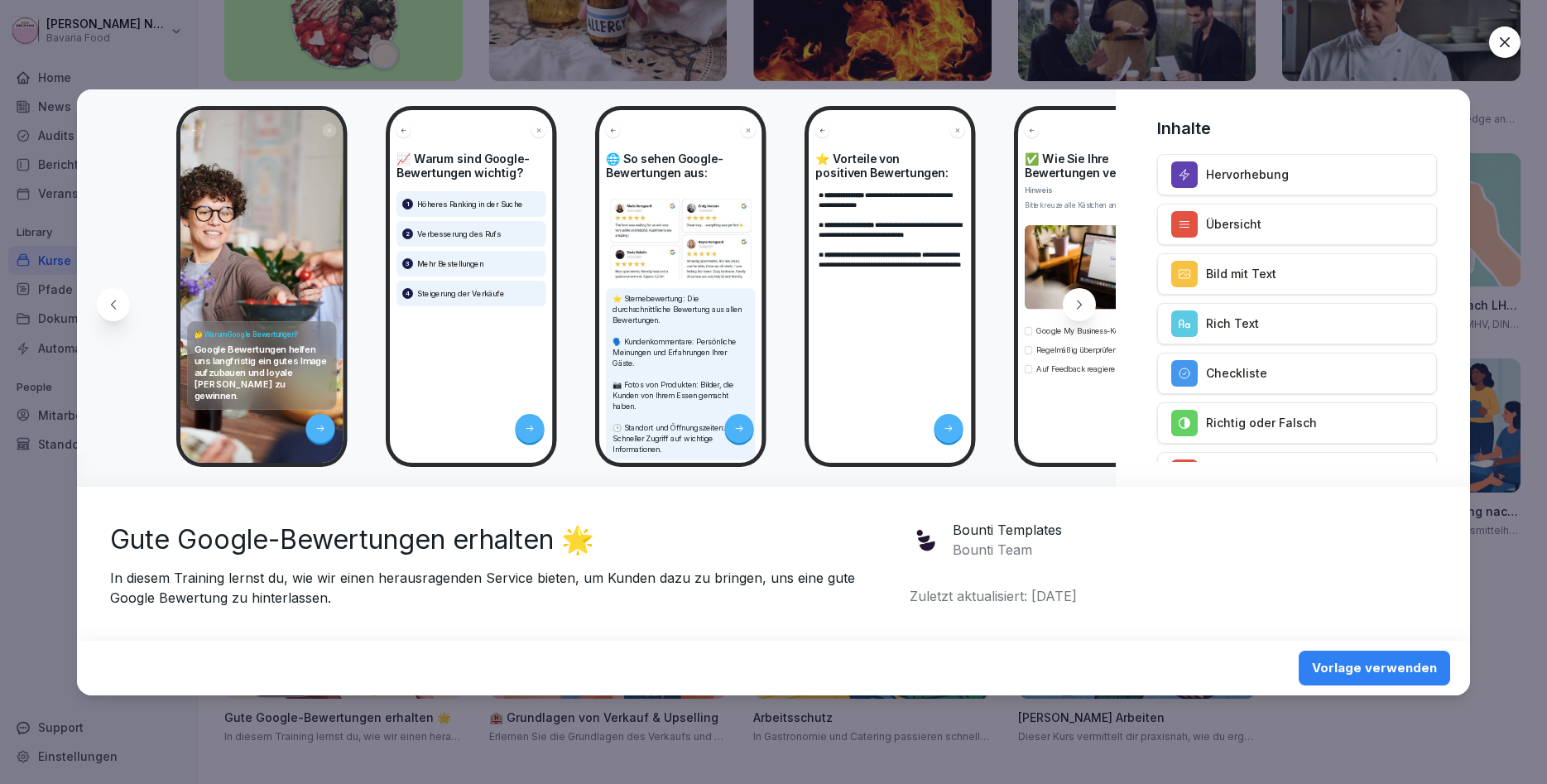
click at [1247, 668] on div "Vorlage verwenden" at bounding box center [773, 668] width 1393 height 55
